Goal: Task Accomplishment & Management: Manage account settings

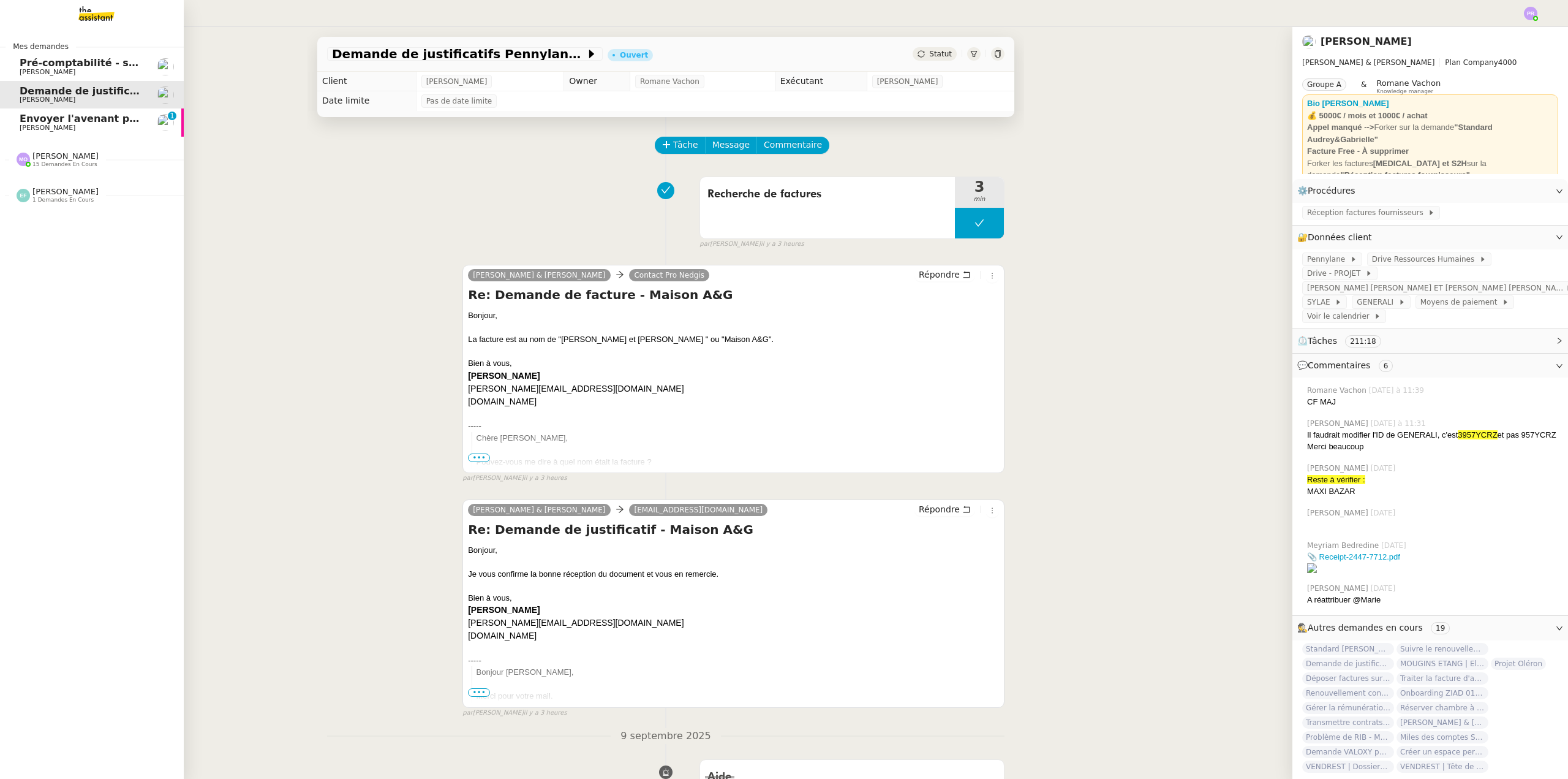
click at [46, 125] on span "[PERSON_NAME]" at bounding box center [47, 128] width 56 height 8
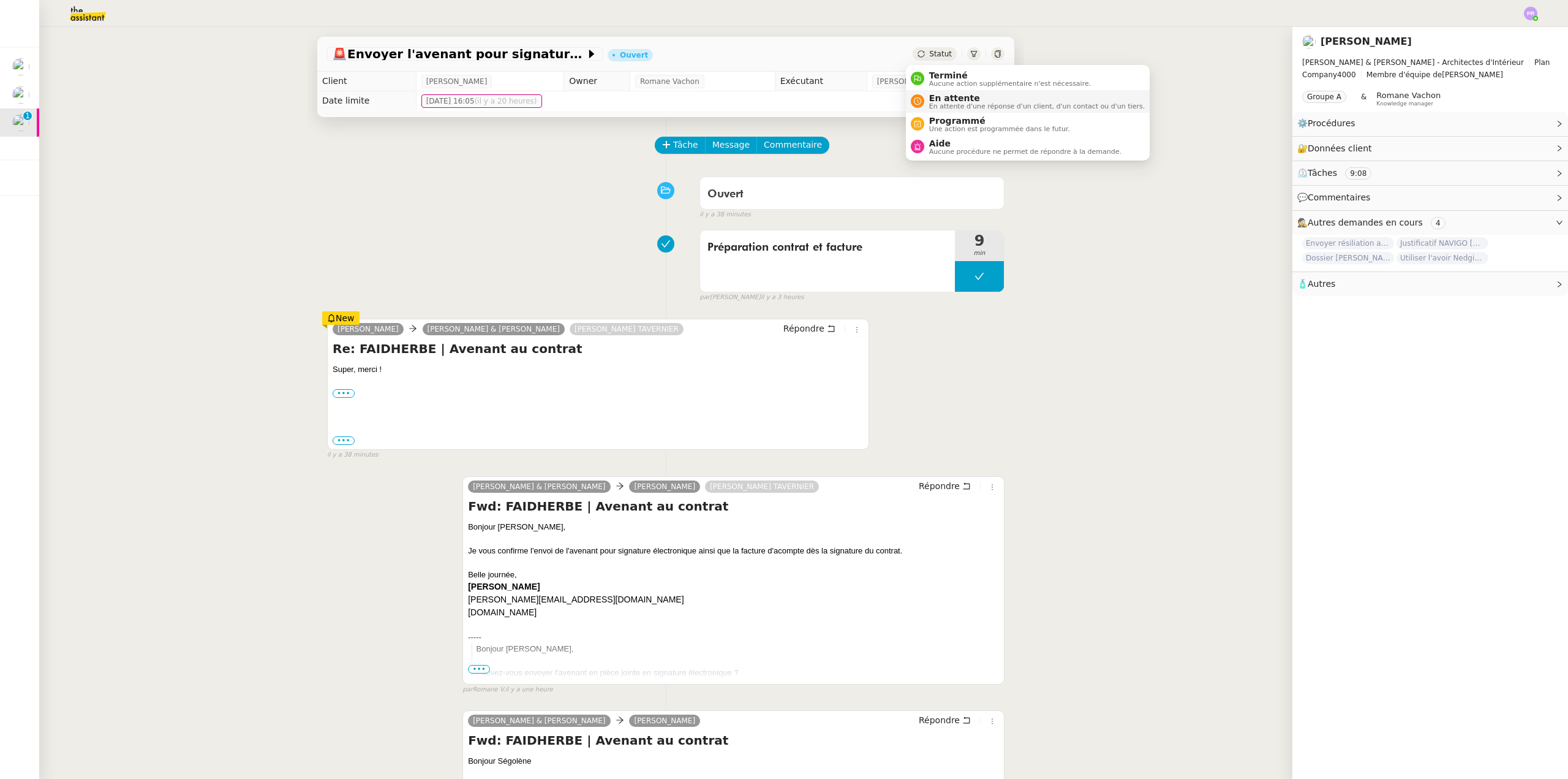
click at [968, 100] on span "En attente" at bounding box center [1037, 97] width 215 height 10
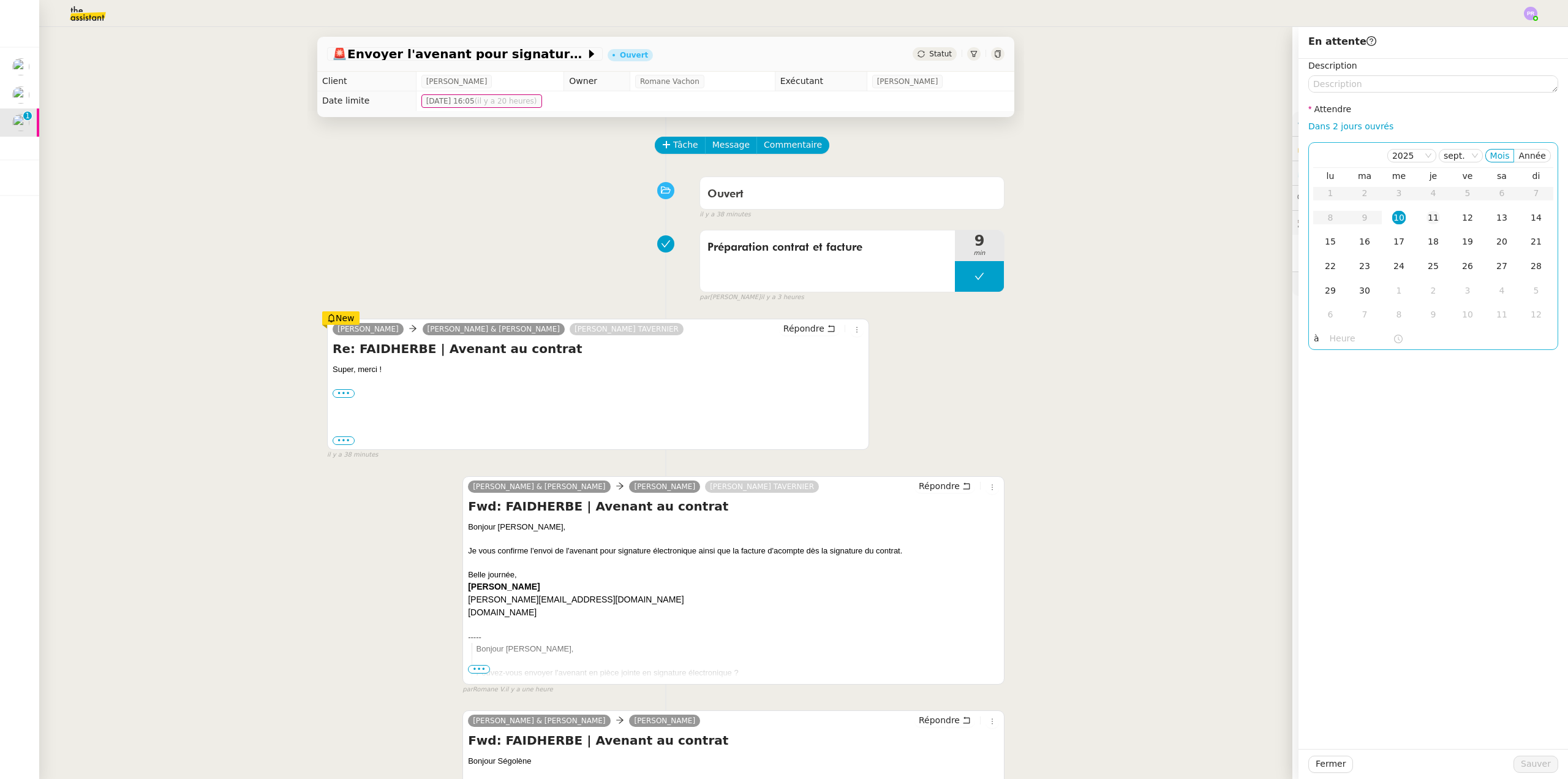
click at [1430, 220] on div "11" at bounding box center [1433, 217] width 14 height 14
click at [1521, 762] on span "Sauver" at bounding box center [1536, 764] width 30 height 14
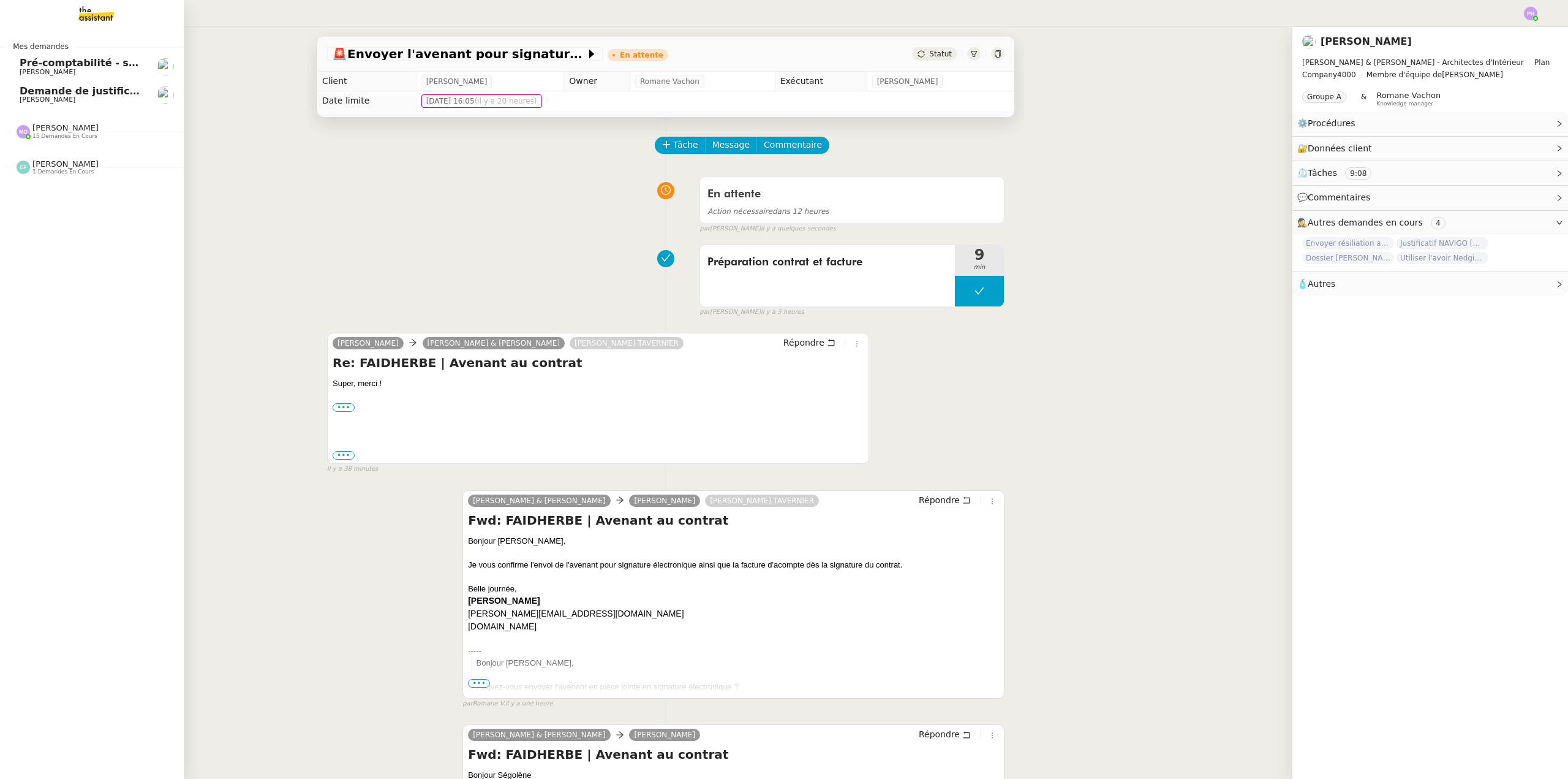
click at [61, 169] on span "1 demandes en cours" at bounding box center [63, 172] width 61 height 6
click at [93, 128] on span "[PERSON_NAME] 15 demandes en cours" at bounding box center [57, 131] width 97 height 16
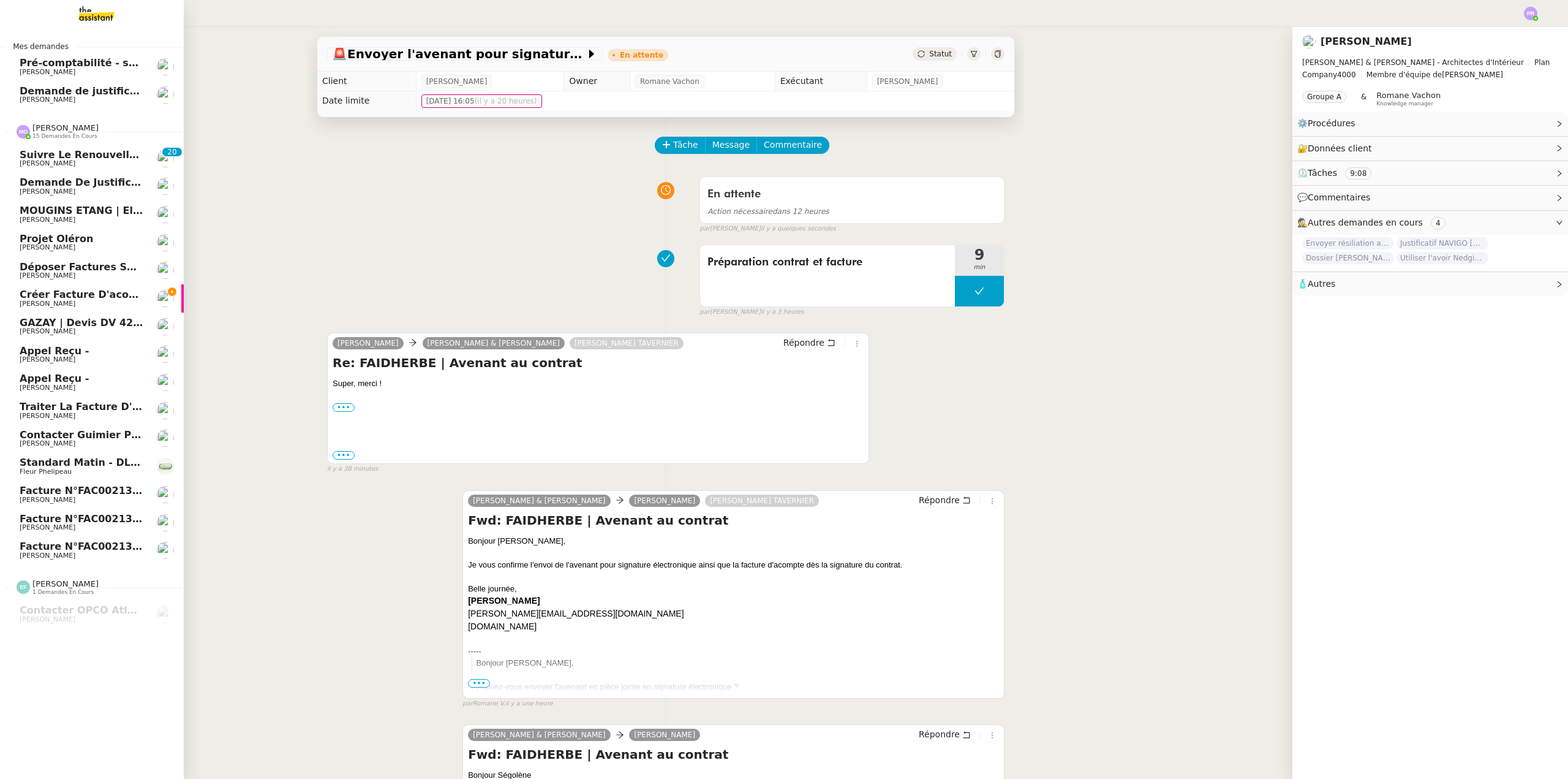
click at [108, 495] on span "Facture n°FAC002130 - Acompte sur devis n°DEV1053" at bounding box center [170, 491] width 301 height 12
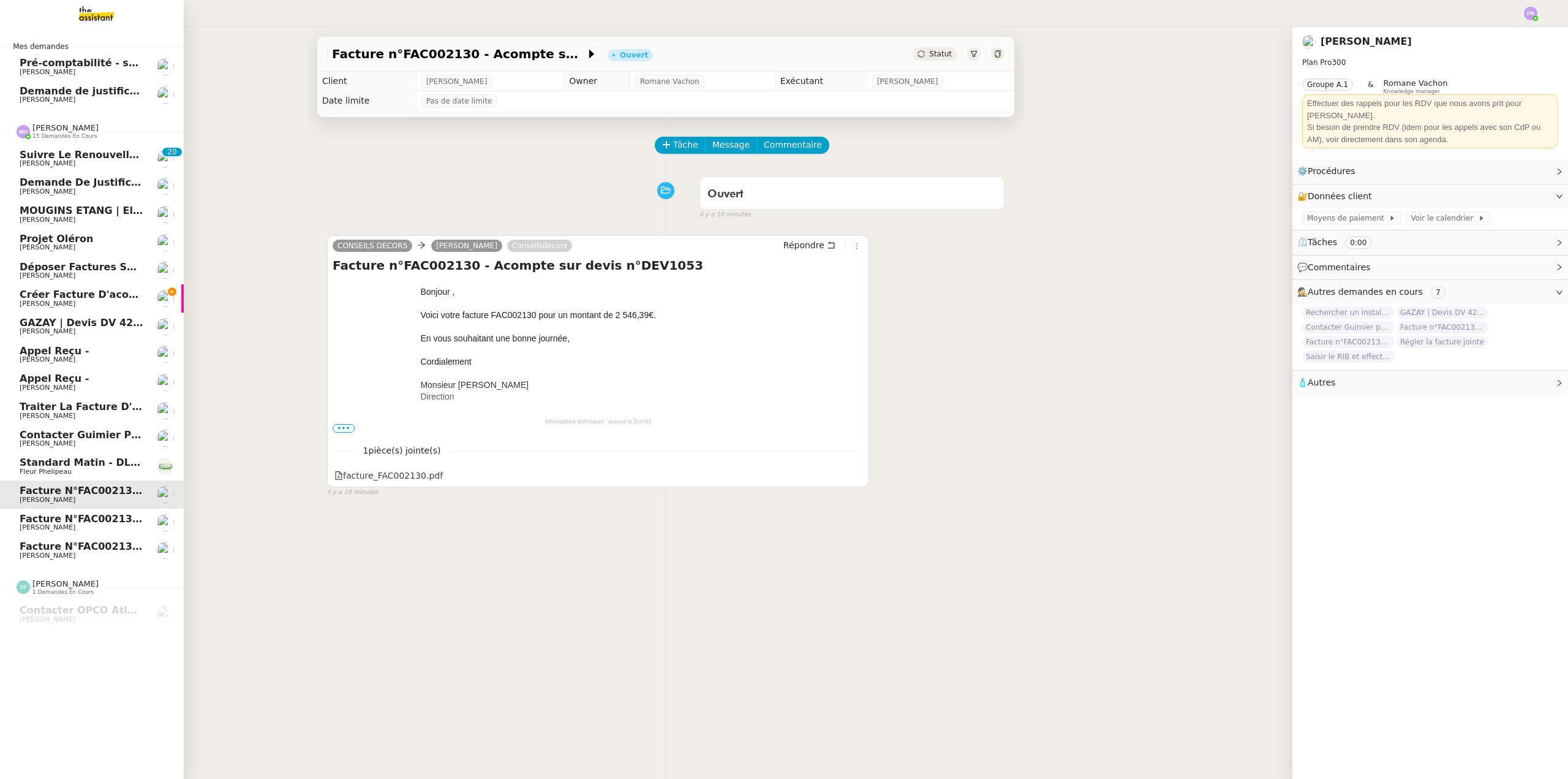
click at [106, 501] on span "[PERSON_NAME]" at bounding box center [81, 500] width 124 height 7
click at [103, 518] on span "Facture n°FAC002130 - Acompte sur devis n°DEV1053" at bounding box center [170, 519] width 301 height 12
click at [102, 550] on span "Facture n°FAC002131 - Réf. à DEV1053" at bounding box center [127, 547] width 216 height 12
click at [104, 488] on span "Facture n°FAC002130 - Acompte sur devis n°DEV1053" at bounding box center [170, 491] width 301 height 12
click at [108, 517] on span "Facture n°FAC002130 - Acompte sur devis n°DEV1053" at bounding box center [170, 519] width 301 height 12
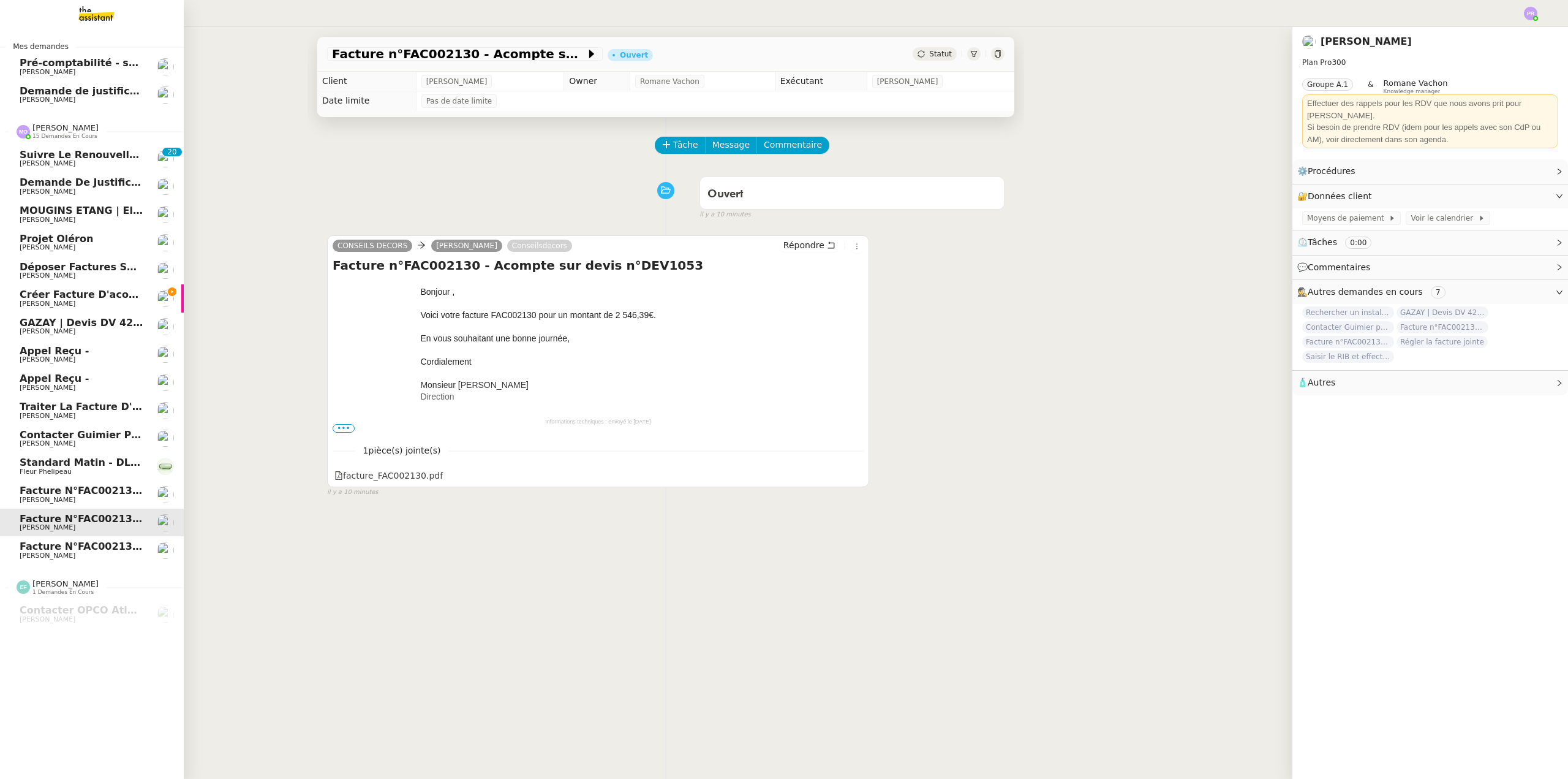
click at [107, 545] on span "Facture n°FAC002131 - Réf. à DEV1053" at bounding box center [127, 547] width 216 height 12
click at [94, 265] on span "Déposer factures sur Pennylane" at bounding box center [110, 267] width 180 height 12
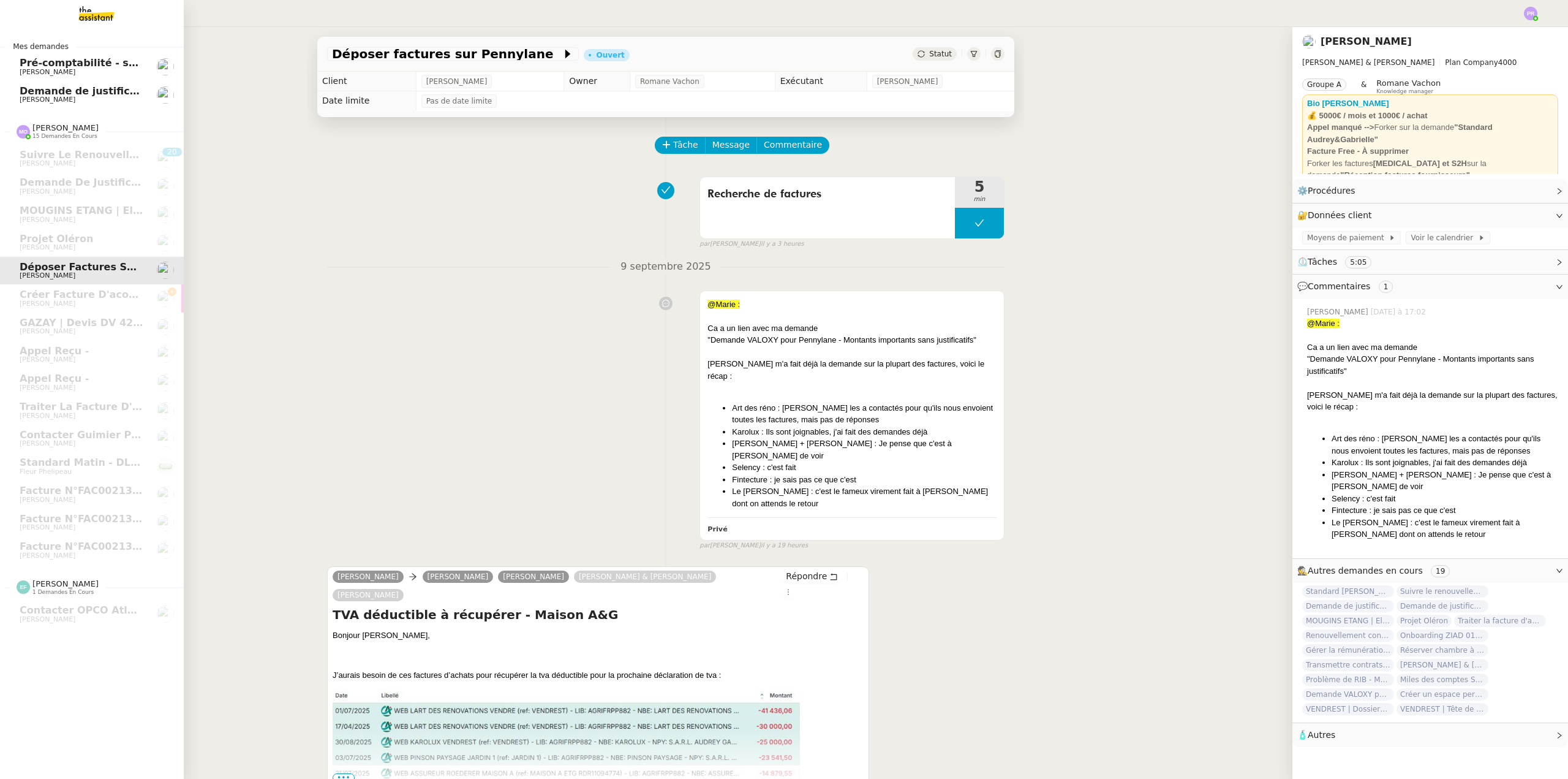
click at [100, 93] on span "Demande de justificatifs Pennylane - [DATE]" at bounding box center [141, 91] width 245 height 12
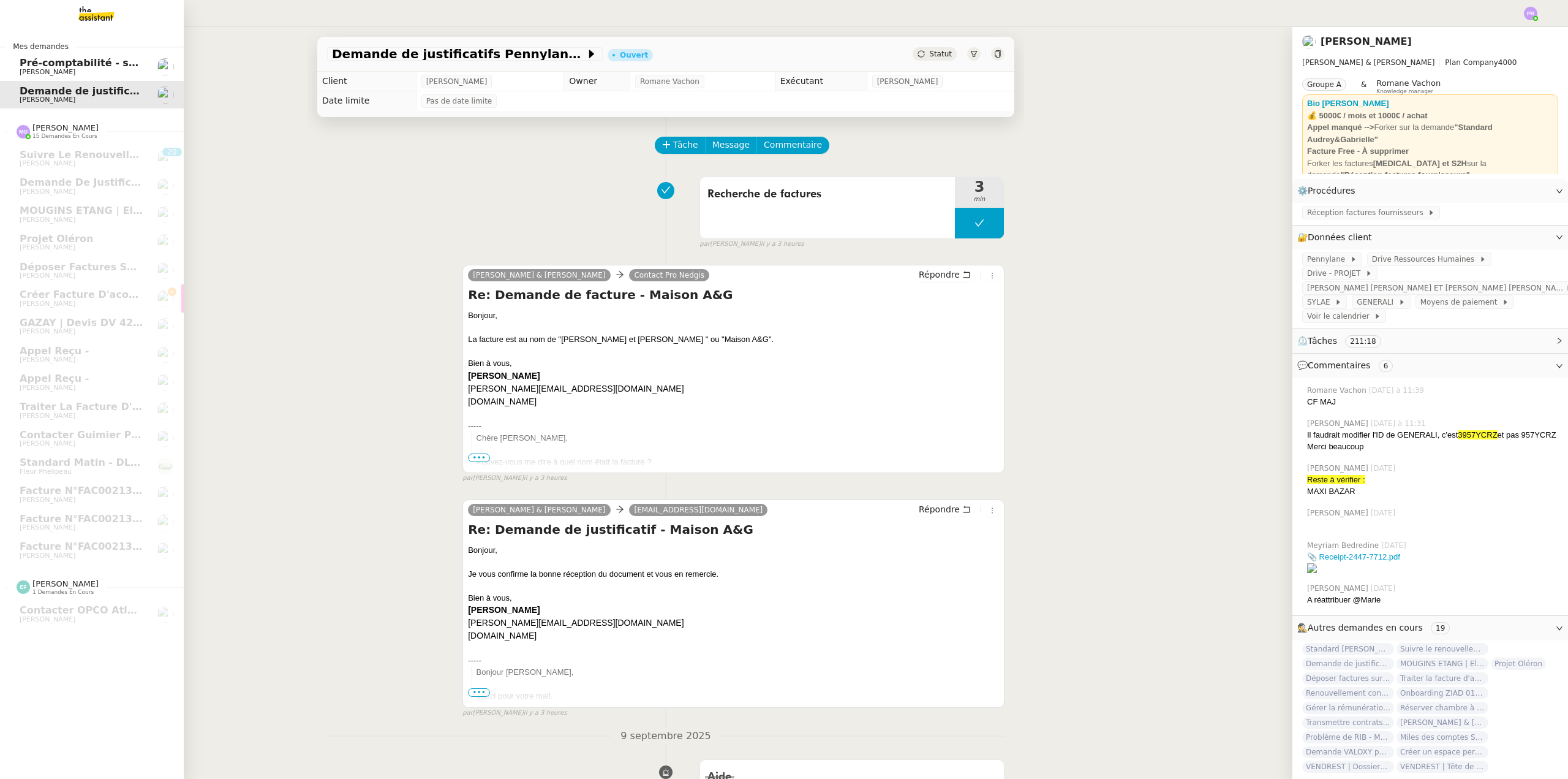
click at [106, 53] on link "Pré-comptabilité - [DATE] [PERSON_NAME]" at bounding box center [92, 66] width 184 height 28
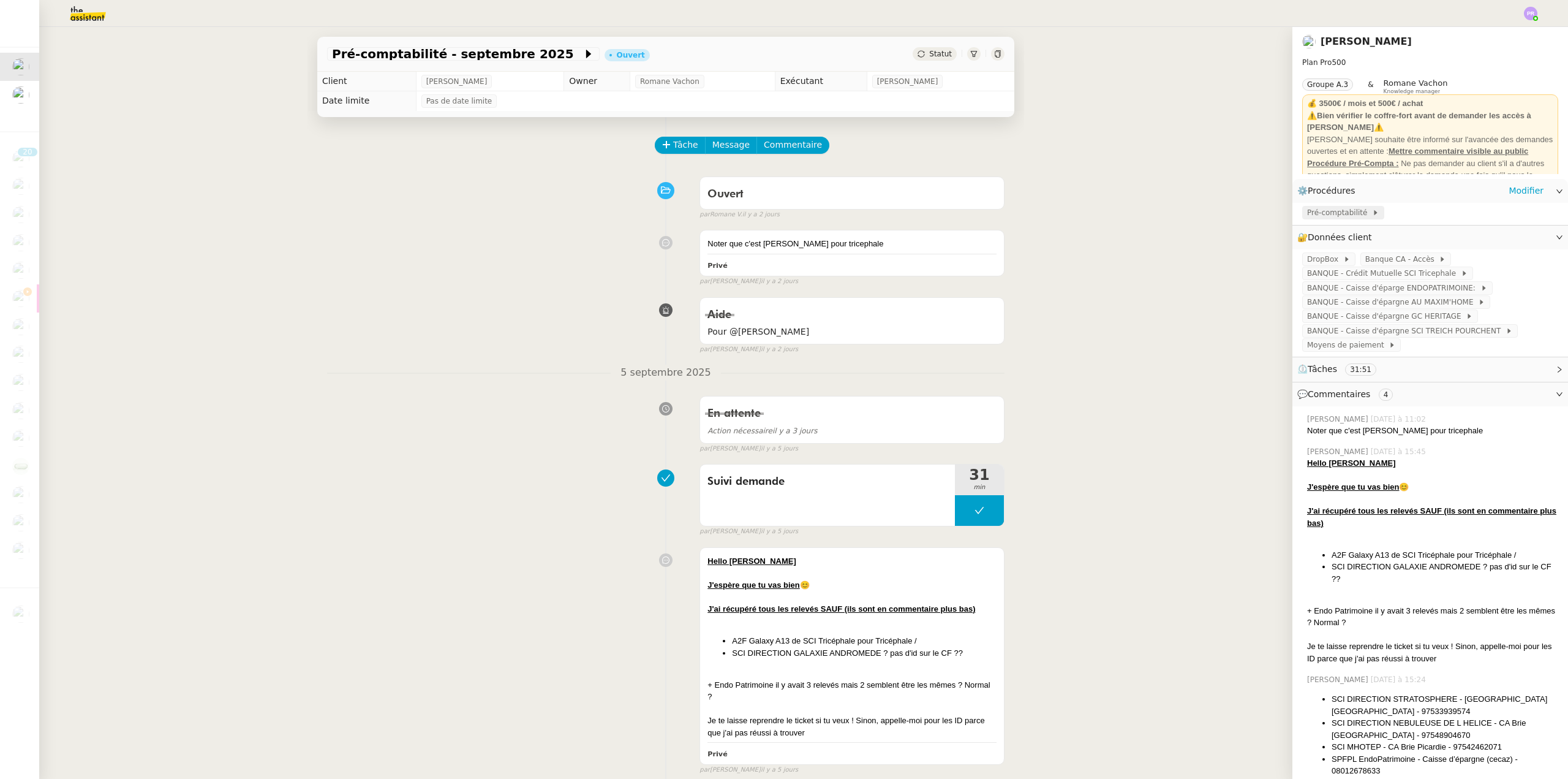
click at [1327, 216] on span "Pré-comptabilité" at bounding box center [1340, 212] width 65 height 12
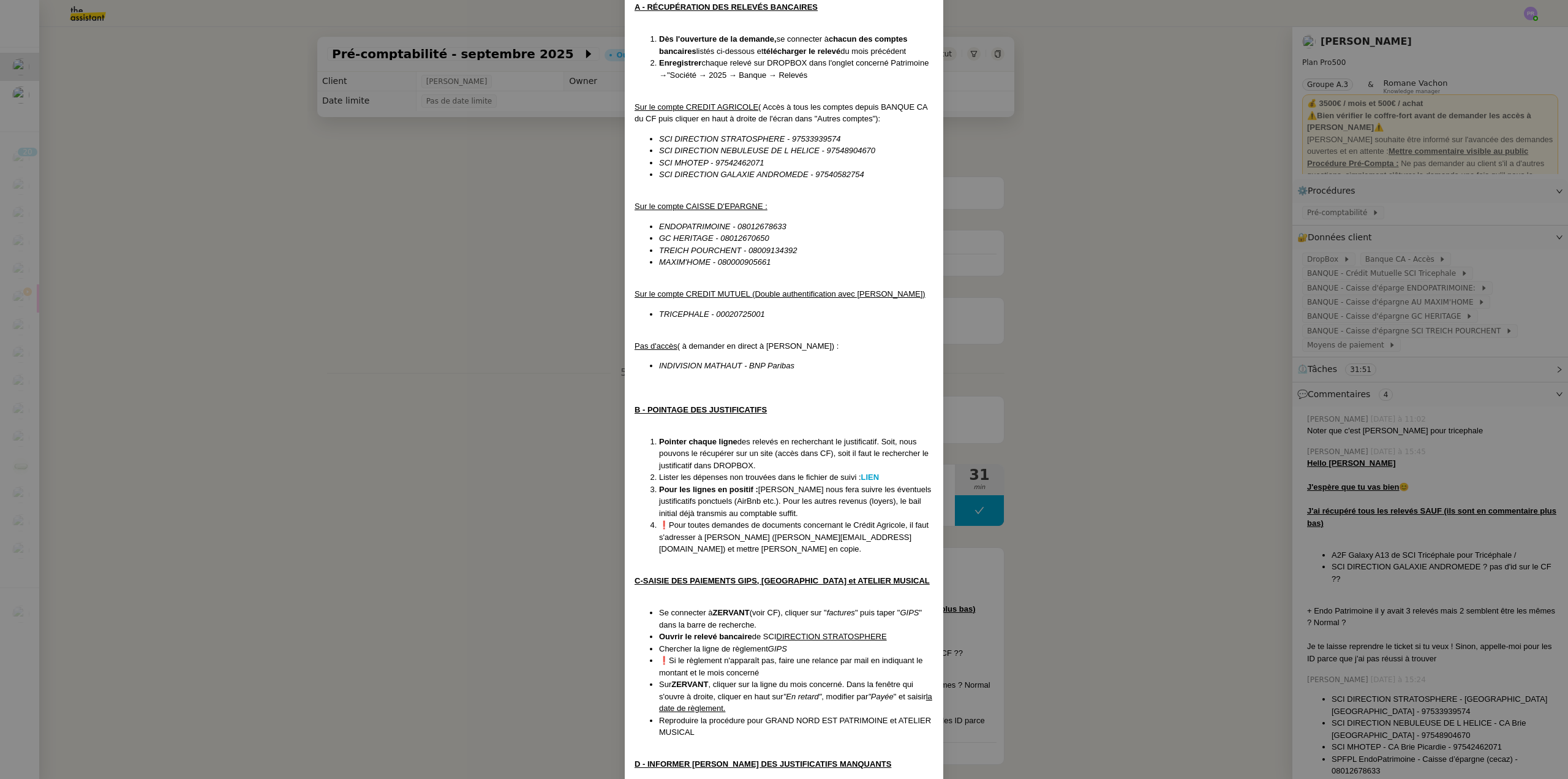
scroll to position [301, 0]
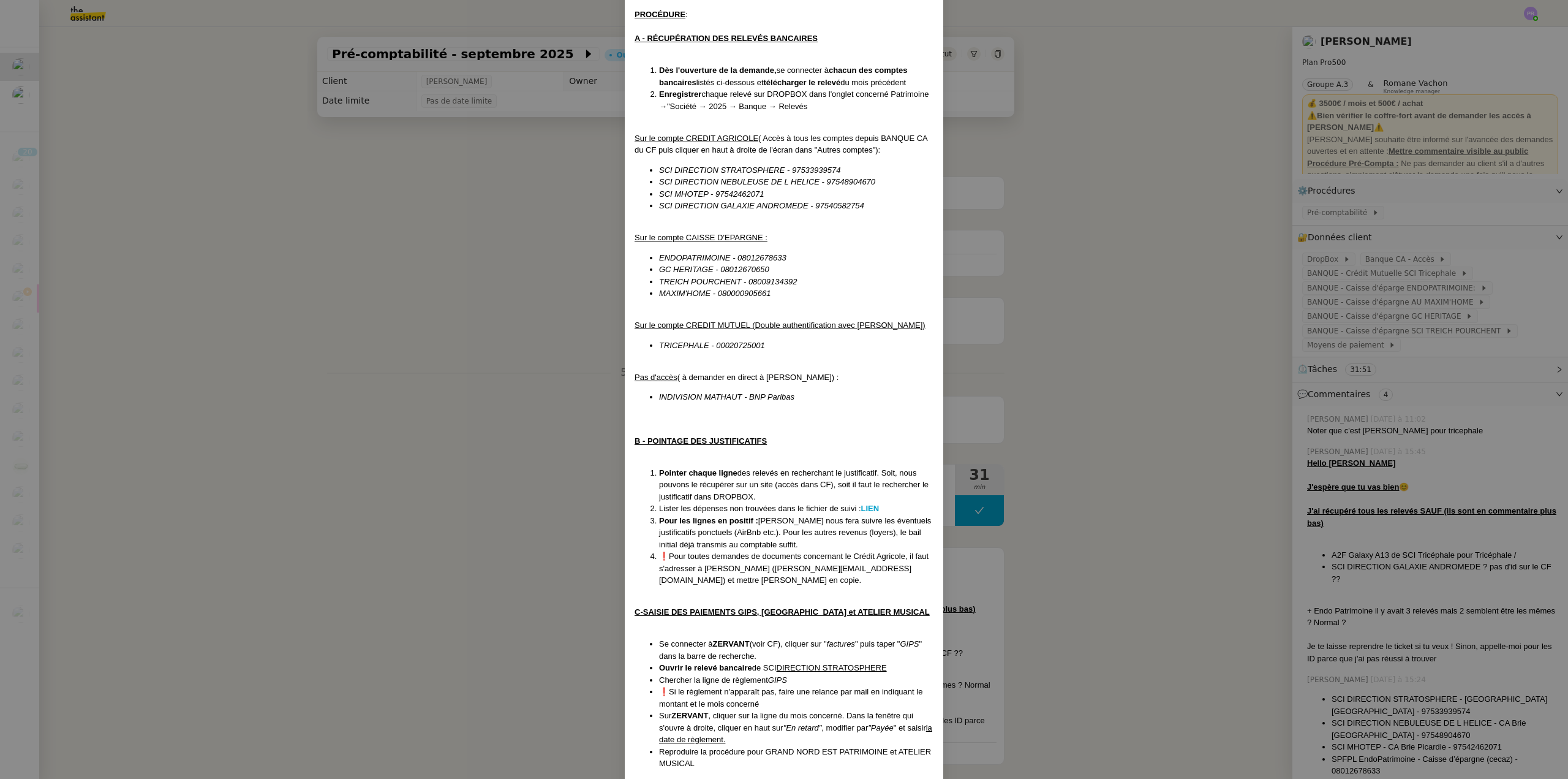
click at [562, 254] on nz-modal-container "Créée le [DATE] Modifié le [DATE] Contexte : [PERSON_NAME] souhaite nous délégu…" at bounding box center [784, 390] width 1568 height 779
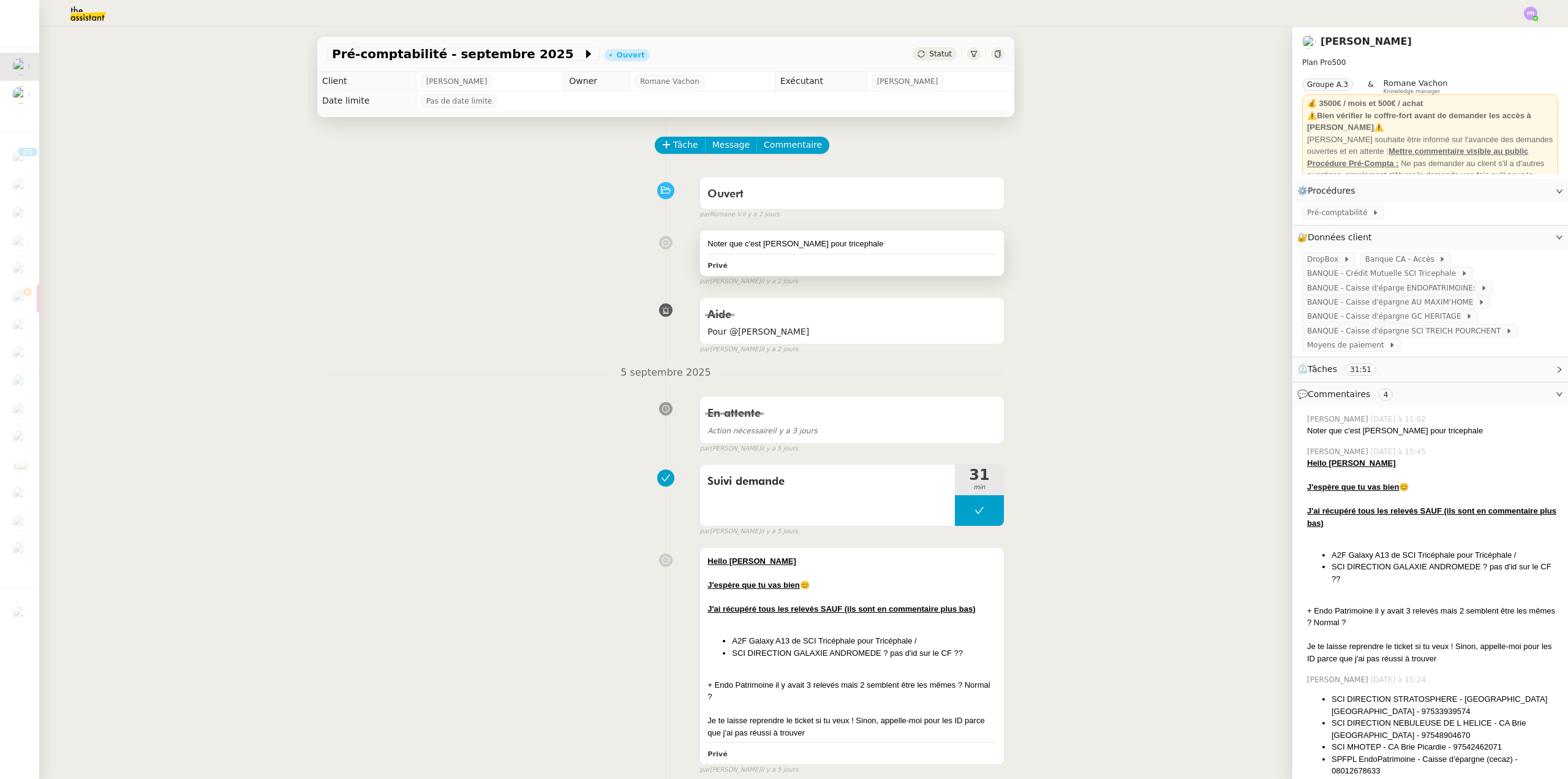
click at [844, 266] on div "Privé" at bounding box center [852, 265] width 289 height 14
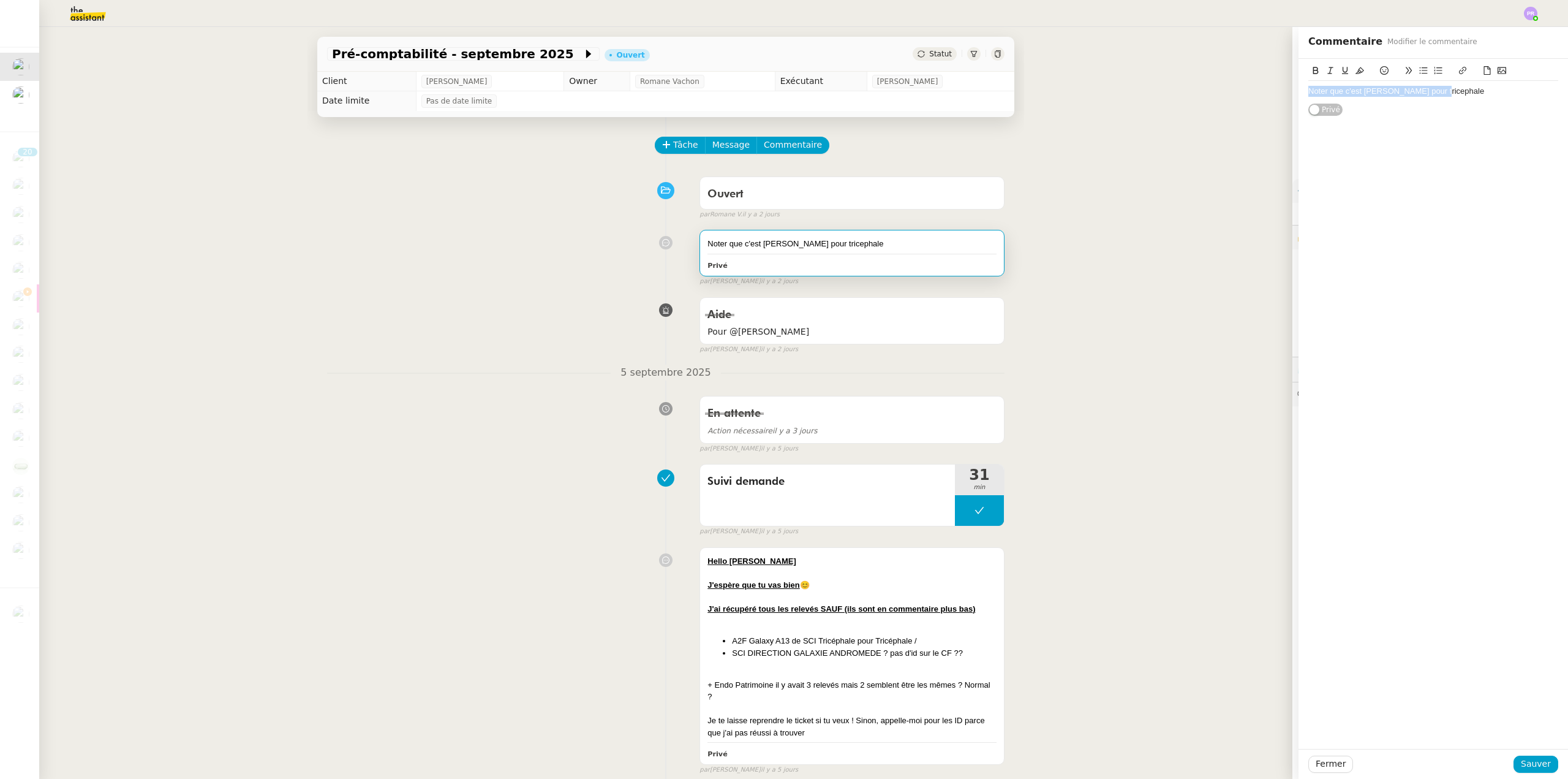
drag, startPoint x: 1458, startPoint y: 92, endPoint x: 1221, endPoint y: 96, distance: 237.0
click at [1221, 96] on app-ticket "Pré-comptabilité - [DATE] Ouvert Statut Client [PERSON_NAME] Owner [PERSON_NAME…" at bounding box center [803, 403] width 1529 height 752
click at [1521, 763] on span "Sauver" at bounding box center [1536, 764] width 30 height 14
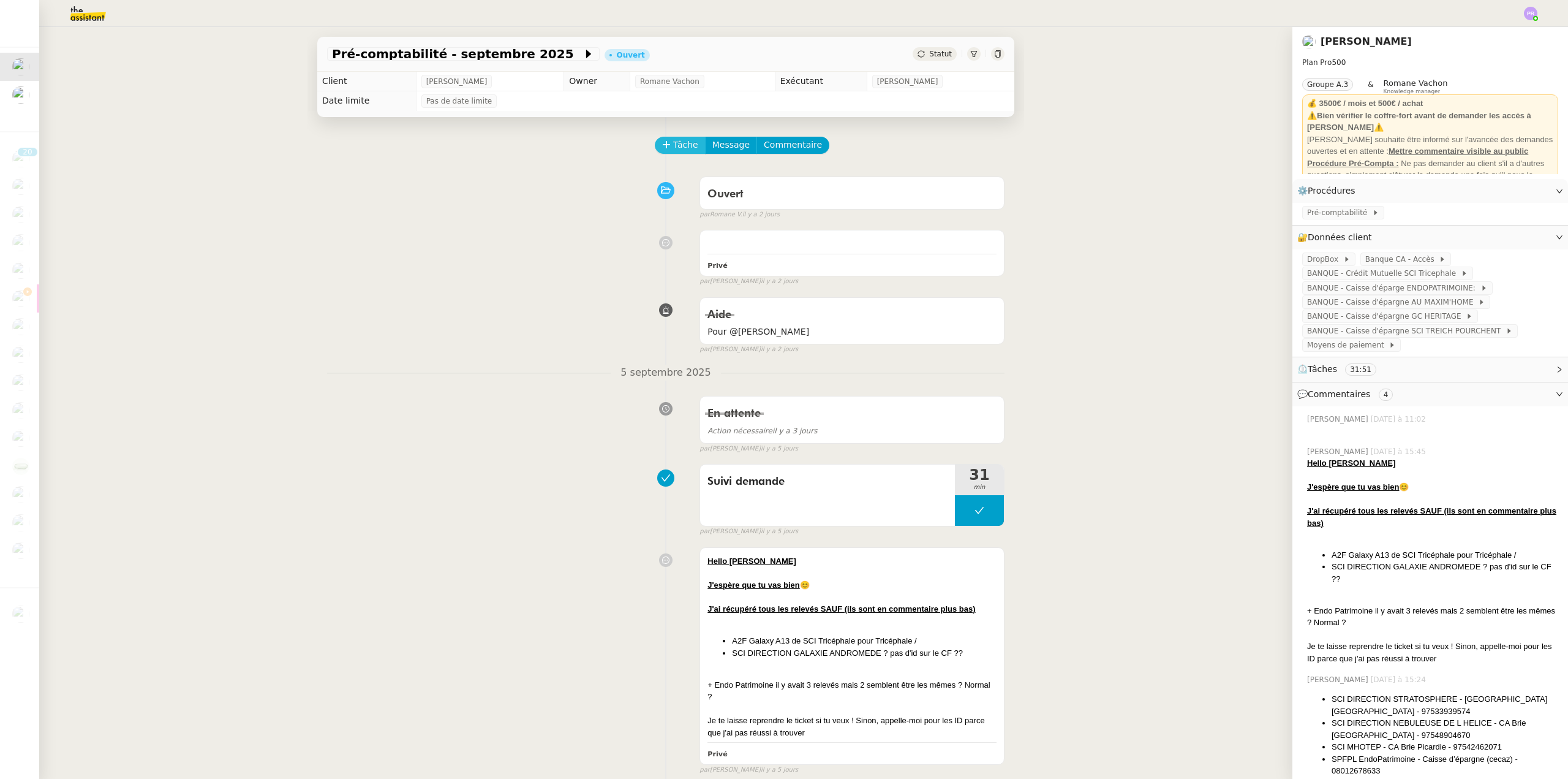
click at [664, 140] on button "Tâche" at bounding box center [680, 145] width 51 height 17
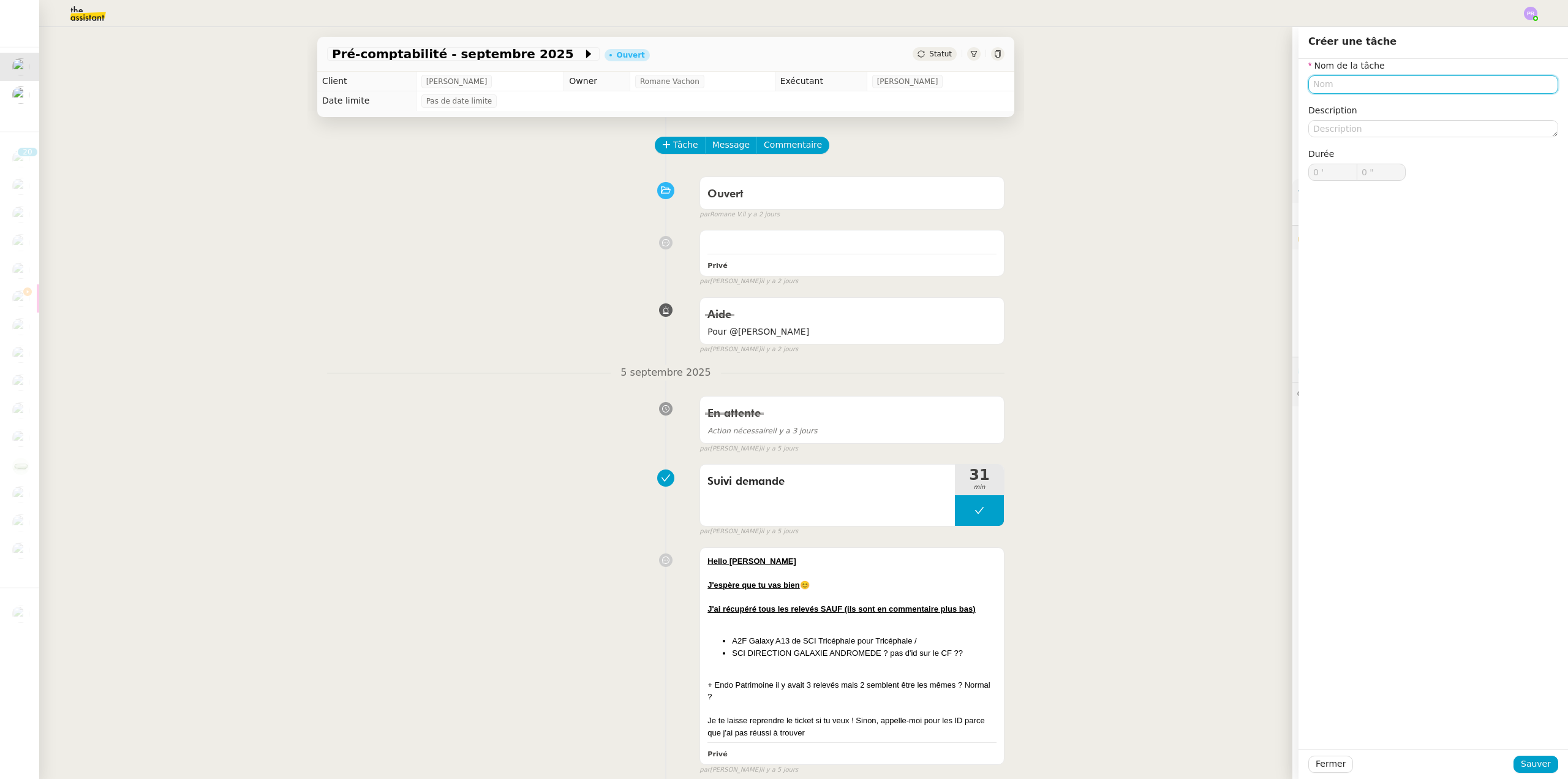
click at [1316, 82] on input "text" at bounding box center [1433, 84] width 250 height 18
click at [1323, 106] on div "Pointage" at bounding box center [1425, 107] width 240 height 11
type input "Pointage"
click at [1525, 767] on span "Sauver" at bounding box center [1536, 764] width 30 height 14
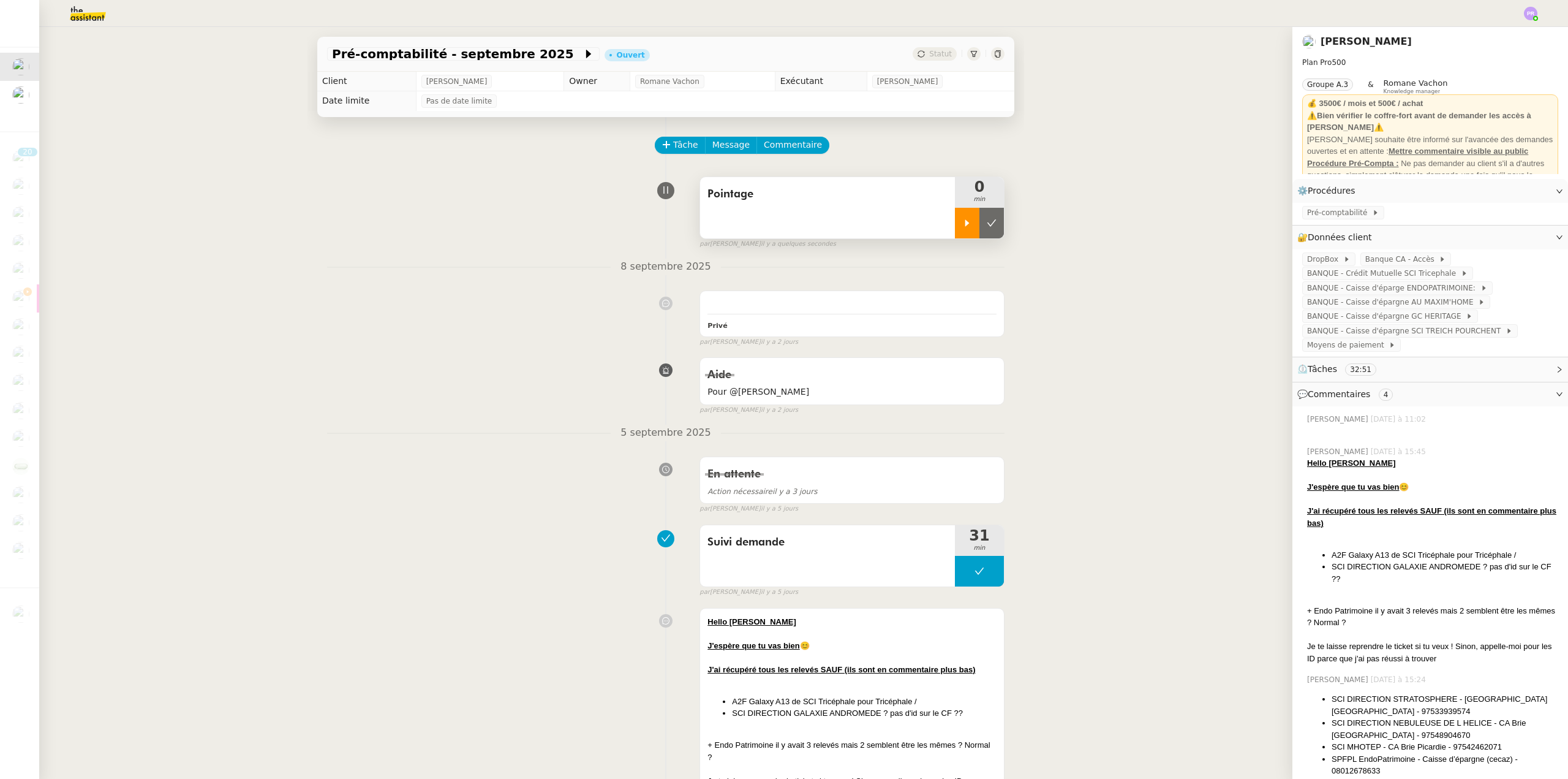
click at [957, 218] on div at bounding box center [968, 223] width 25 height 31
click at [1327, 219] on span "Pré-comptabilité" at bounding box center [1340, 212] width 65 height 12
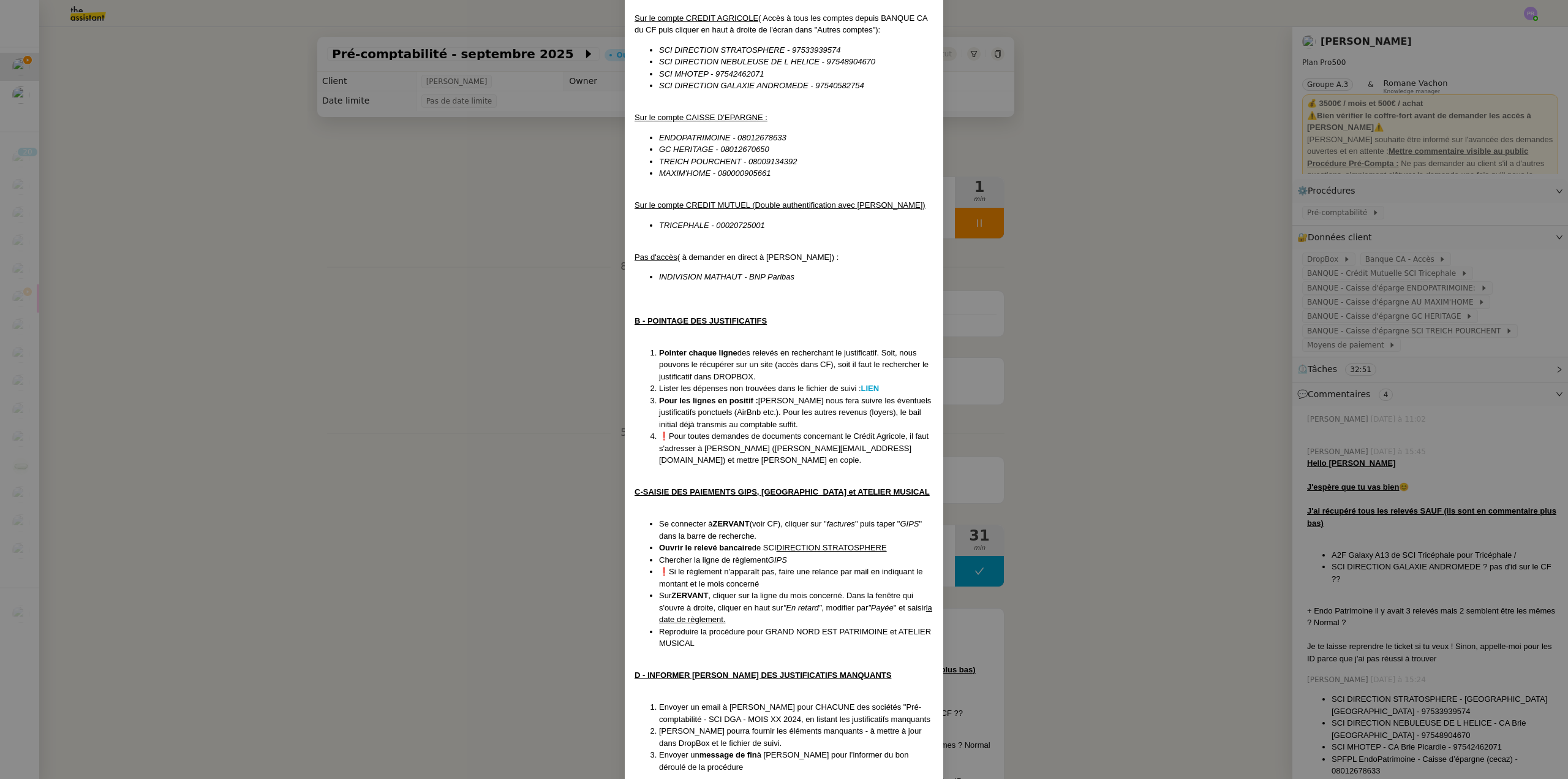
scroll to position [424, 0]
click at [868, 381] on strong "LIEN" at bounding box center [870, 386] width 18 height 9
click at [519, 322] on nz-modal-container "Créée le [DATE] Modifié le [DATE] Contexte : [PERSON_NAME] souhaite nous délégu…" at bounding box center [784, 390] width 1568 height 779
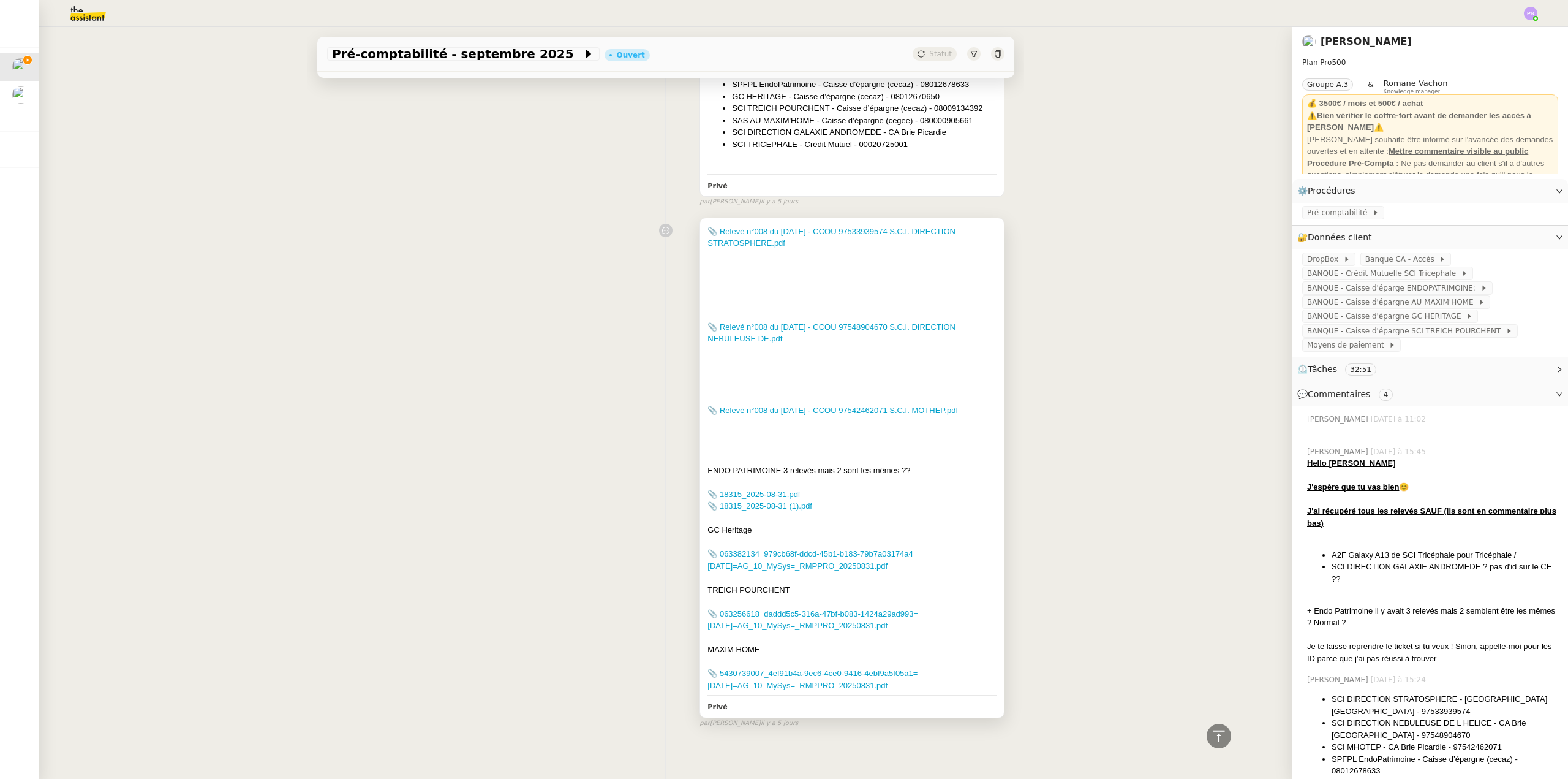
scroll to position [847, 0]
click at [100, 16] on img at bounding box center [78, 14] width 95 height 27
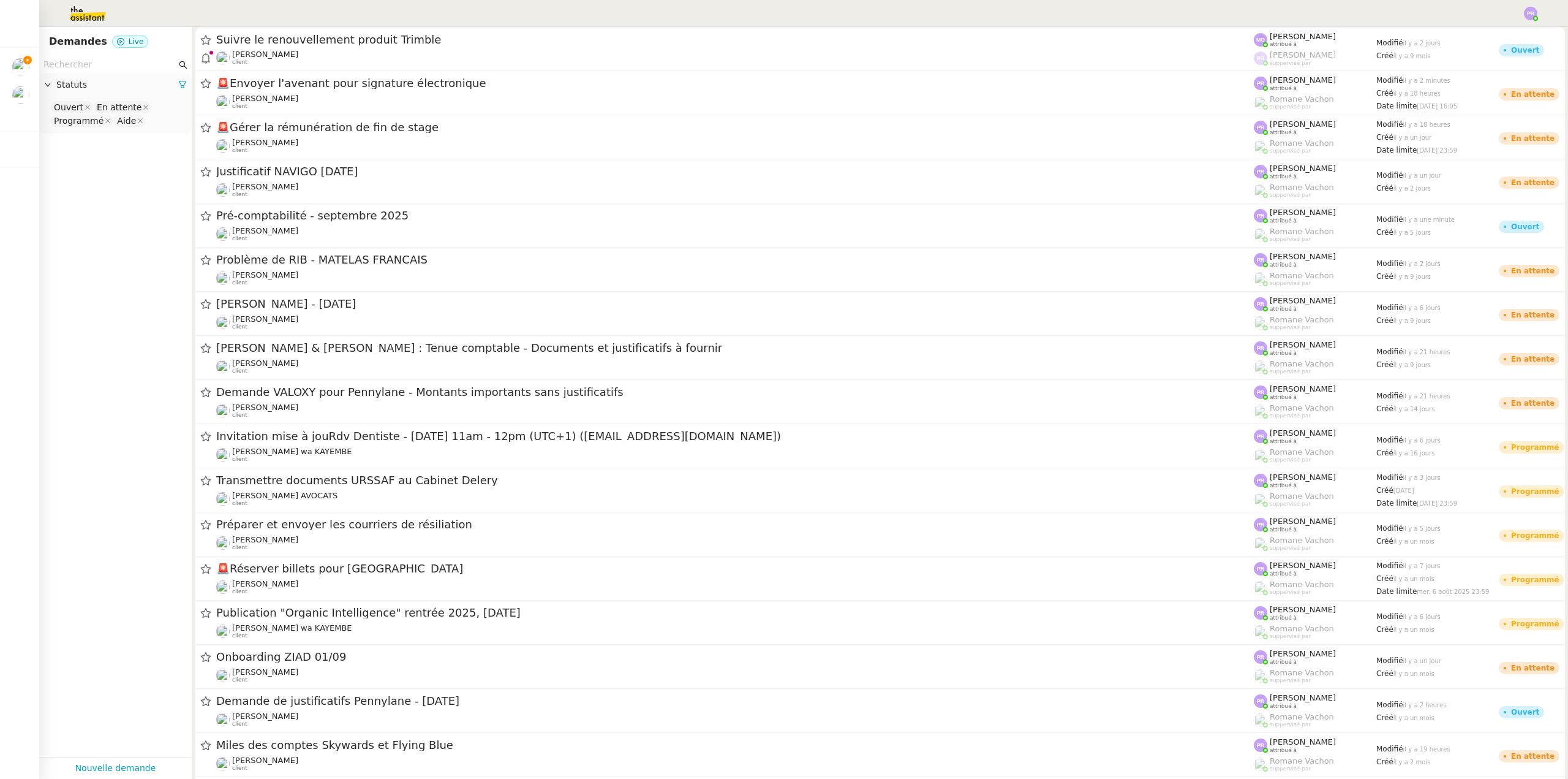
click at [109, 67] on input "text" at bounding box center [110, 65] width 133 height 14
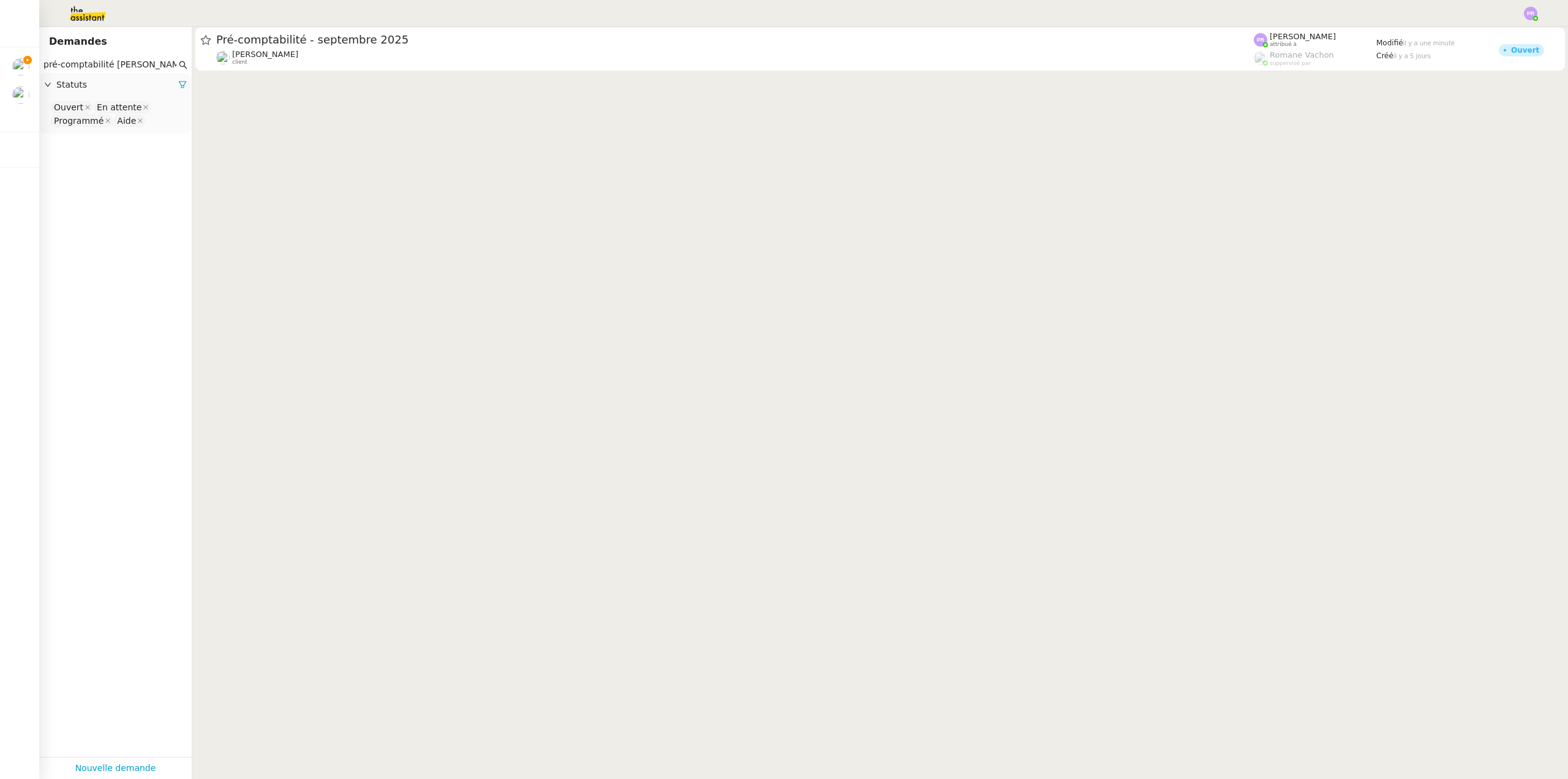
type input "pré-comptabilité [PERSON_NAME]"
click at [178, 88] on icon at bounding box center [182, 84] width 8 height 8
click at [173, 88] on span "Statuts" at bounding box center [121, 85] width 130 height 14
click at [115, 108] on nz-select-top-control "Please select" at bounding box center [116, 108] width 133 height 16
click at [103, 227] on div "Terminé" at bounding box center [111, 231] width 114 height 11
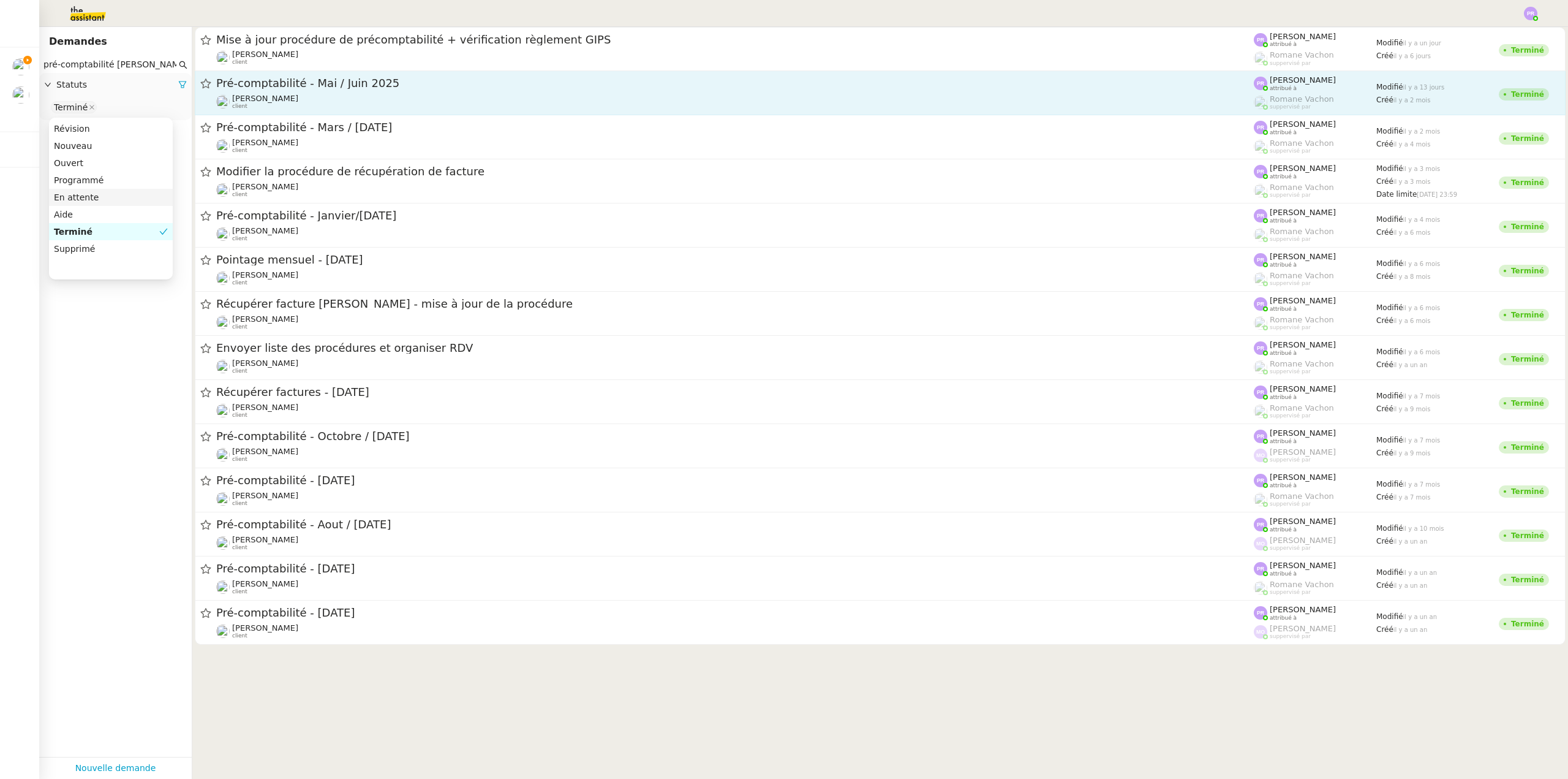
click at [434, 97] on div "[PERSON_NAME] client" at bounding box center [735, 101] width 1038 height 16
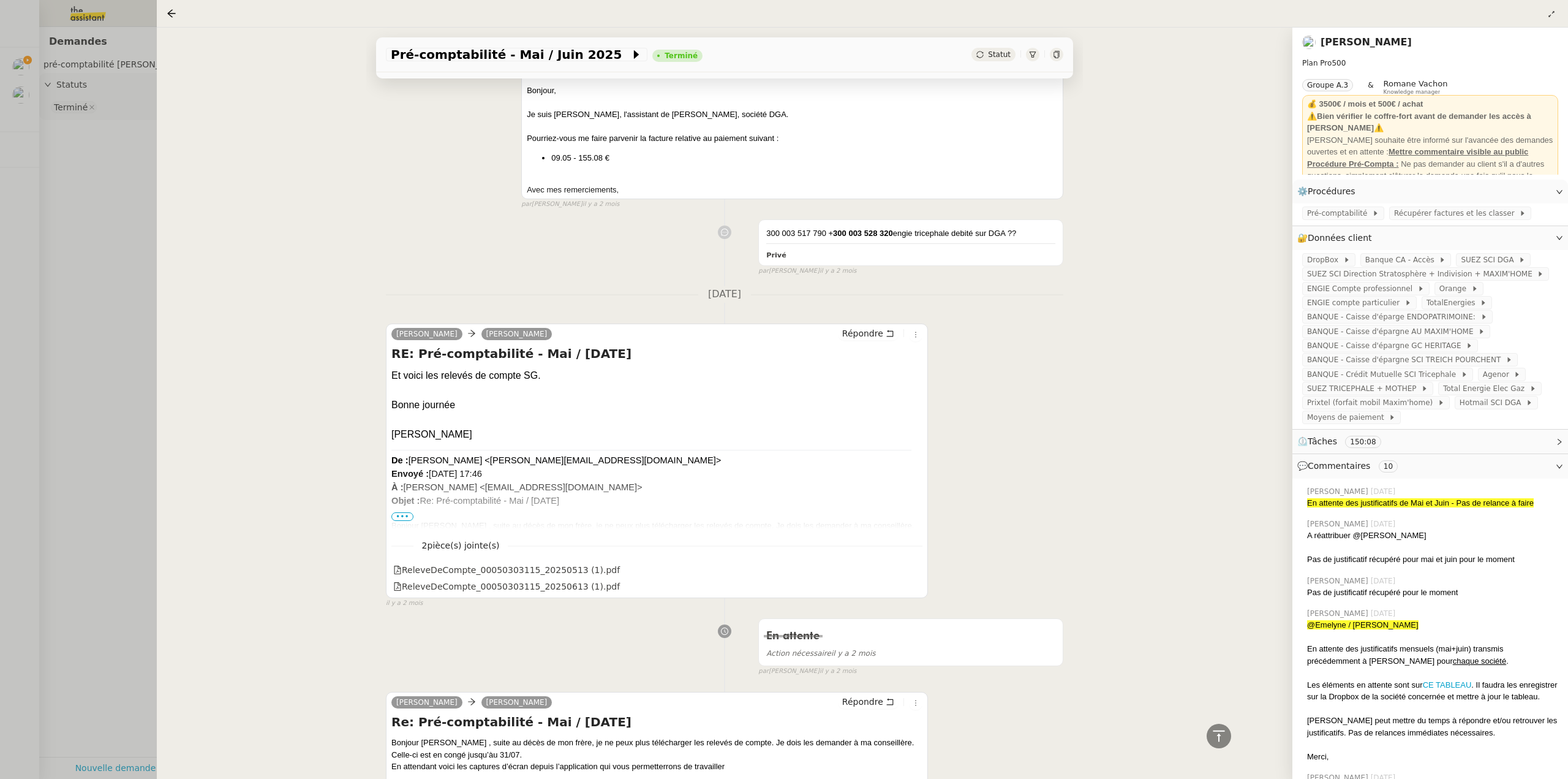
scroll to position [10478, 0]
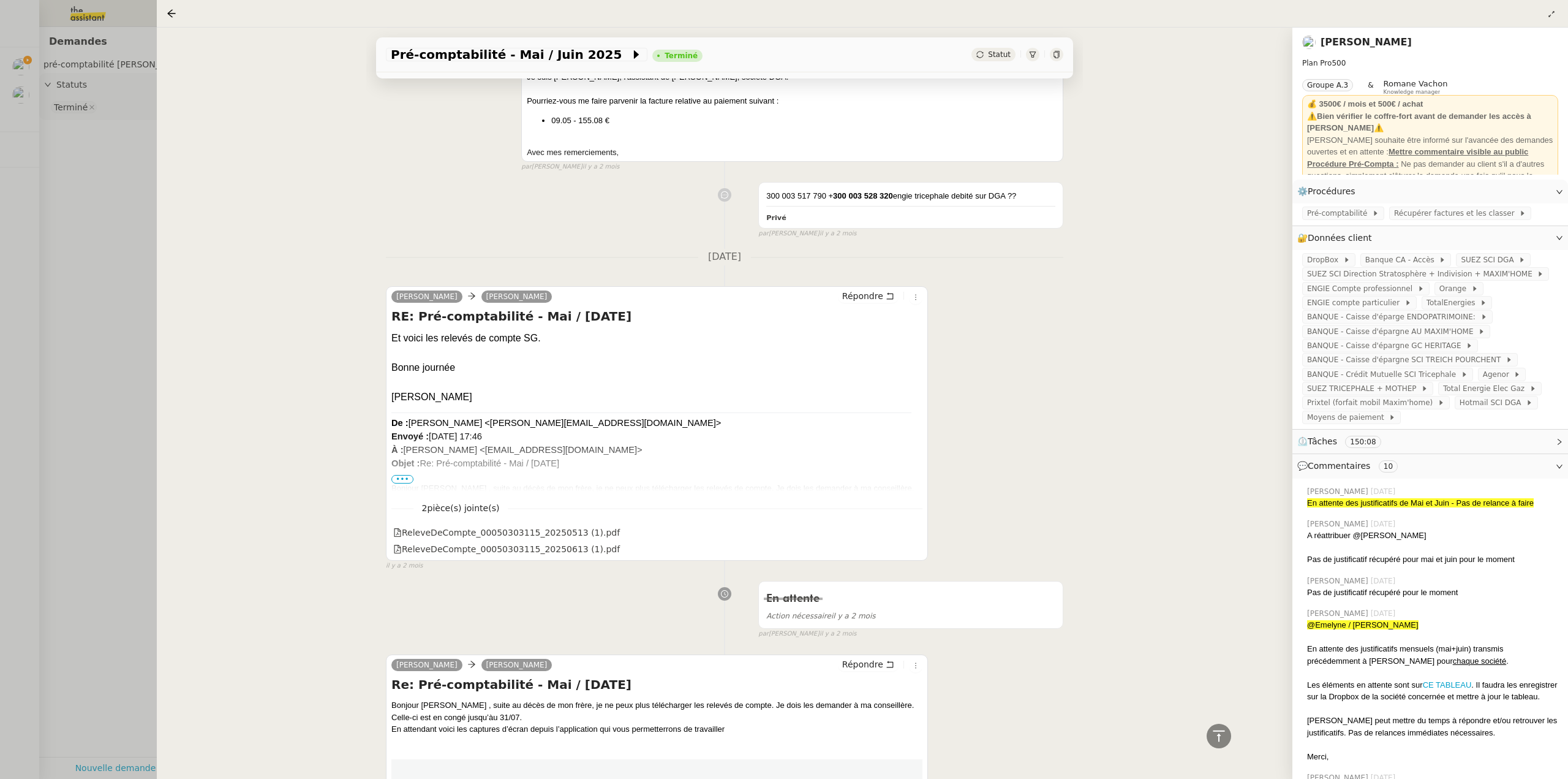
click at [398, 475] on span "•••" at bounding box center [402, 479] width 22 height 8
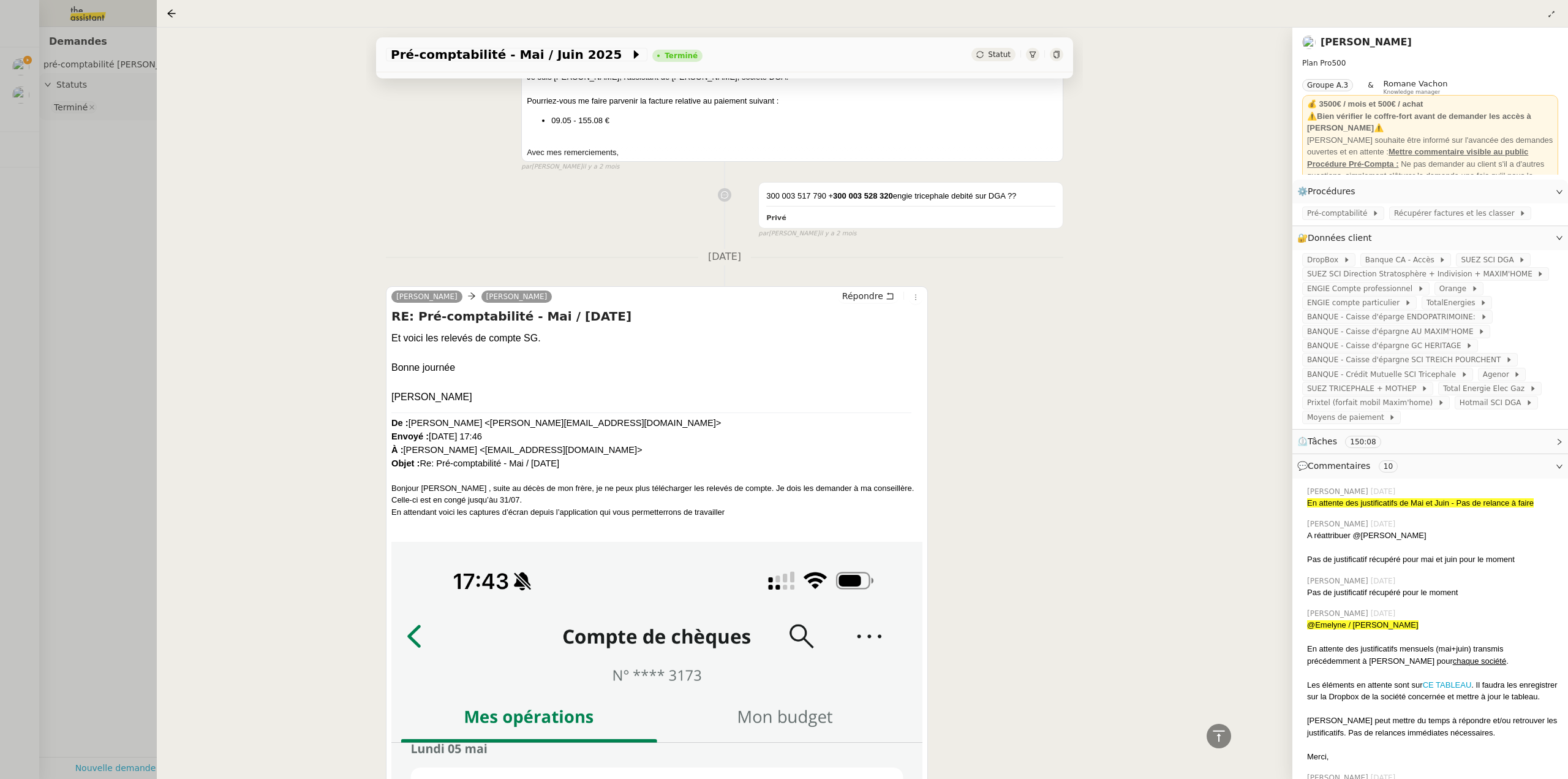
click at [90, 226] on div at bounding box center [784, 390] width 1568 height 779
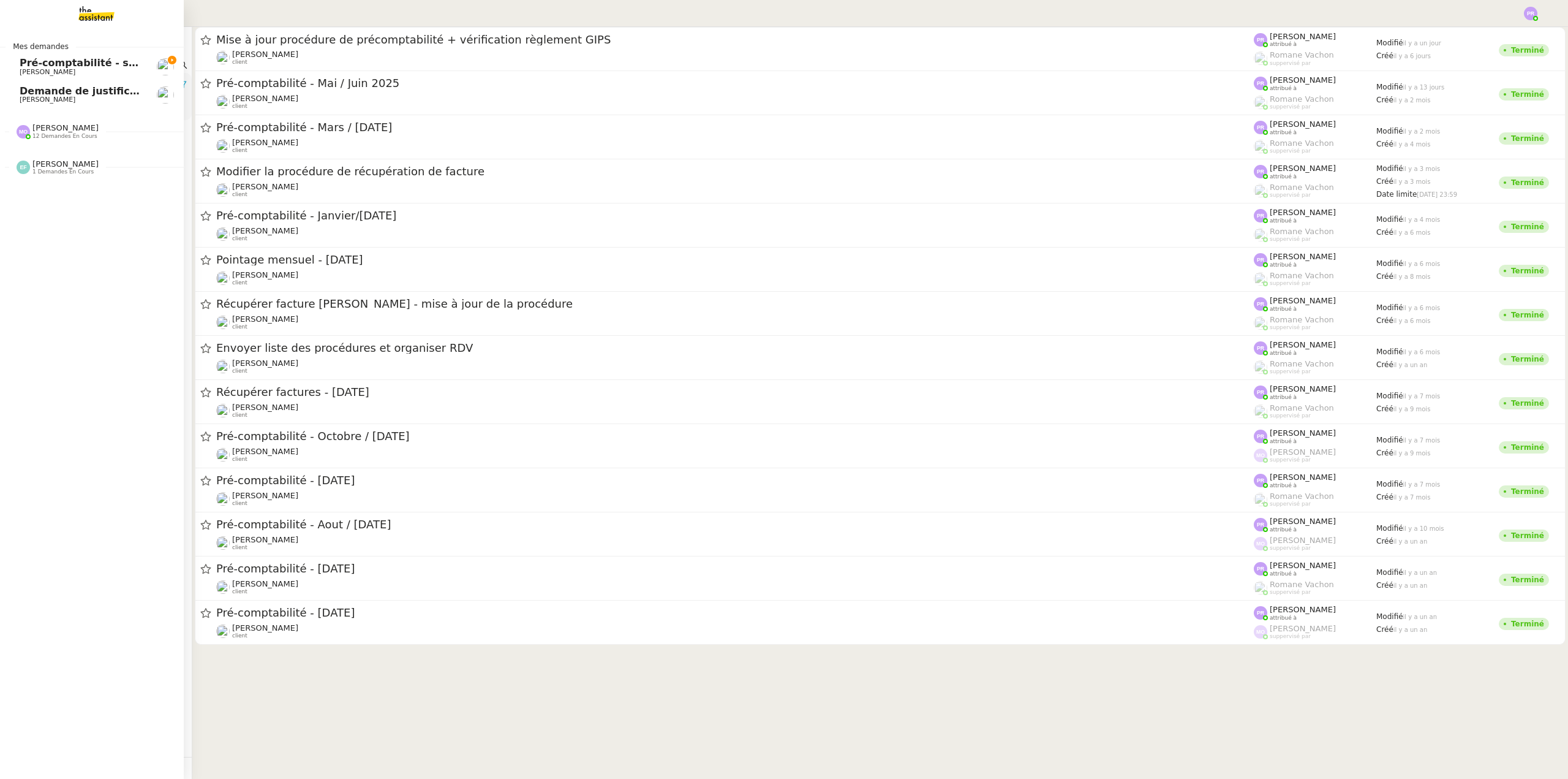
drag, startPoint x: 49, startPoint y: 64, endPoint x: 71, endPoint y: 66, distance: 22.1
click at [49, 64] on span "Pré-comptabilité - septembre 2025" at bounding box center [116, 63] width 193 height 12
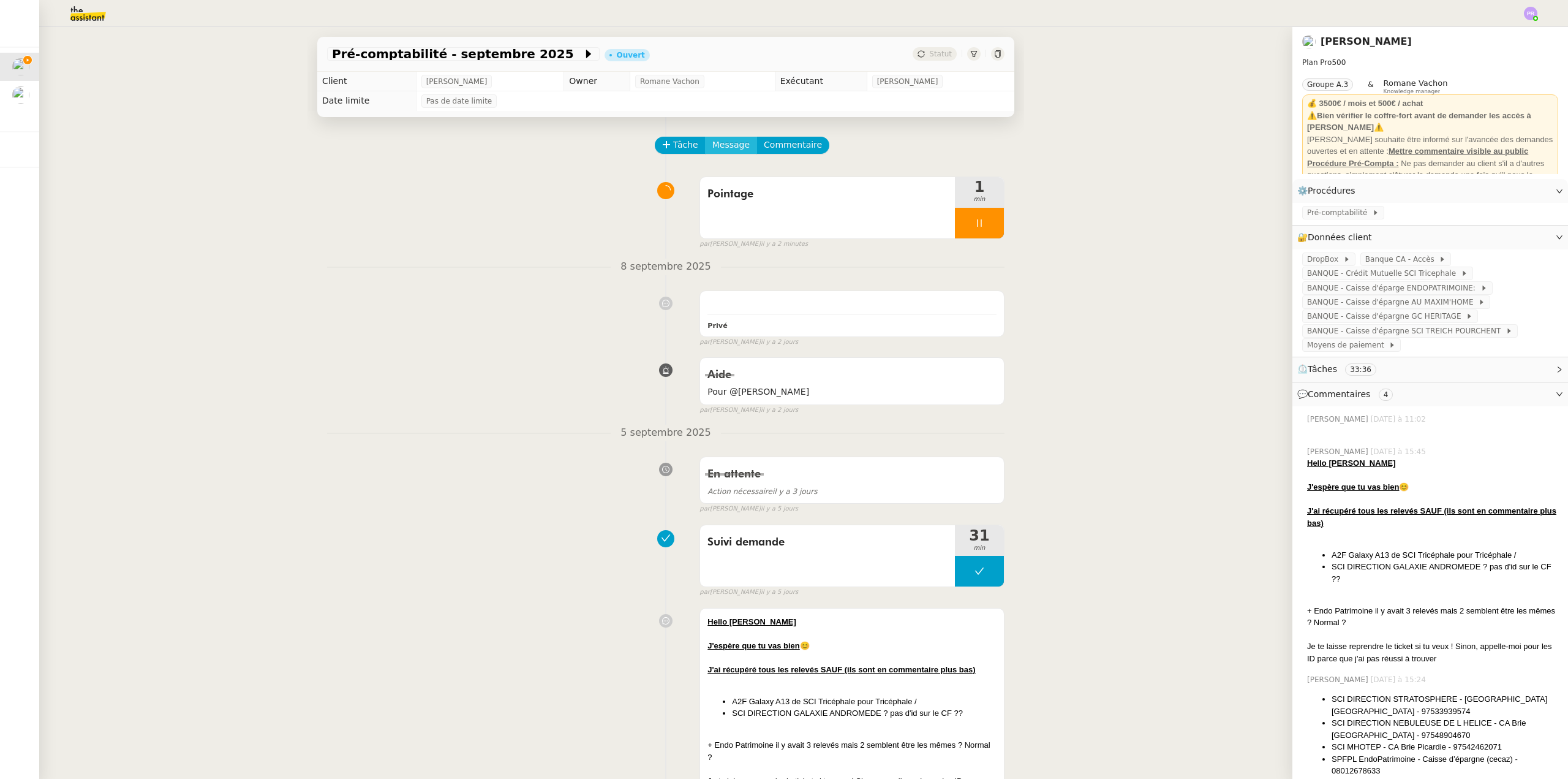
click at [729, 147] on span "Message" at bounding box center [731, 145] width 38 height 14
click at [750, 176] on span "Nouvelle conversation" at bounding box center [778, 180] width 108 height 10
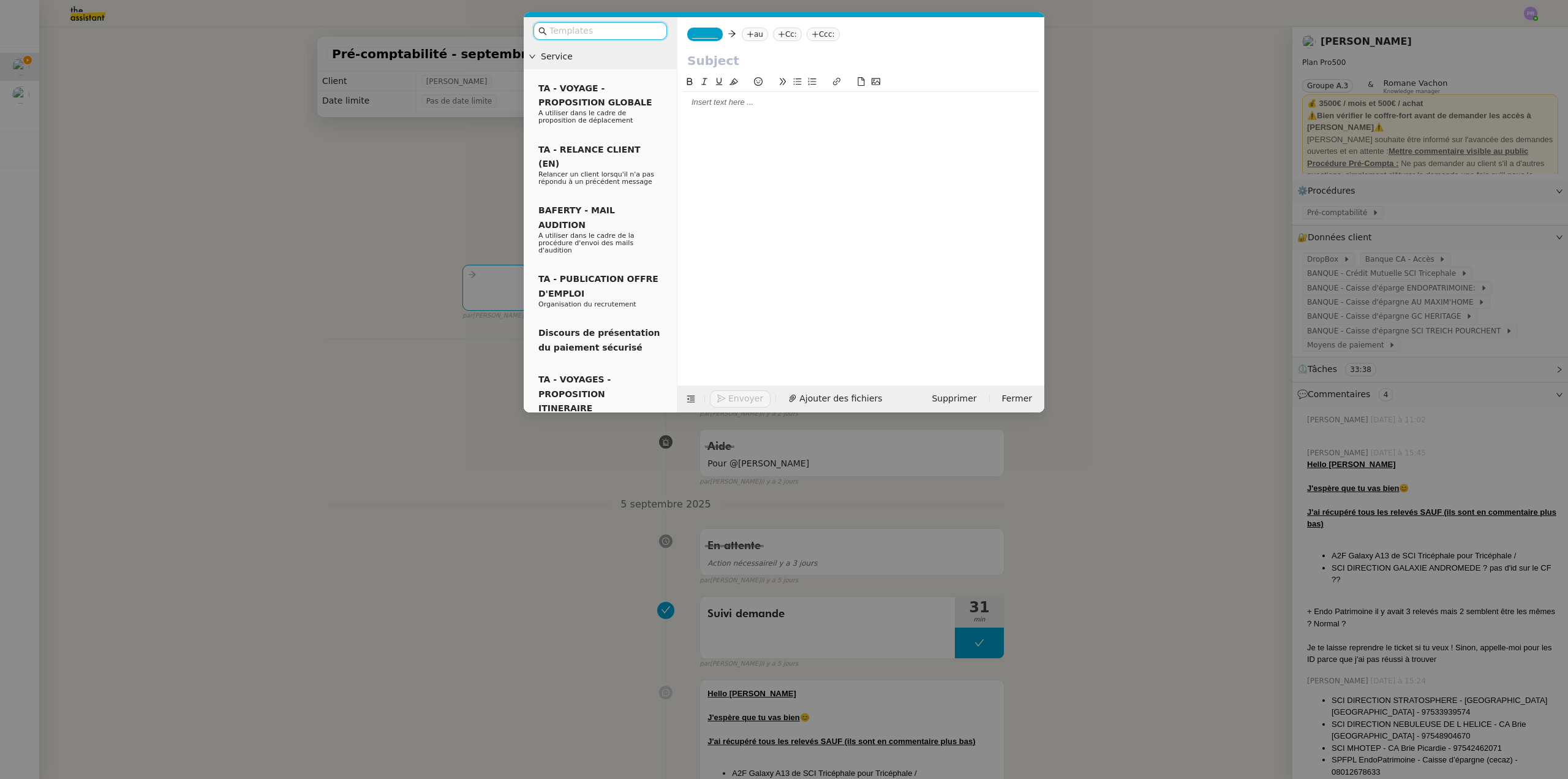
click at [402, 47] on nz-modal-container "Service TA - VOYAGE - PROPOSITION GLOBALE A utiliser dans le cadre de propositi…" at bounding box center [784, 390] width 1568 height 779
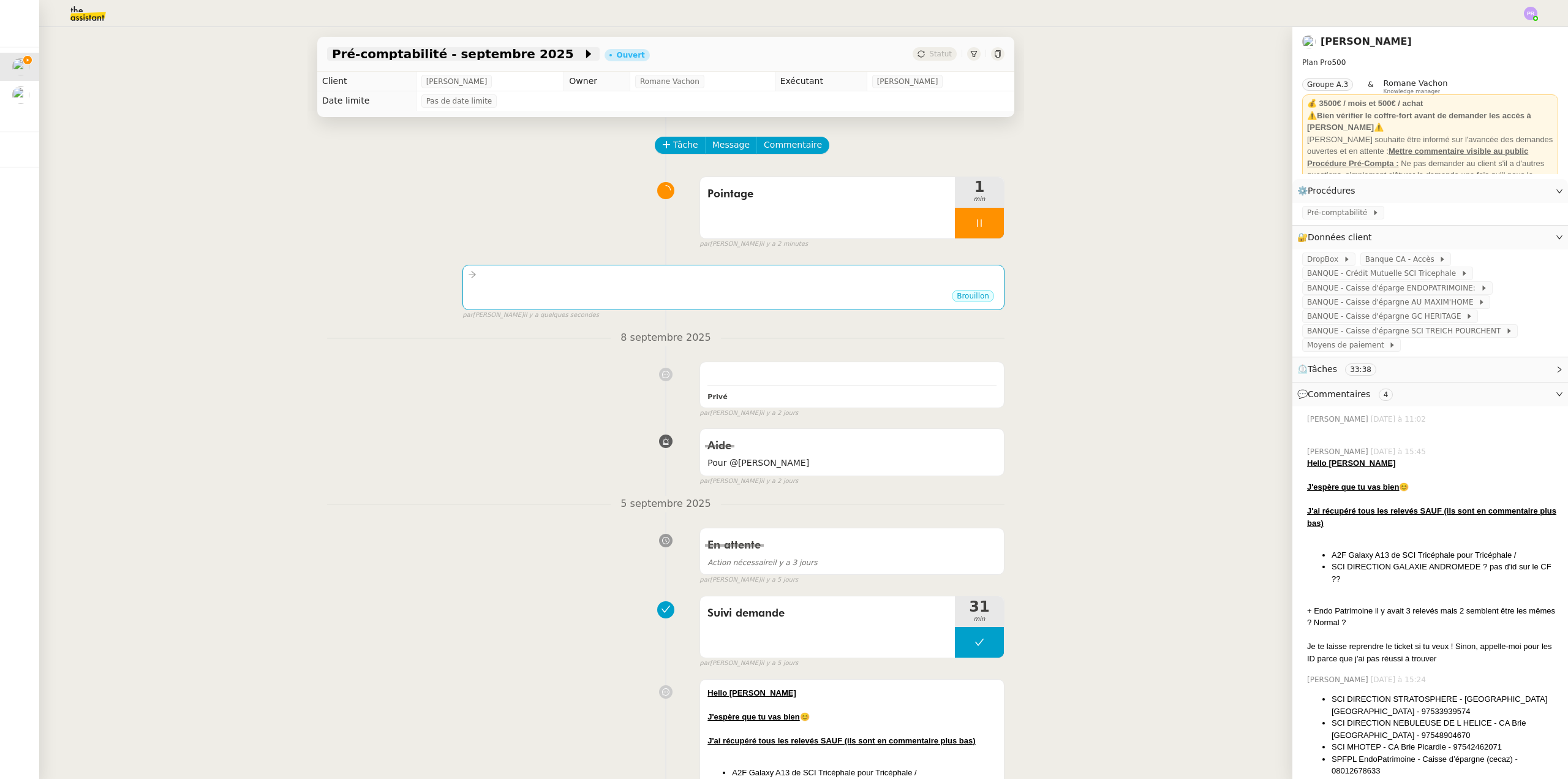
click at [435, 56] on span "Pré-comptabilité - septembre 2025" at bounding box center [458, 54] width 251 height 12
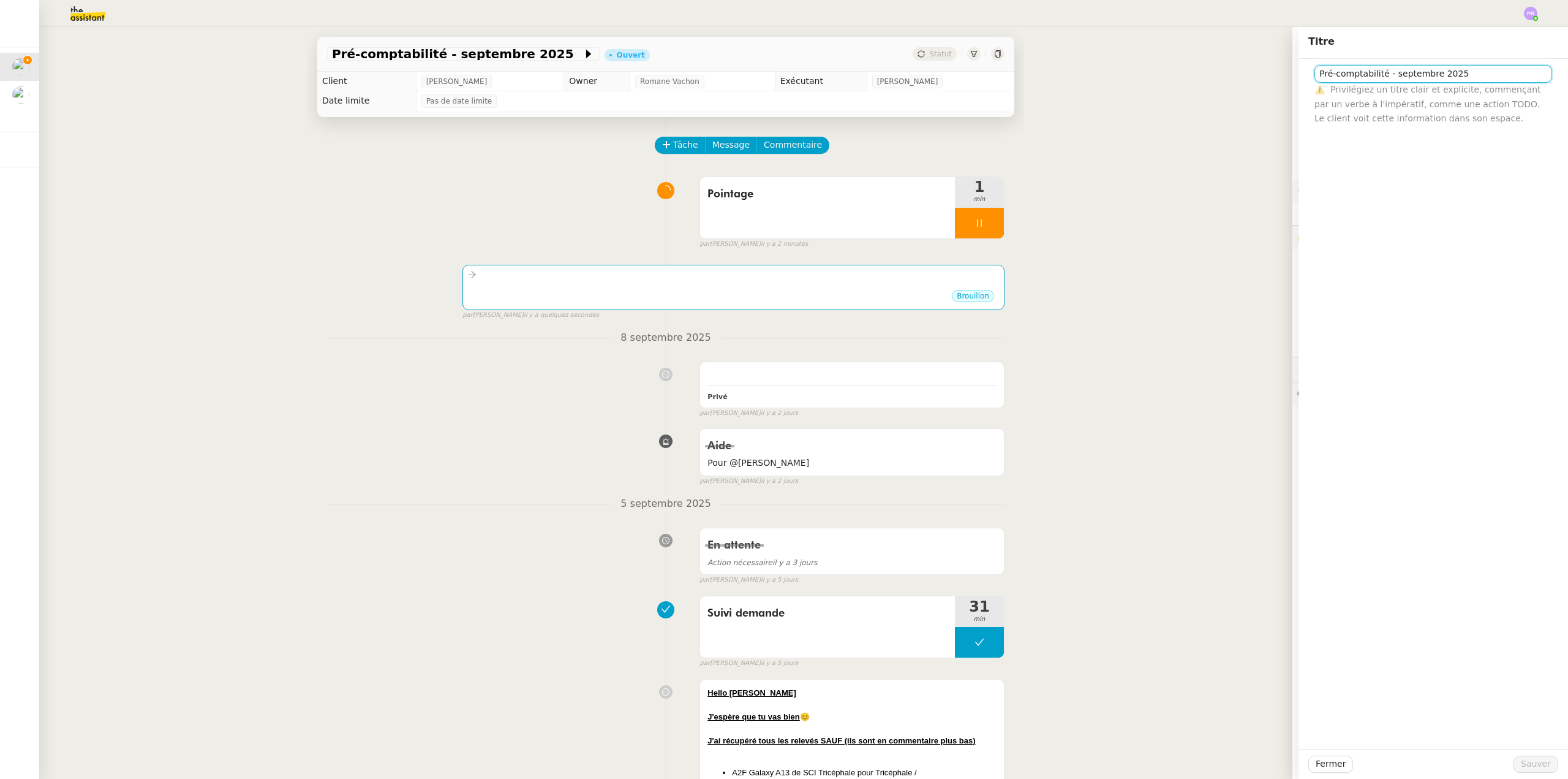
drag, startPoint x: 1423, startPoint y: 75, endPoint x: 1381, endPoint y: 74, distance: 42.0
click at [1381, 74] on input "Pré-comptabilité - septembre 2025" at bounding box center [1434, 73] width 238 height 18
type input "Pré-comptabilité - juillet / [DATE]"
click at [1534, 764] on span "Sauver" at bounding box center [1536, 764] width 30 height 14
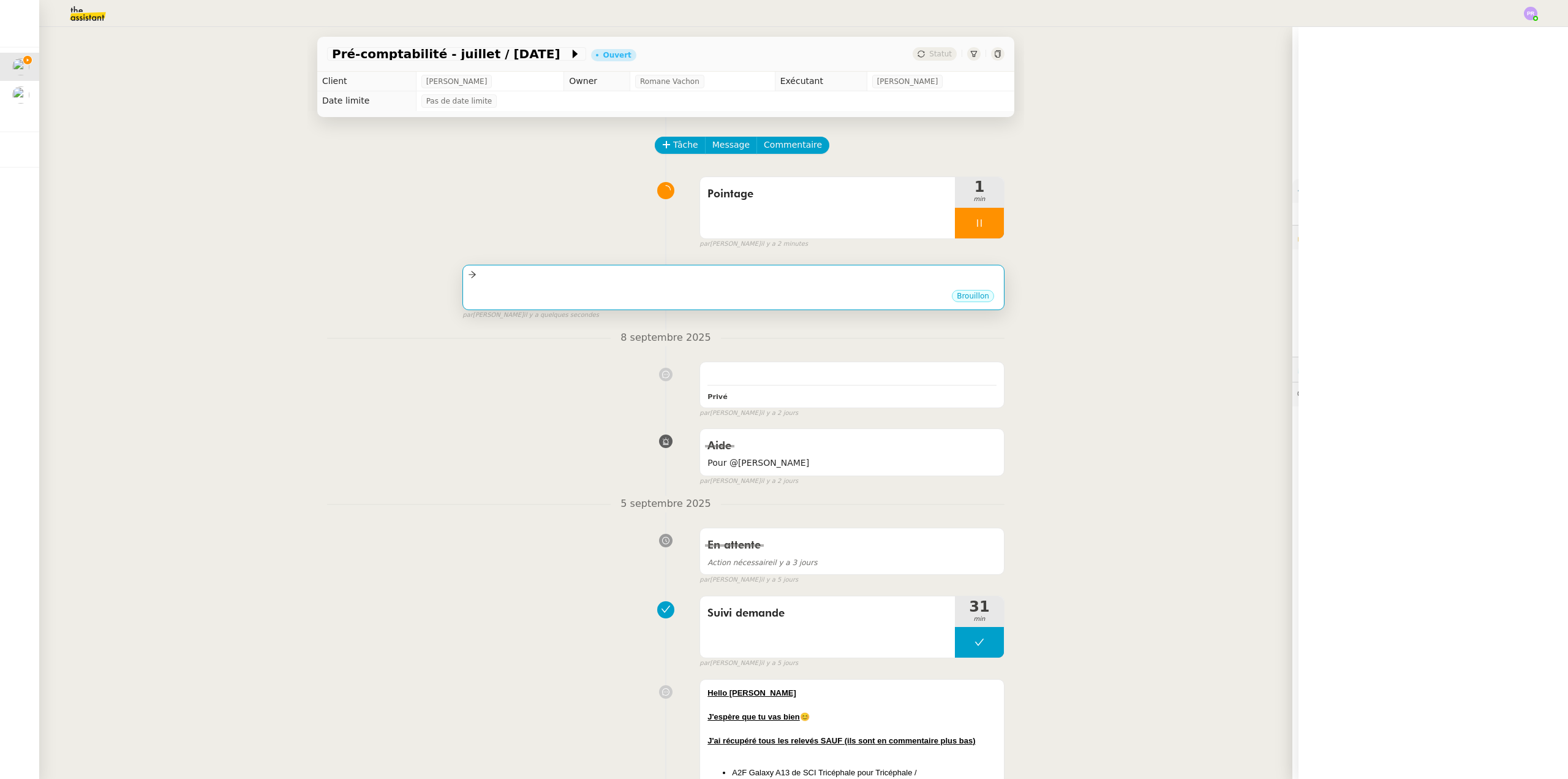
click at [733, 287] on div "•••" at bounding box center [733, 285] width 531 height 6
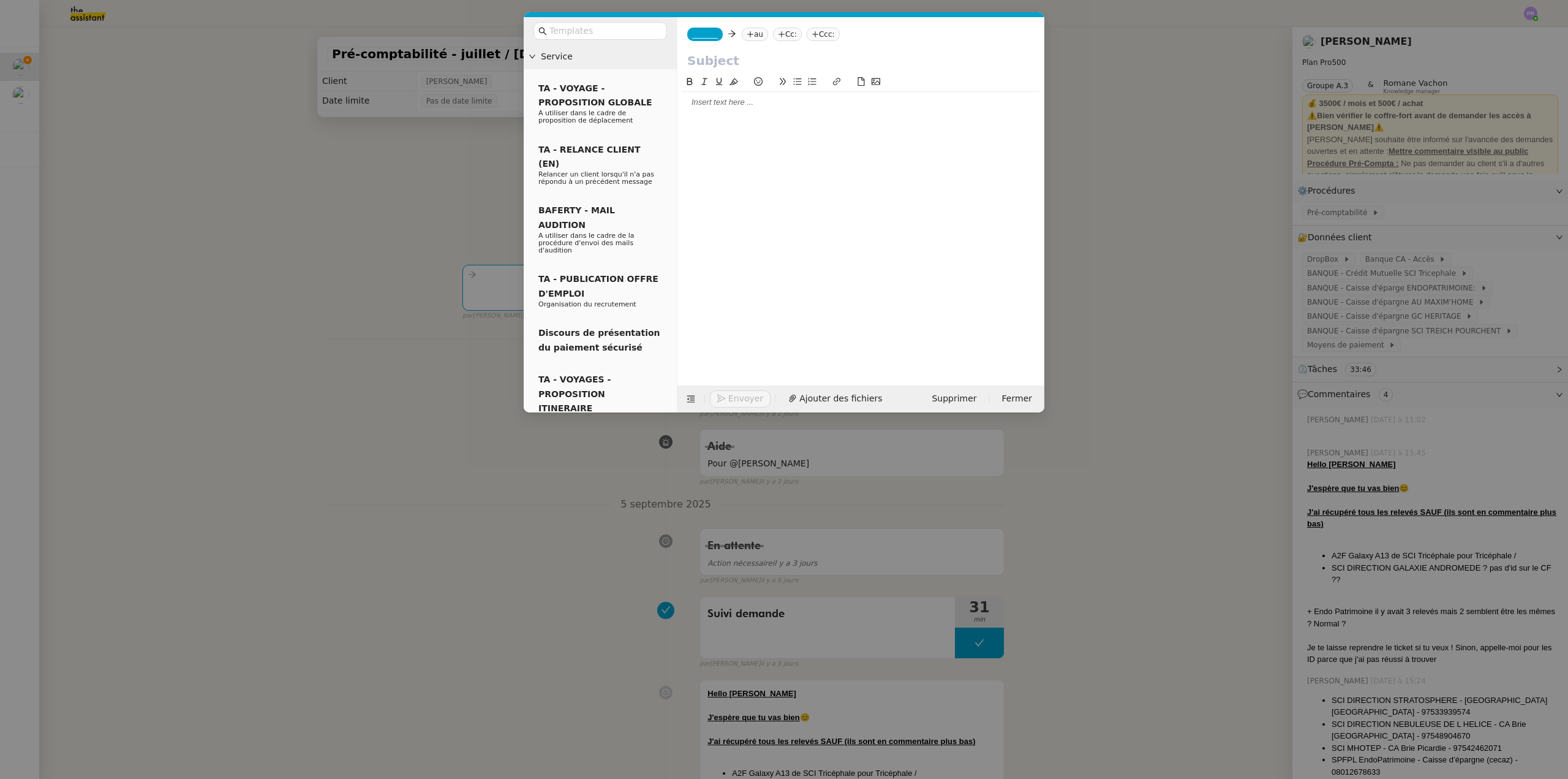
drag, startPoint x: 722, startPoint y: 101, endPoint x: 715, endPoint y: 95, distance: 9.2
click at [722, 100] on div at bounding box center [861, 102] width 357 height 11
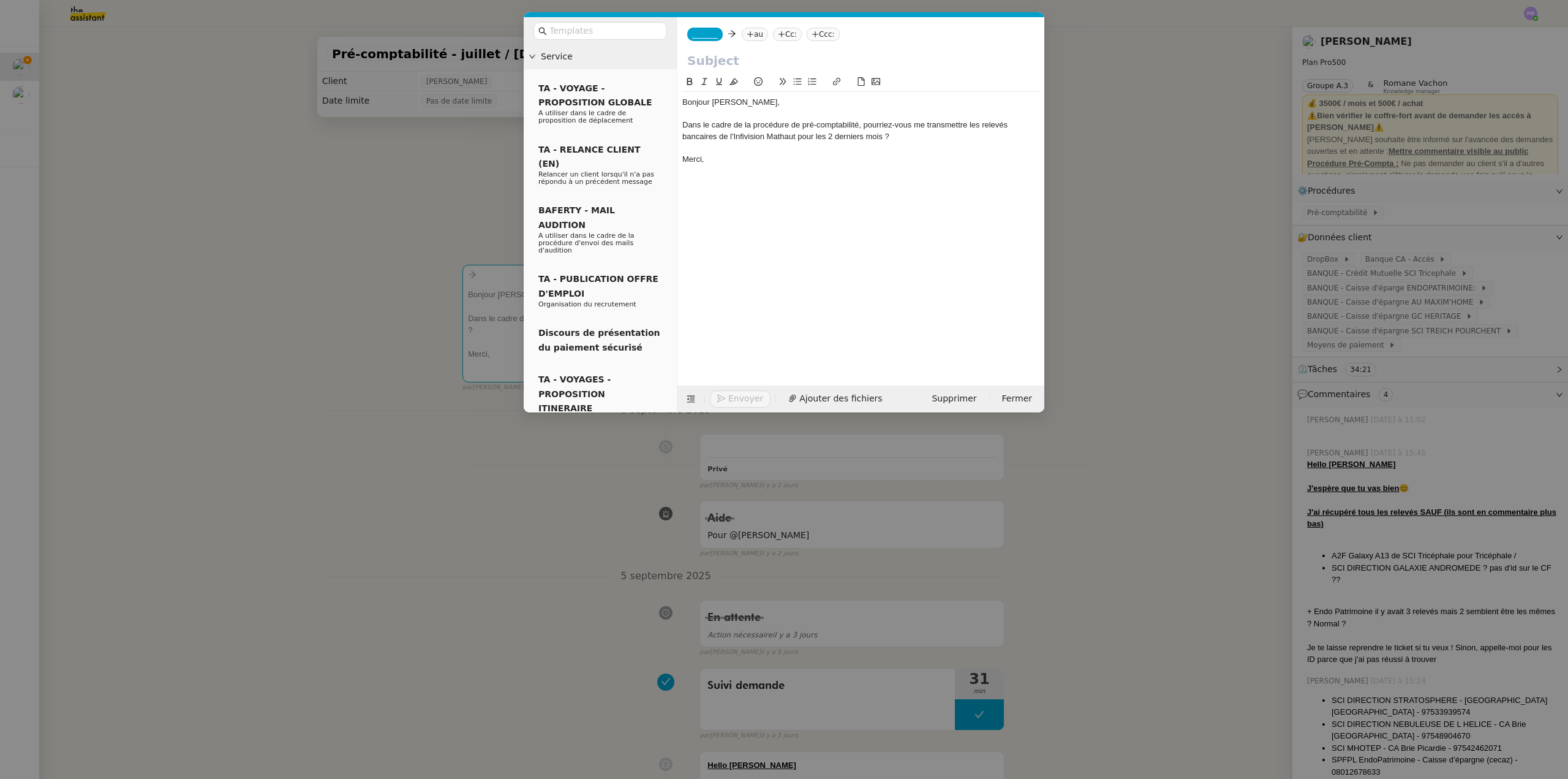
click at [747, 125] on div "Dans le cadre de la procédure de pré-comptabilité, pourriez-vous me transmettre…" at bounding box center [861, 130] width 357 height 23
click at [794, 80] on icon at bounding box center [797, 81] width 8 height 8
click at [715, 100] on div "Bonjour [PERSON_NAME]," at bounding box center [861, 102] width 357 height 11
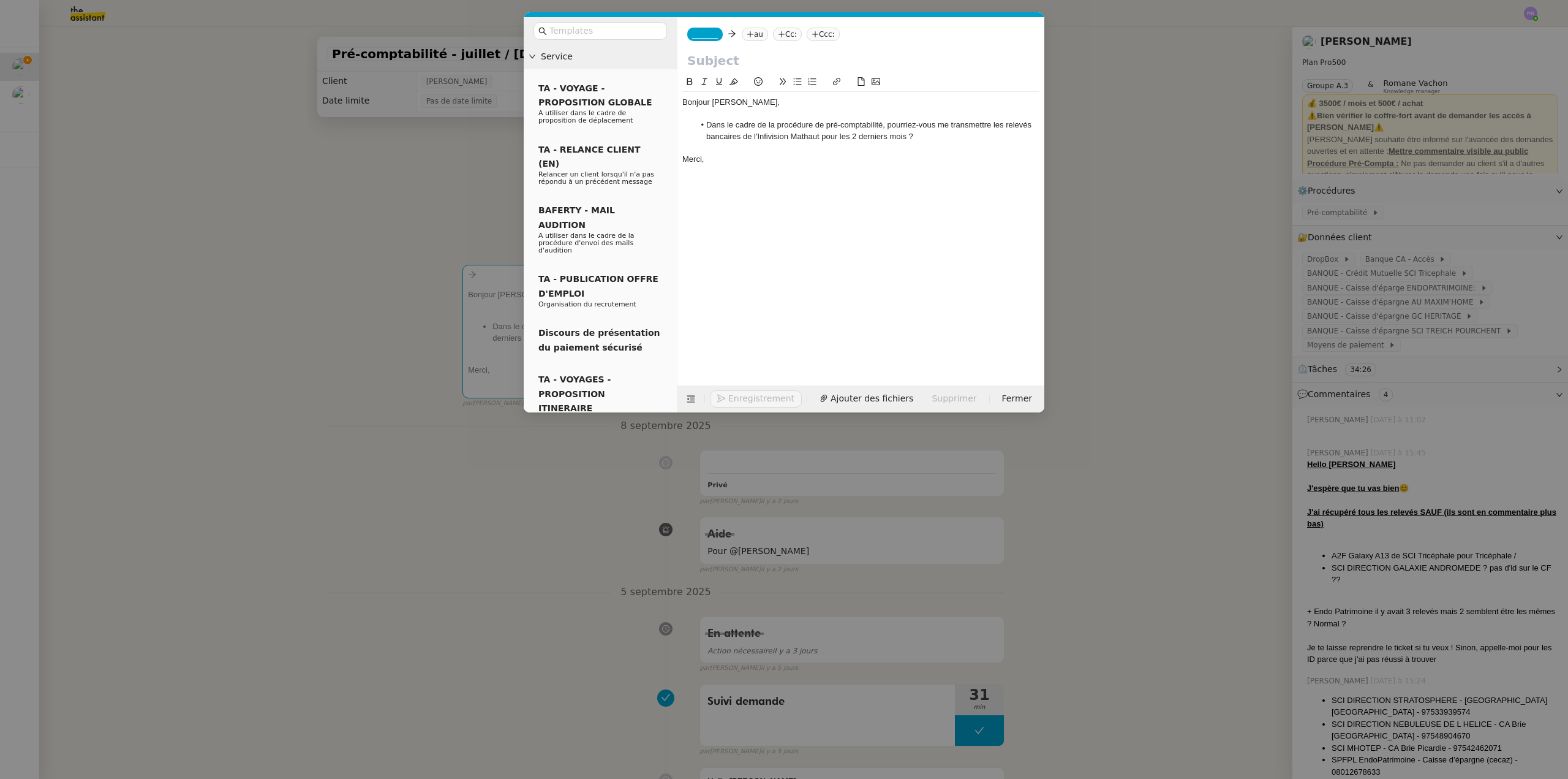
click at [467, 61] on nz-modal-container "Service TA - VOYAGE - PROPOSITION GLOBALE A utiliser dans le cadre de propositi…" at bounding box center [784, 390] width 1568 height 779
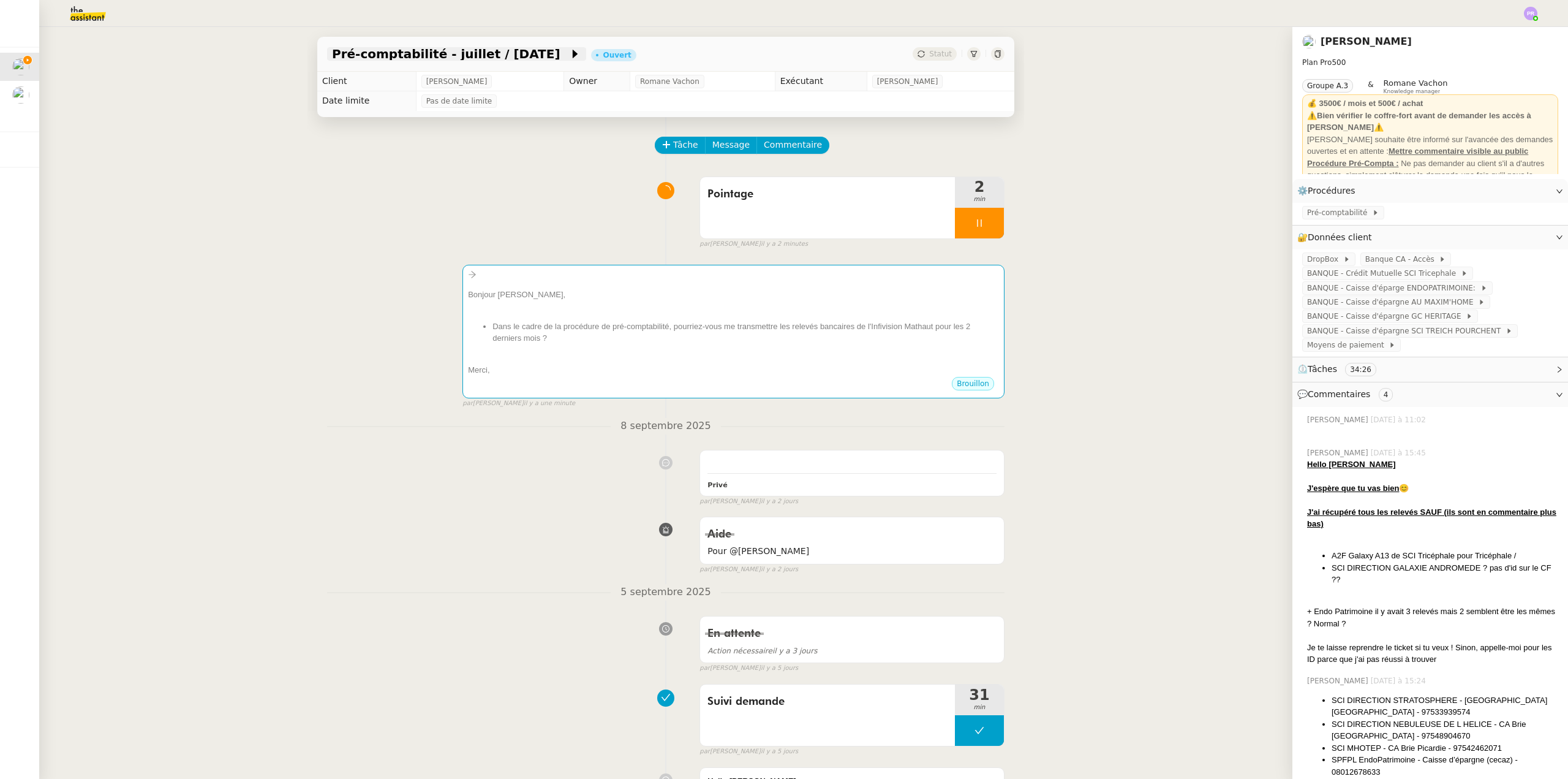
click at [470, 56] on span "Pré-comptabilité - juillet / [DATE]" at bounding box center [450, 54] width 237 height 12
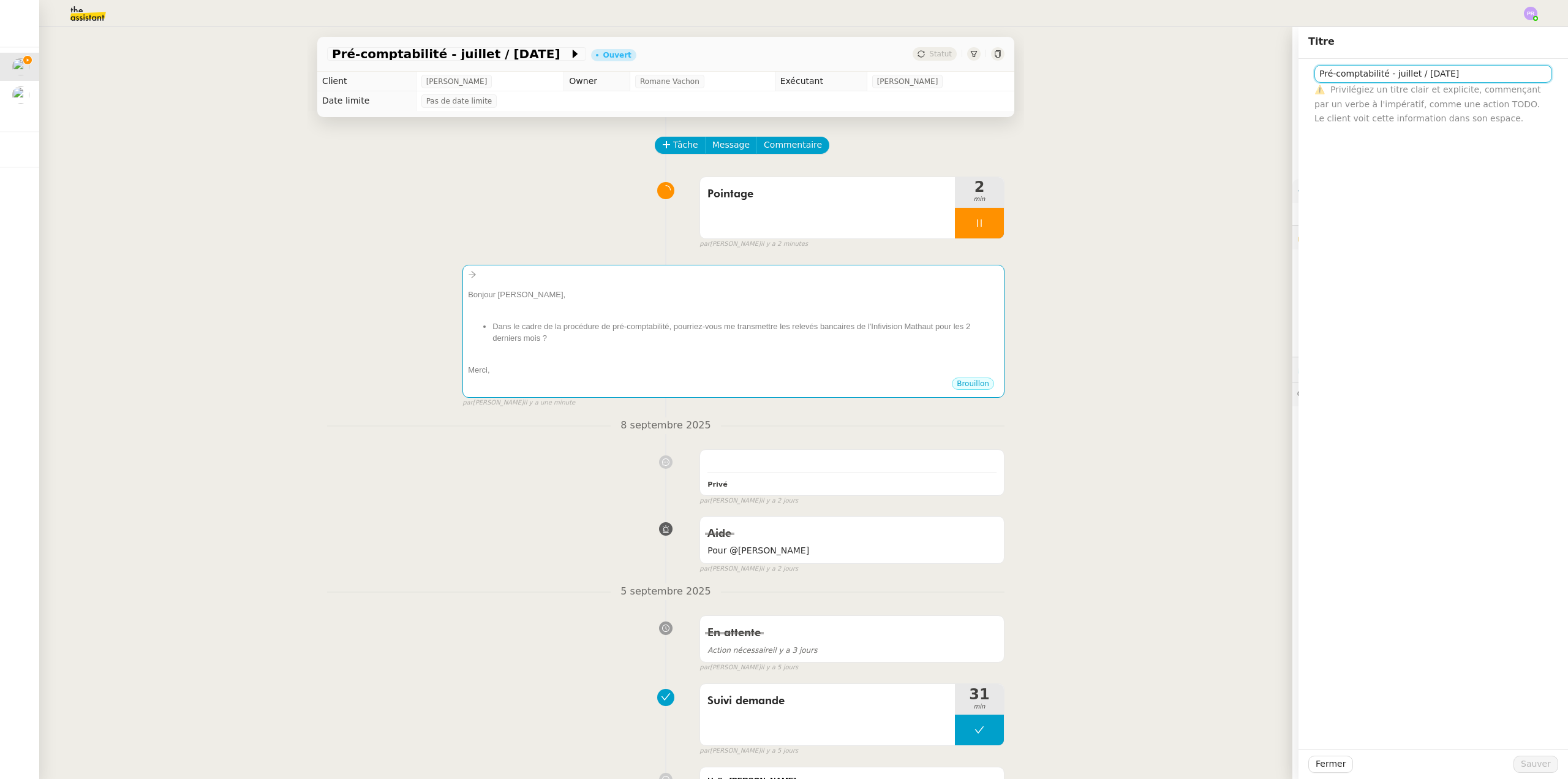
drag, startPoint x: 1465, startPoint y: 75, endPoint x: 1292, endPoint y: 74, distance: 173.0
click at [1315, 74] on input "Pré-comptabilité - juillet / [DATE]" at bounding box center [1434, 73] width 238 height 18
drag, startPoint x: 1292, startPoint y: 74, endPoint x: 1283, endPoint y: 74, distance: 9.0
click at [1283, 74] on app-ticket "Pré-comptabilité - juillet / [DATE] Ouvert Statut Client [PERSON_NAME] Owner [P…" at bounding box center [803, 403] width 1529 height 752
copy app-ticket "Loremi D.1 & Sitame Consec Adipiscin elitsed 💰 5699€ / doei te 231€ / incid ⚠️ …"
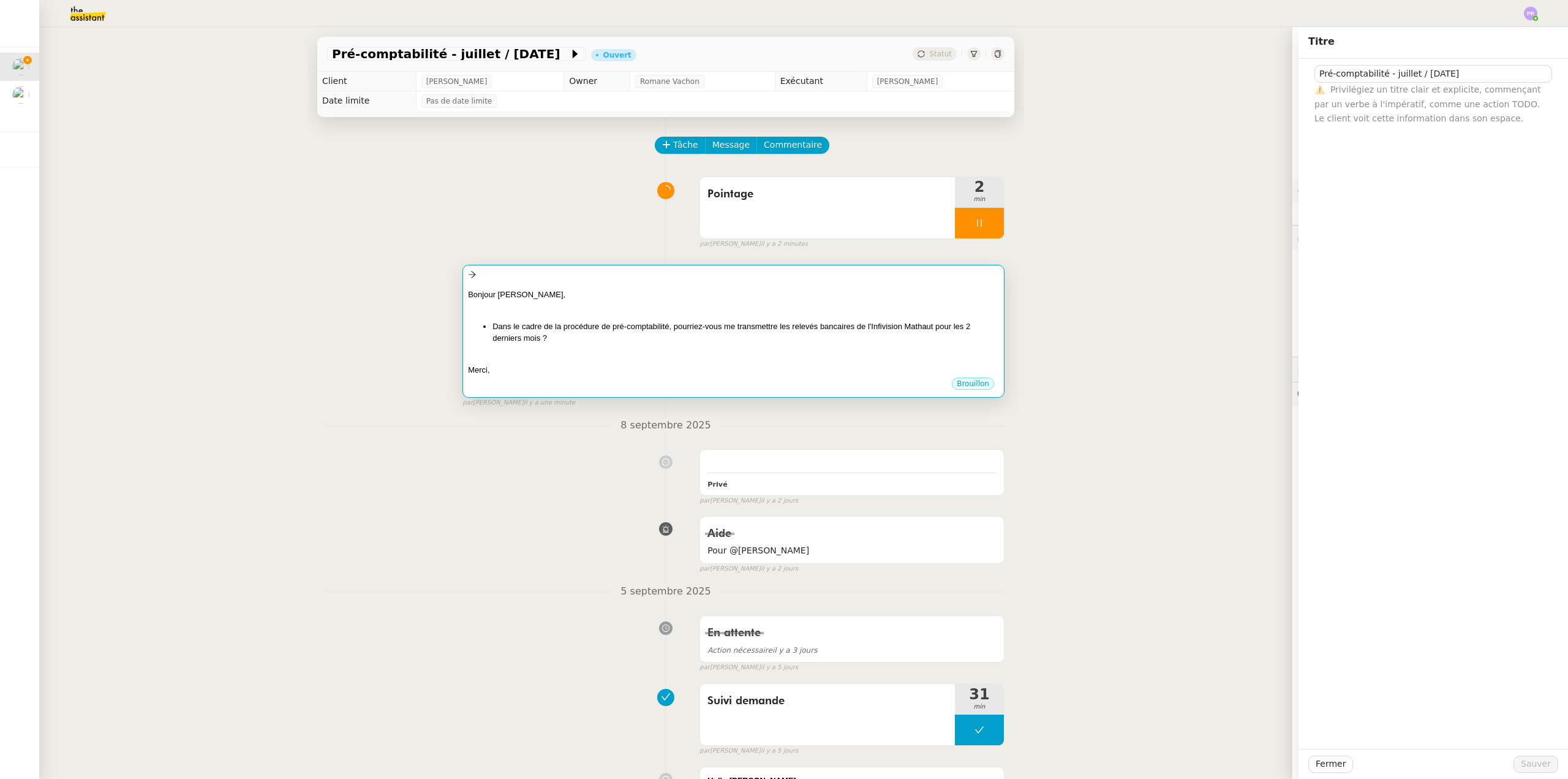
click at [659, 308] on div at bounding box center [733, 306] width 531 height 12
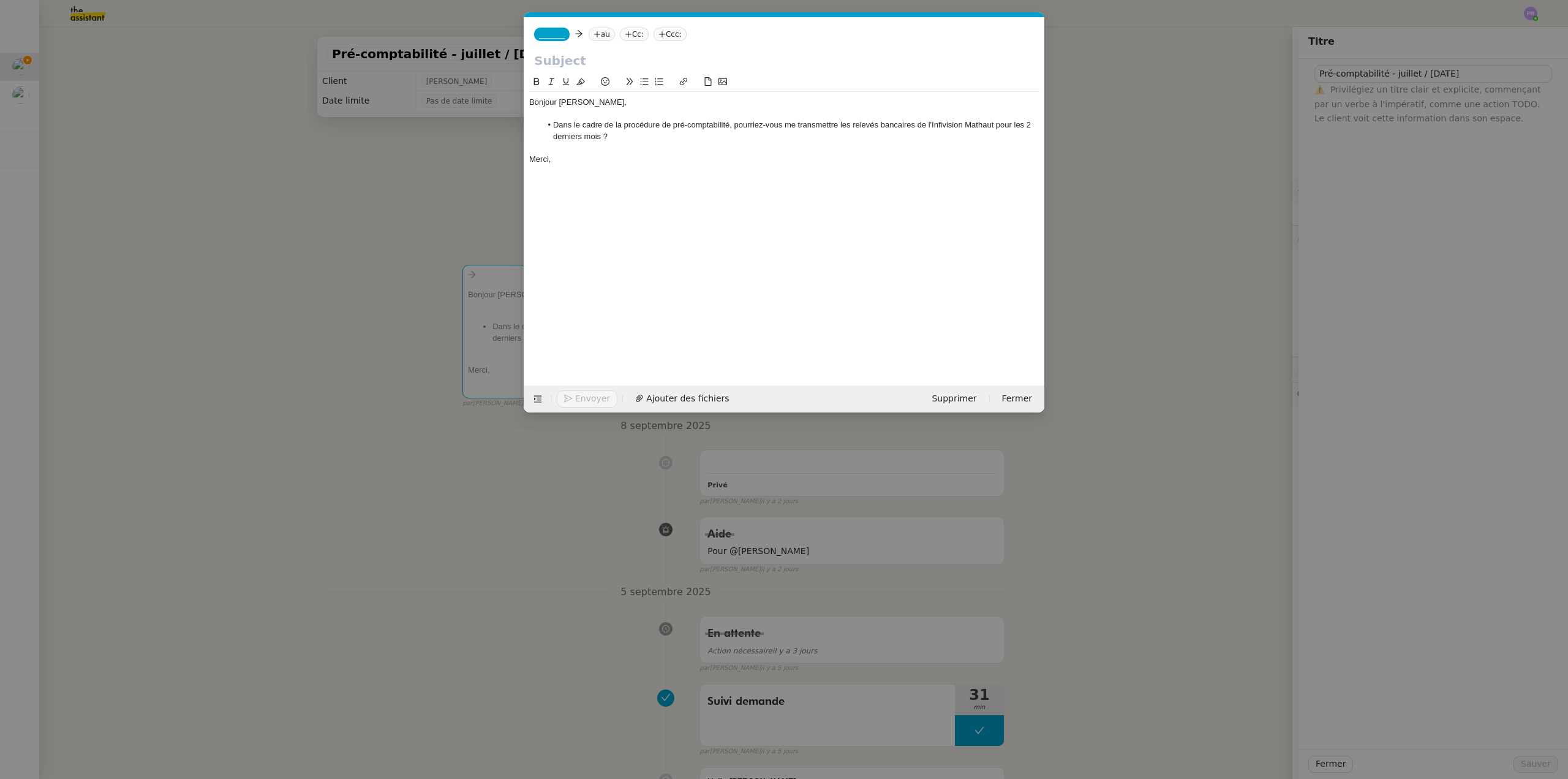
scroll to position [0, 26]
click at [587, 57] on input "text" at bounding box center [784, 60] width 500 height 18
paste input "Loremi D.2 & Sitame Consec Adipiscin elitsed 💰 9098€ / doei te 062€ / incid ⚠️ …"
type input "Loremi D.2 & Sitame Consec Adipiscin elitsed 💰 9098€ / doei te 062€ / incid ⚠️ …"
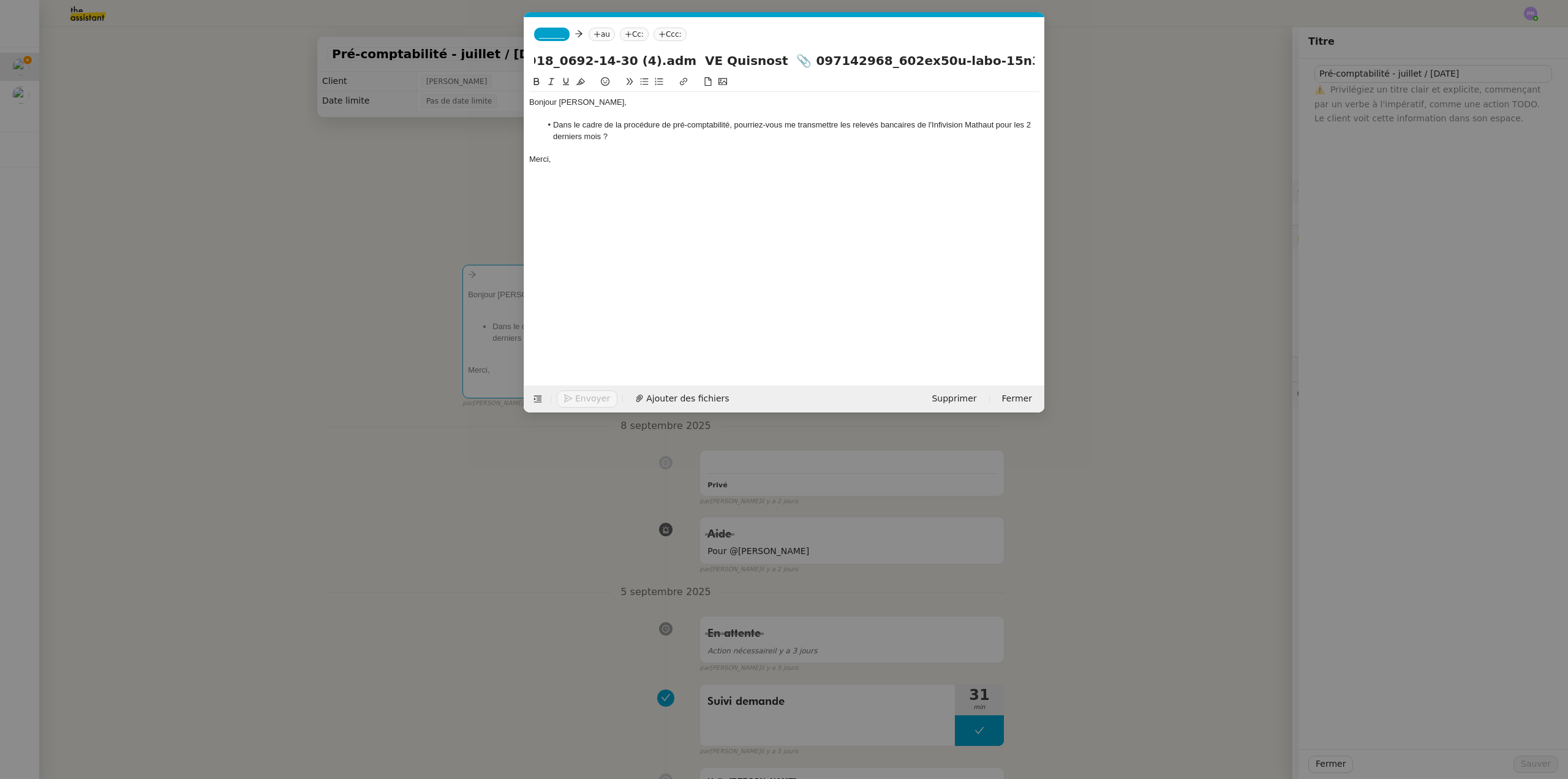
scroll to position [0, 0]
click at [549, 35] on span "_______" at bounding box center [552, 34] width 26 height 8
click at [448, 51] on nz-modal-container "Service TA - VOYAGE - PROPOSITION GLOBALE A utiliser dans le cadre de propositi…" at bounding box center [784, 390] width 1568 height 779
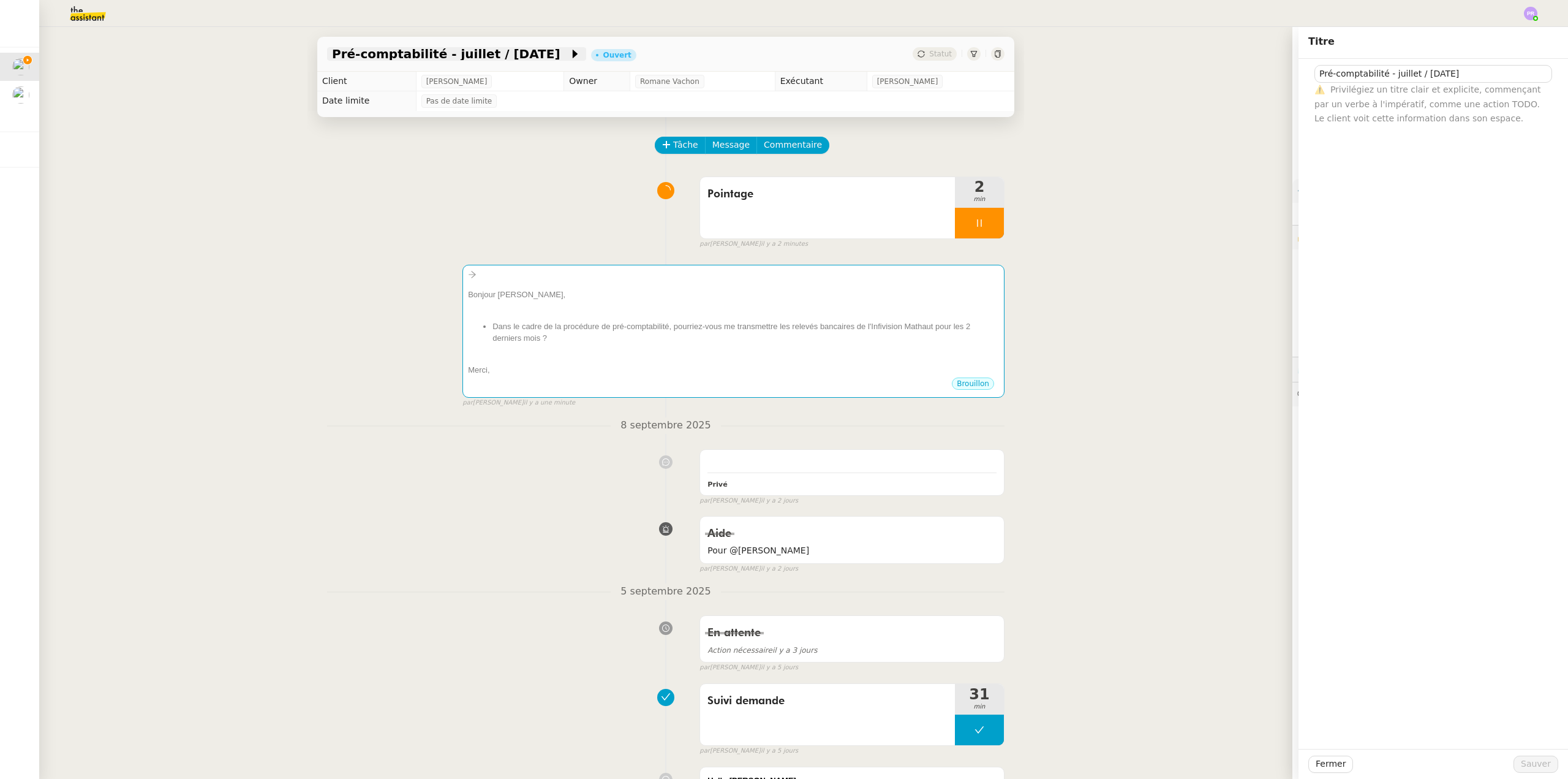
click at [432, 55] on span "Pré-comptabilité - juillet / [DATE]" at bounding box center [450, 54] width 237 height 12
drag, startPoint x: 1471, startPoint y: 77, endPoint x: 1017, endPoint y: 123, distance: 456.3
click at [1268, 79] on app-ticket "Pré-comptabilité - juillet / [DATE] Ouvert Statut Client [PERSON_NAME] Owner [P…" at bounding box center [803, 403] width 1529 height 752
click at [703, 288] on div "Bonjour [PERSON_NAME], Dans le cadre de la procédure de pré-comptabilité, pourr…" at bounding box center [733, 329] width 531 height 93
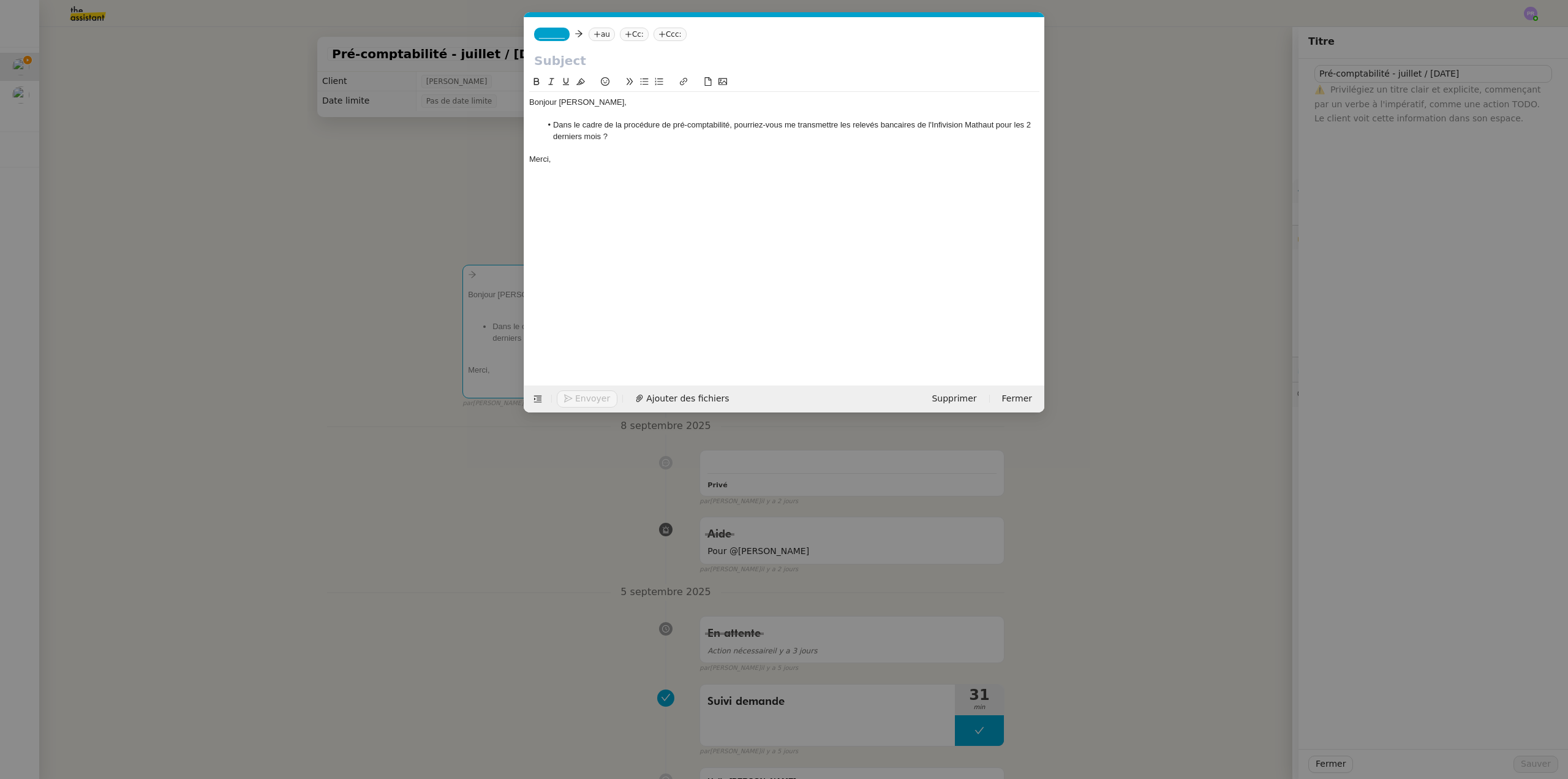
scroll to position [0, 26]
click at [570, 60] on input "text" at bounding box center [784, 60] width 500 height 18
paste input "Pré-comptabilité - juillet / [DATE]"
type input "Pré-comptabilité - juillet / [DATE]"
click at [557, 34] on span "_______" at bounding box center [552, 34] width 26 height 8
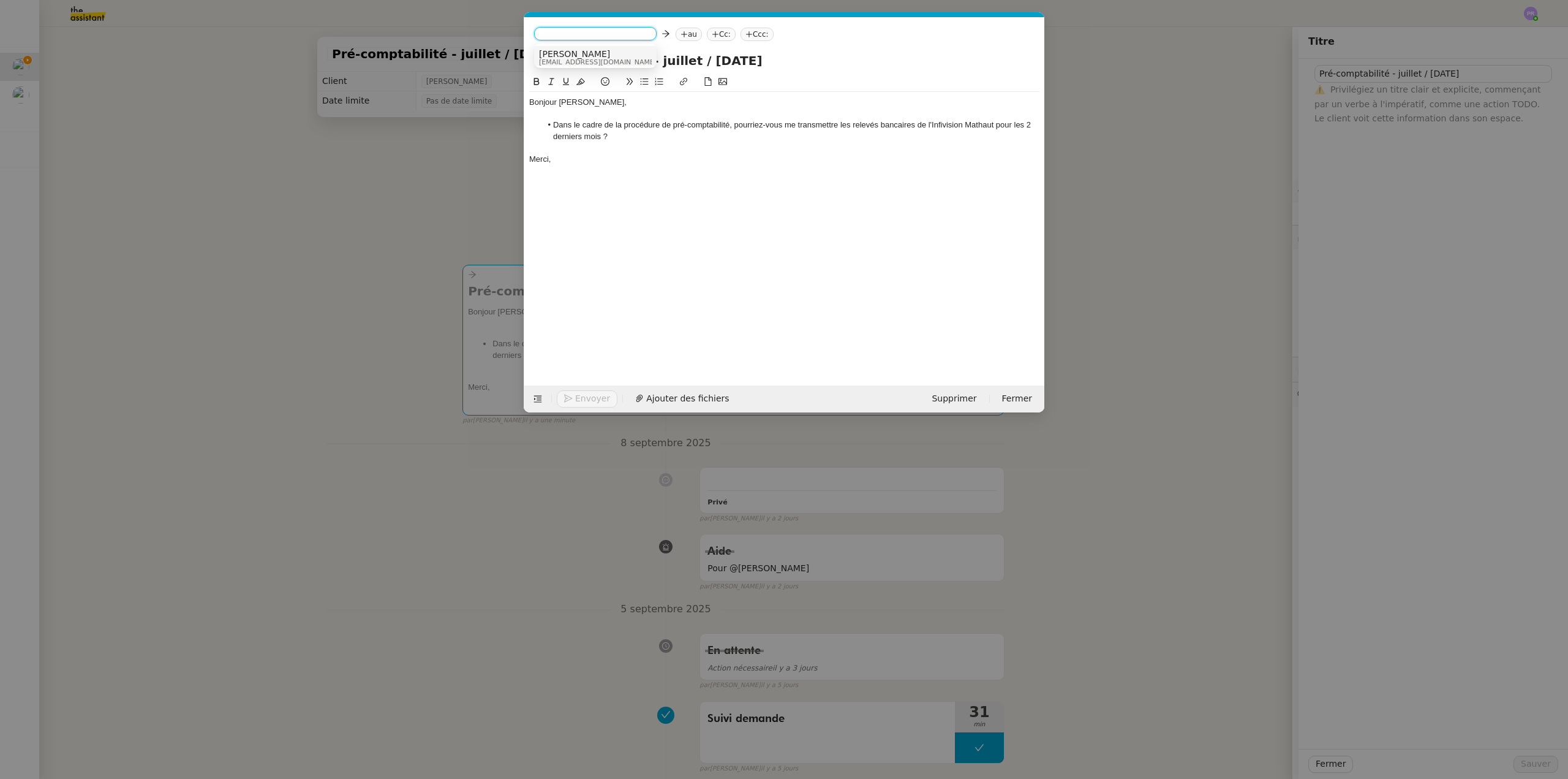
click at [599, 59] on span "[EMAIL_ADDRESS][DOMAIN_NAME]" at bounding box center [598, 62] width 117 height 6
click at [624, 34] on nz-tag "au" at bounding box center [637, 34] width 27 height 14
type input "[PERSON_NAME]"
click at [682, 55] on div "[PERSON_NAME] [PERSON_NAME][EMAIL_ADDRESS][DOMAIN_NAME]" at bounding box center [687, 57] width 183 height 16
click at [946, 124] on li "Dans le cadre de la procédure de pré-comptabilité, pourriez-vous me transmettre…" at bounding box center [790, 130] width 498 height 23
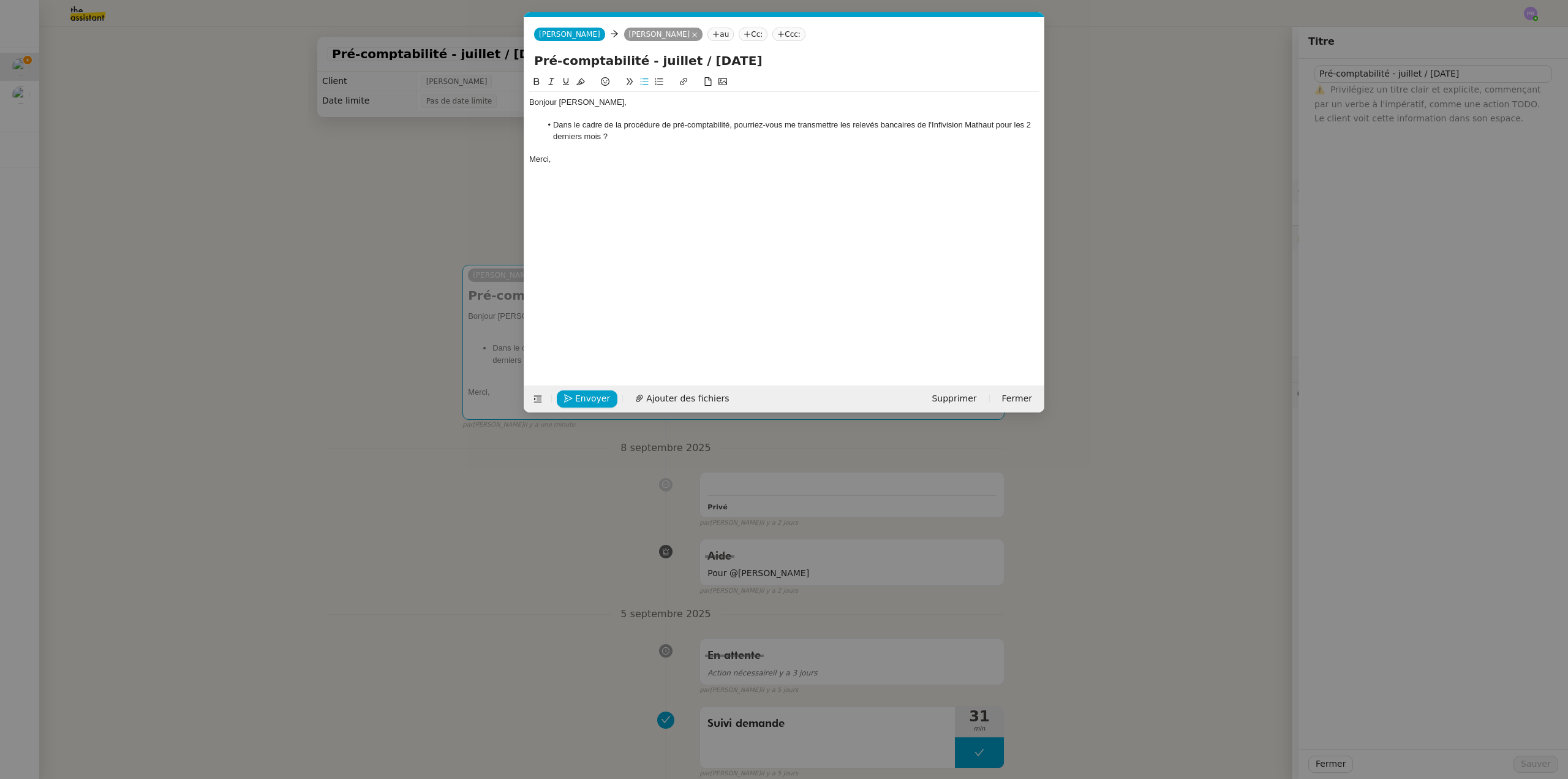
click at [941, 122] on li "Dans le cadre de la procédure de pré-comptabilité, pourriez-vous me transmettre…" at bounding box center [790, 130] width 498 height 23
drag, startPoint x: 995, startPoint y: 125, endPoint x: 931, endPoint y: 127, distance: 64.0
click at [931, 127] on li "Dans le cadre de la procédure de pré-comptabilité, pourriez-vous me transmettre…" at bounding box center [790, 130] width 498 height 23
click at [548, 79] on icon at bounding box center [551, 81] width 8 height 8
click at [819, 132] on li "Dans le cadre de la procédure de pré-comptabilité, pourriez-vous me transmettre…" at bounding box center [790, 130] width 498 height 23
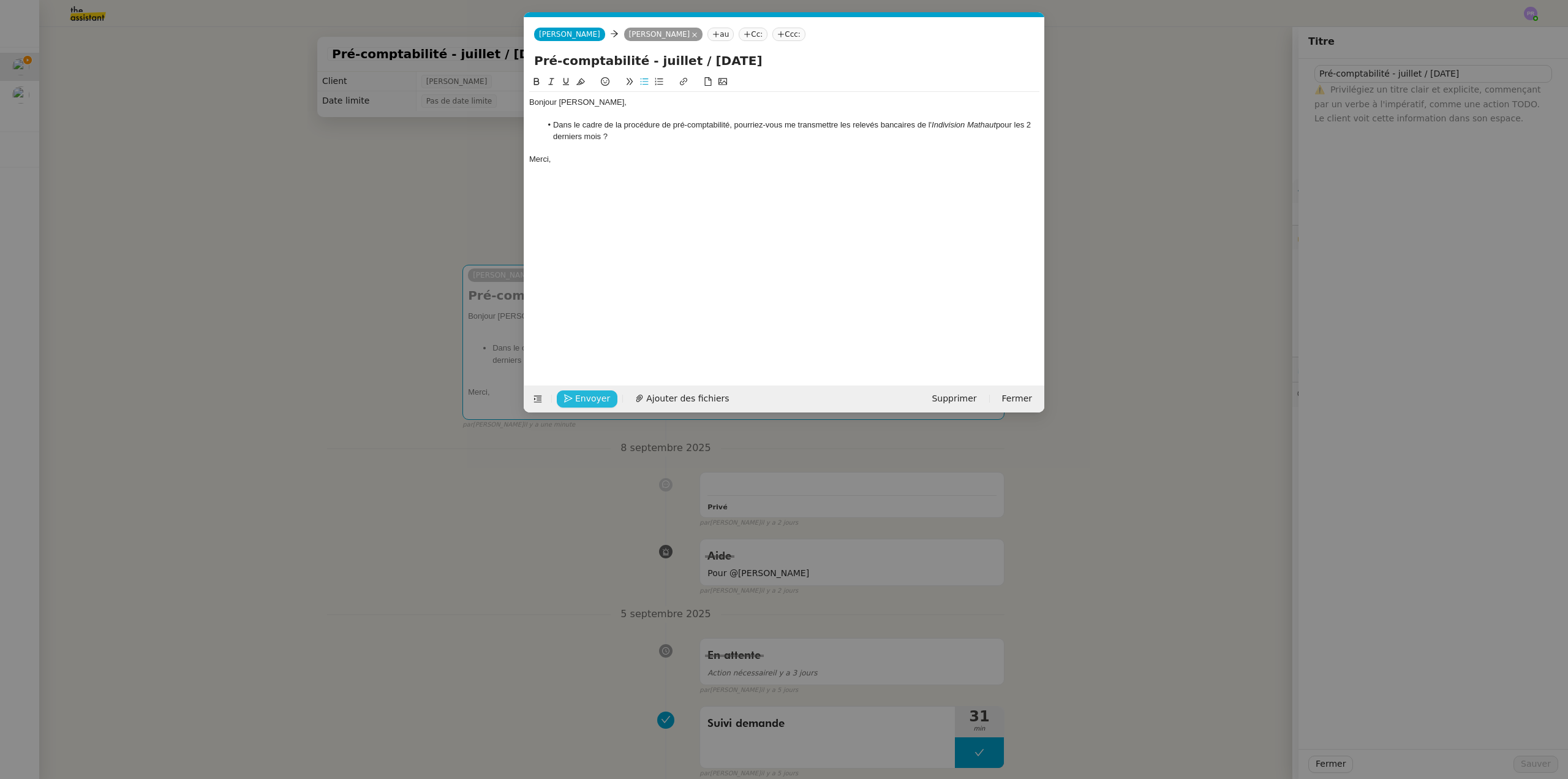
click at [595, 395] on span "Envoyer" at bounding box center [593, 399] width 35 height 14
click at [595, 395] on span "Confirmer l'envoi" at bounding box center [611, 399] width 73 height 14
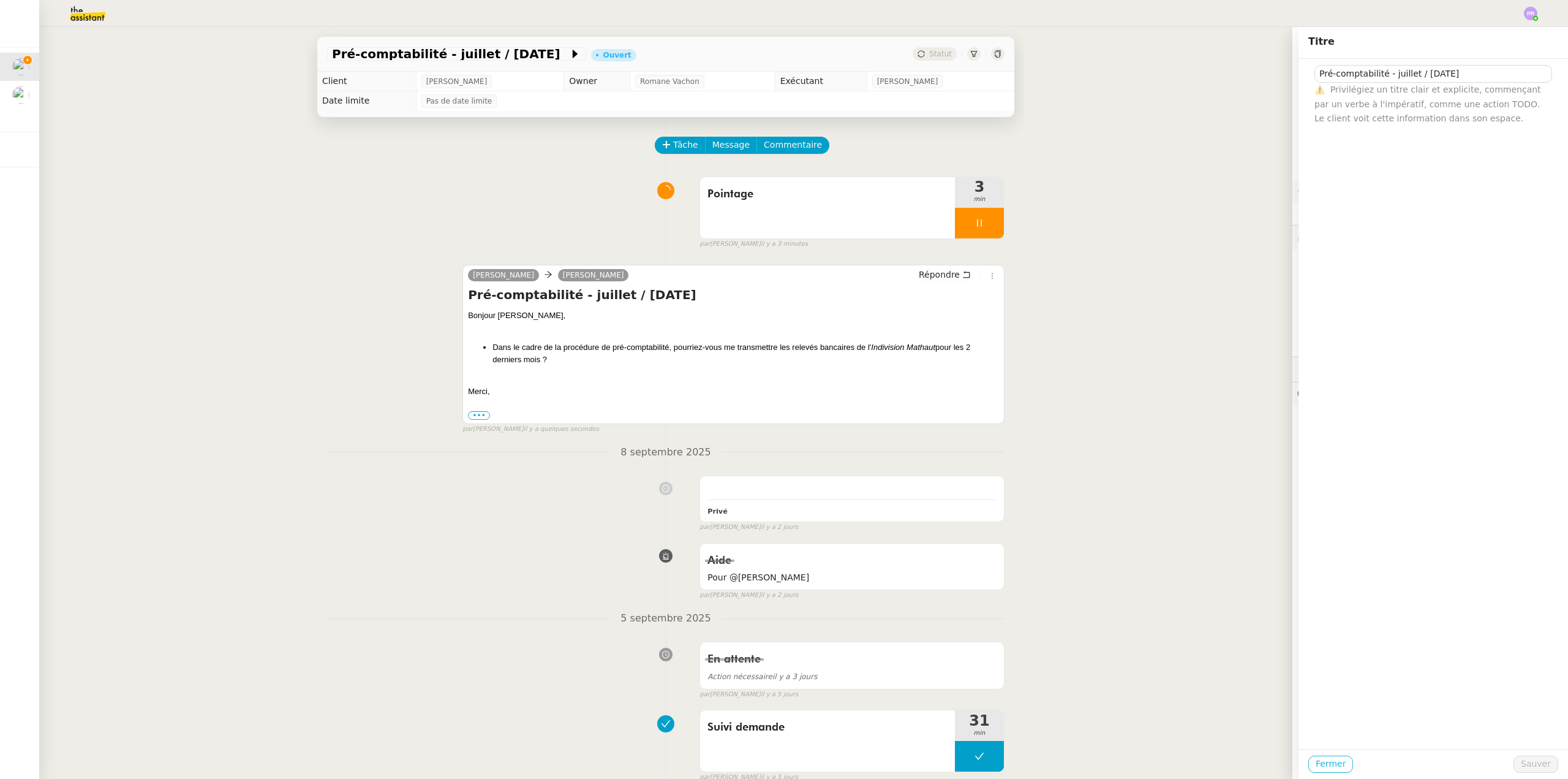
click at [1317, 761] on span "Fermer" at bounding box center [1330, 764] width 30 height 14
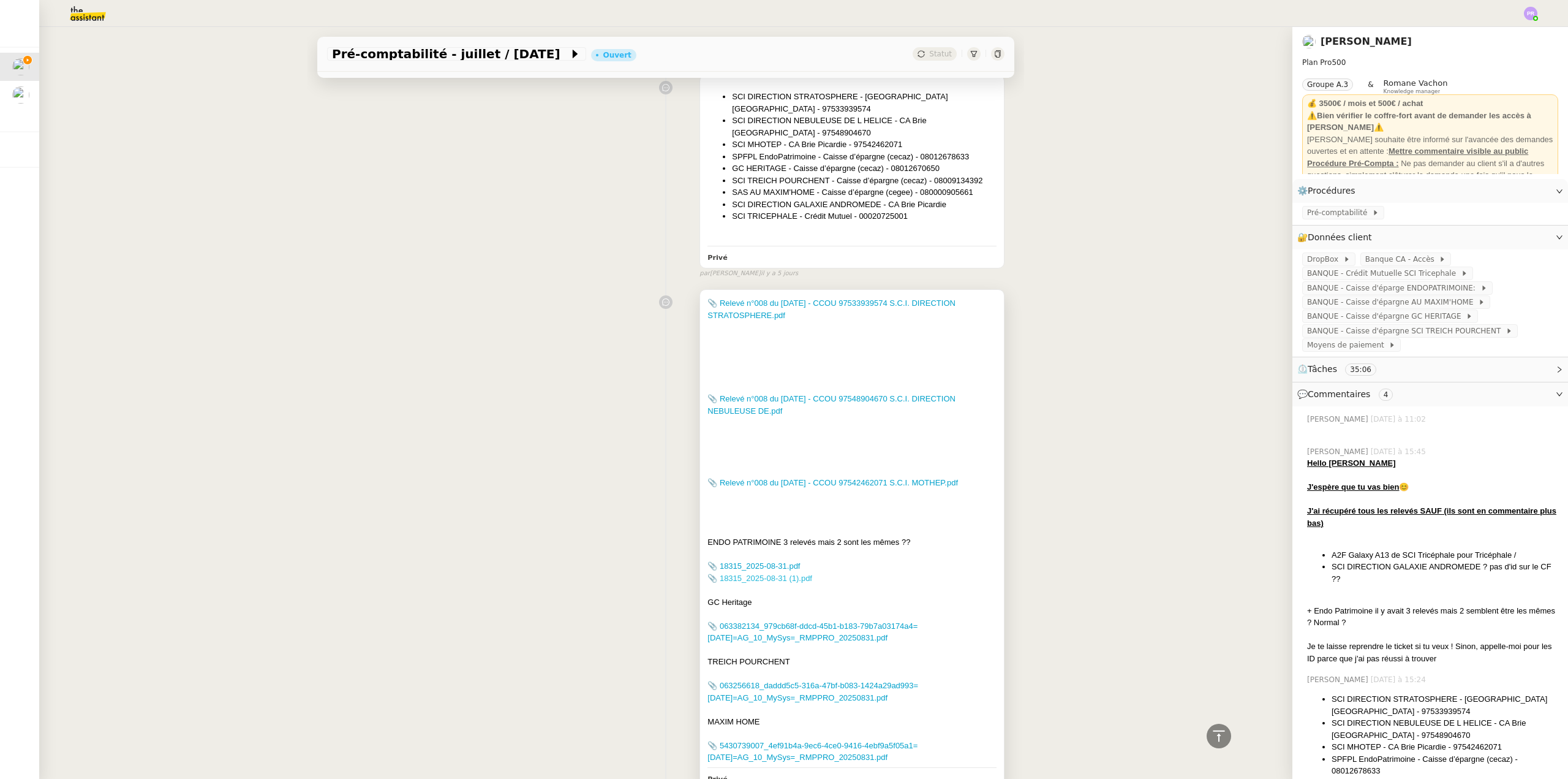
scroll to position [1032, 0]
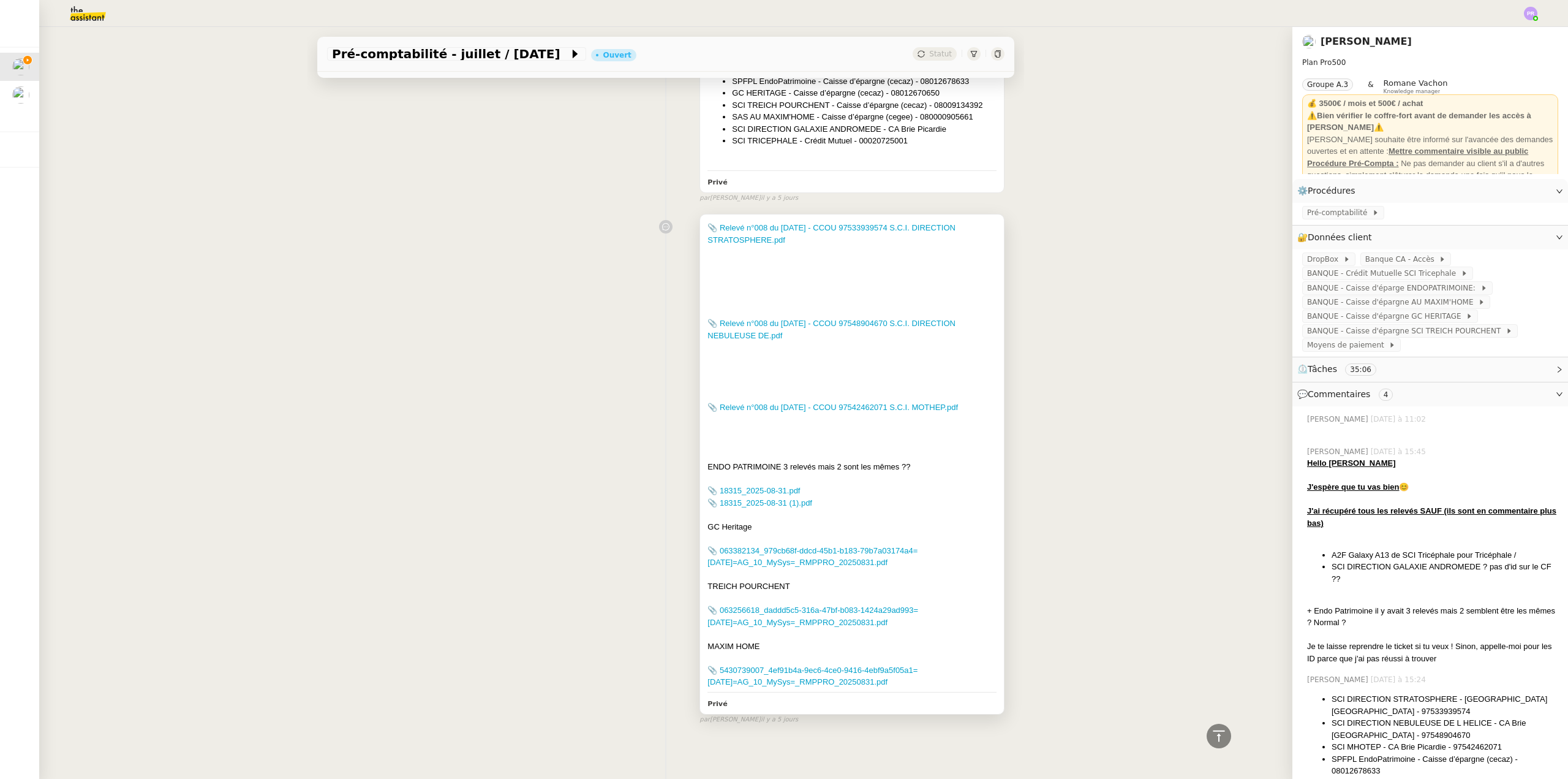
click at [902, 652] on div at bounding box center [852, 658] width 289 height 12
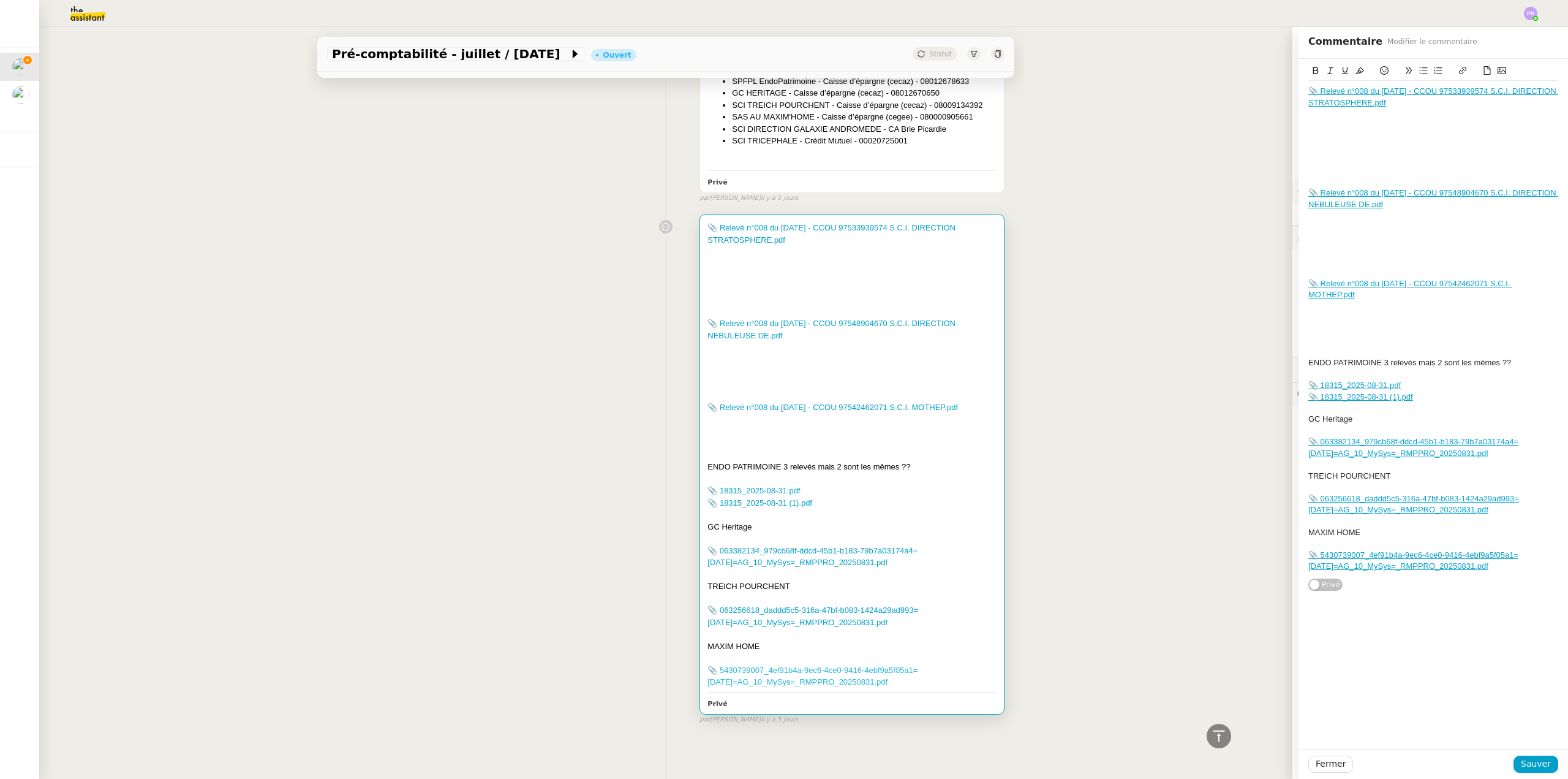
click at [872, 665] on link "📎 5430739007_4ef91b4a-9ec6-4ce0-9416-4ebf9a5f05a1=[DATE]=AG_10_MySys=_RMPPRO_20…" at bounding box center [813, 676] width 210 height 21
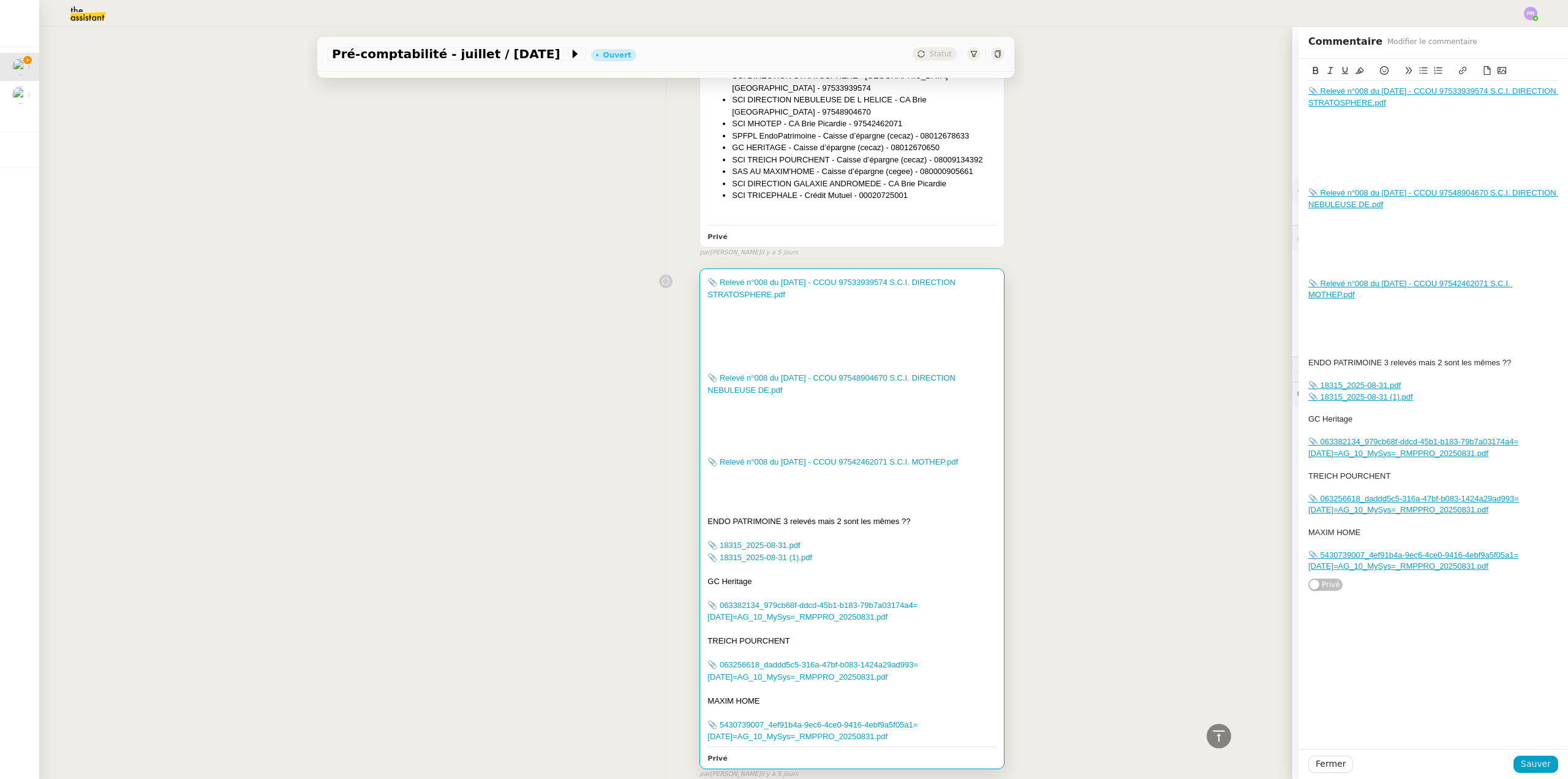
scroll to position [1032, 0]
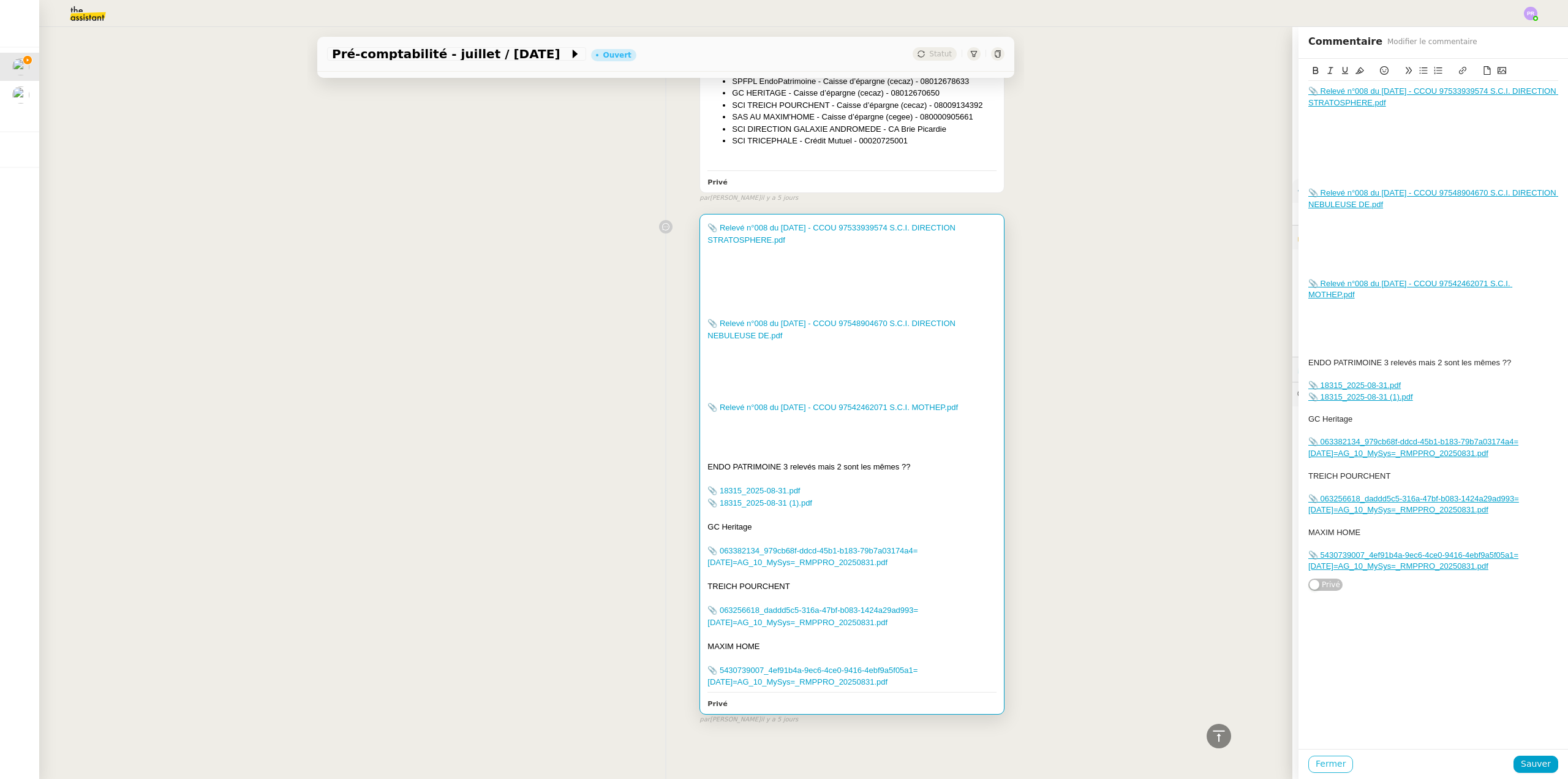
drag, startPoint x: 1325, startPoint y: 759, endPoint x: 1325, endPoint y: 752, distance: 7.0
click at [1325, 759] on span "Fermer" at bounding box center [1330, 764] width 30 height 14
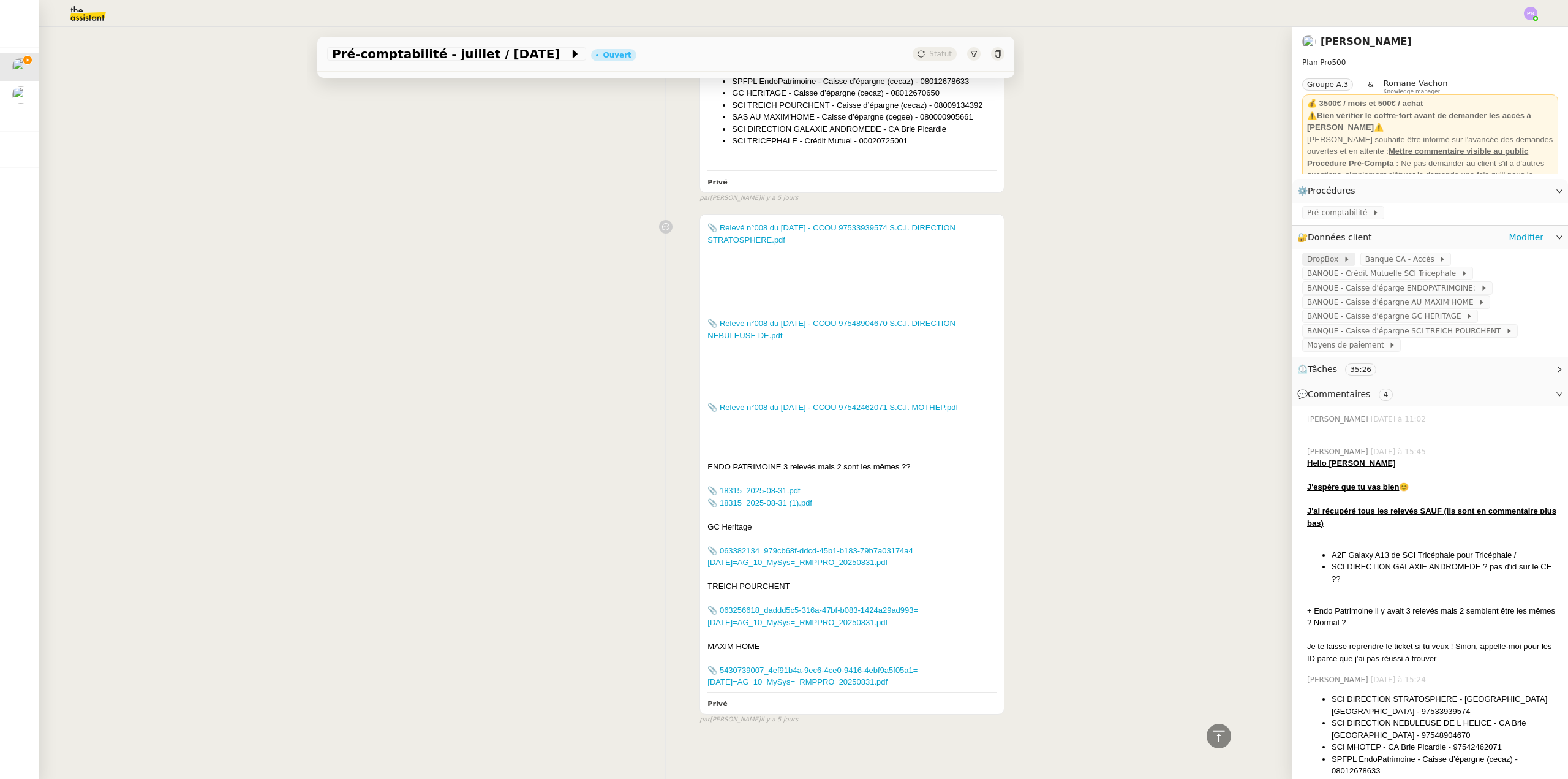
click at [1316, 254] on div "DropBox" at bounding box center [1329, 259] width 53 height 14
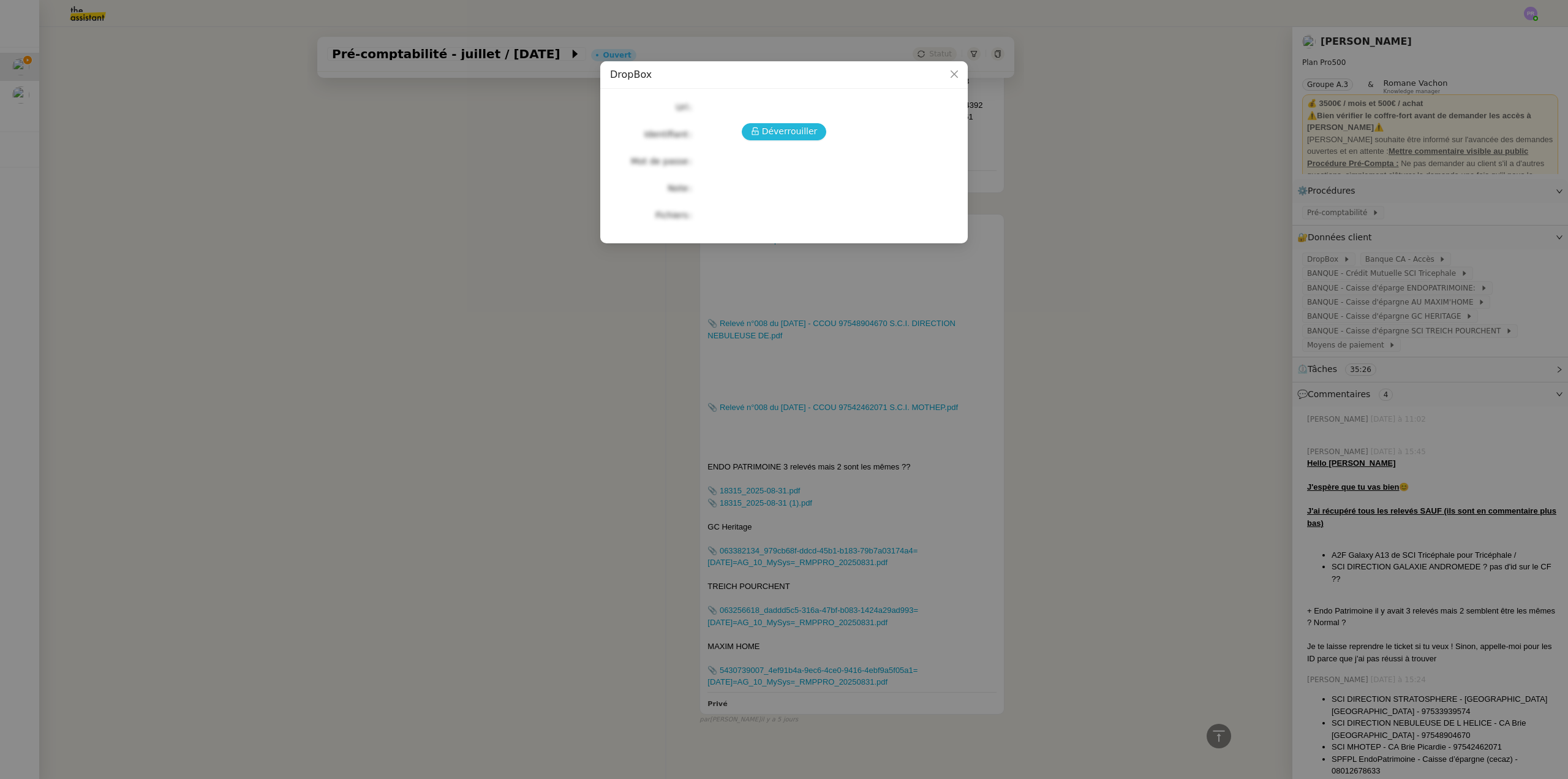
click at [776, 134] on span "Déverrouiller" at bounding box center [790, 132] width 56 height 14
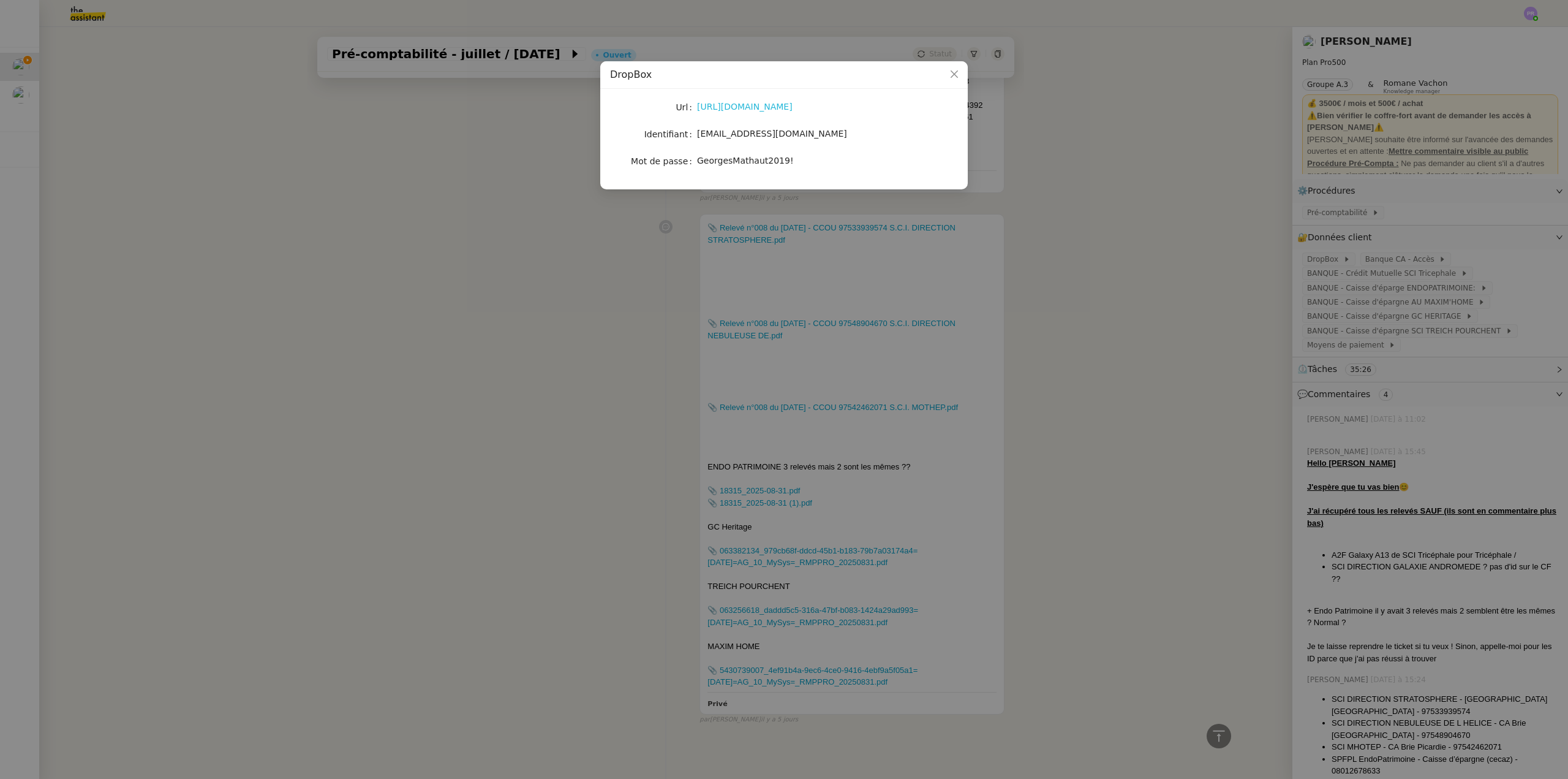
click at [750, 110] on link "[URL][DOMAIN_NAME]" at bounding box center [744, 106] width 95 height 10
drag, startPoint x: 1175, startPoint y: 228, endPoint x: 1324, endPoint y: 216, distance: 149.5
click at [1179, 228] on nz-modal-container "DropBox Url [URL][DOMAIN_NAME] Identifiant [EMAIL_ADDRESS][DOMAIN_NAME] Mot de …" at bounding box center [784, 390] width 1568 height 779
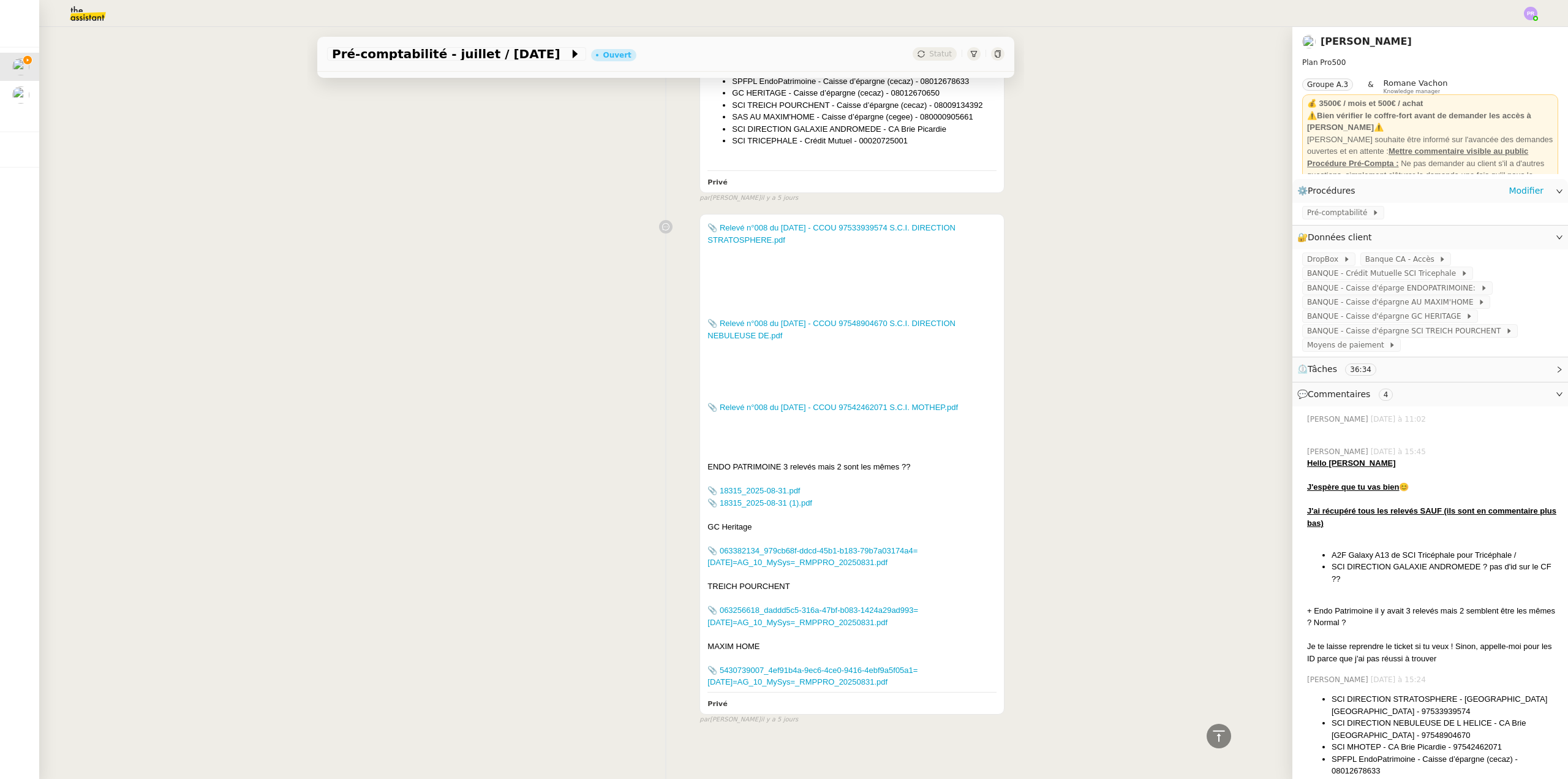
click at [1351, 206] on div "Pré-comptabilité" at bounding box center [1430, 213] width 276 height 21
click at [1526, 188] on link "Modifier" at bounding box center [1526, 191] width 35 height 14
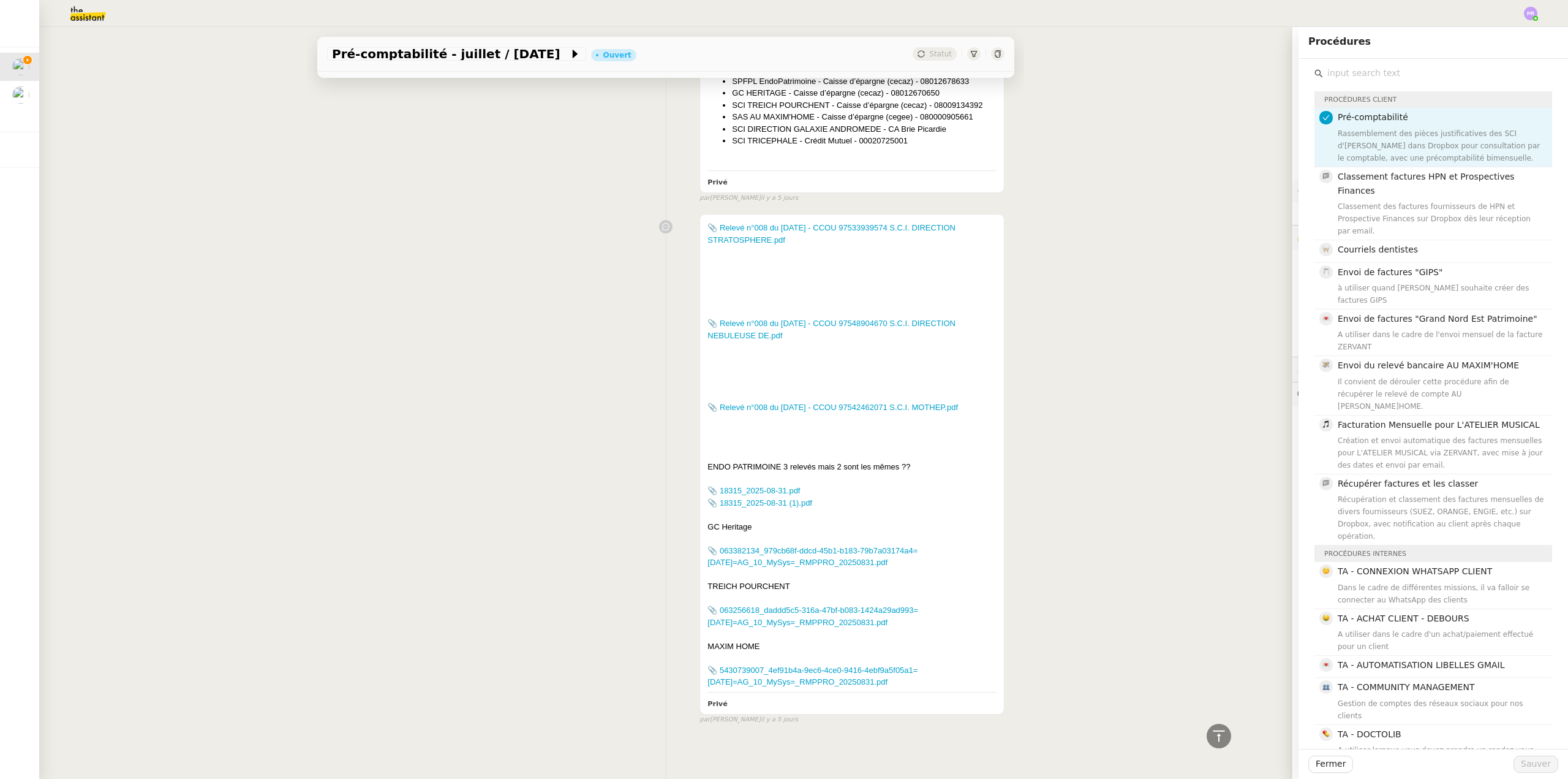
click at [1440, 77] on input "text" at bounding box center [1438, 73] width 229 height 16
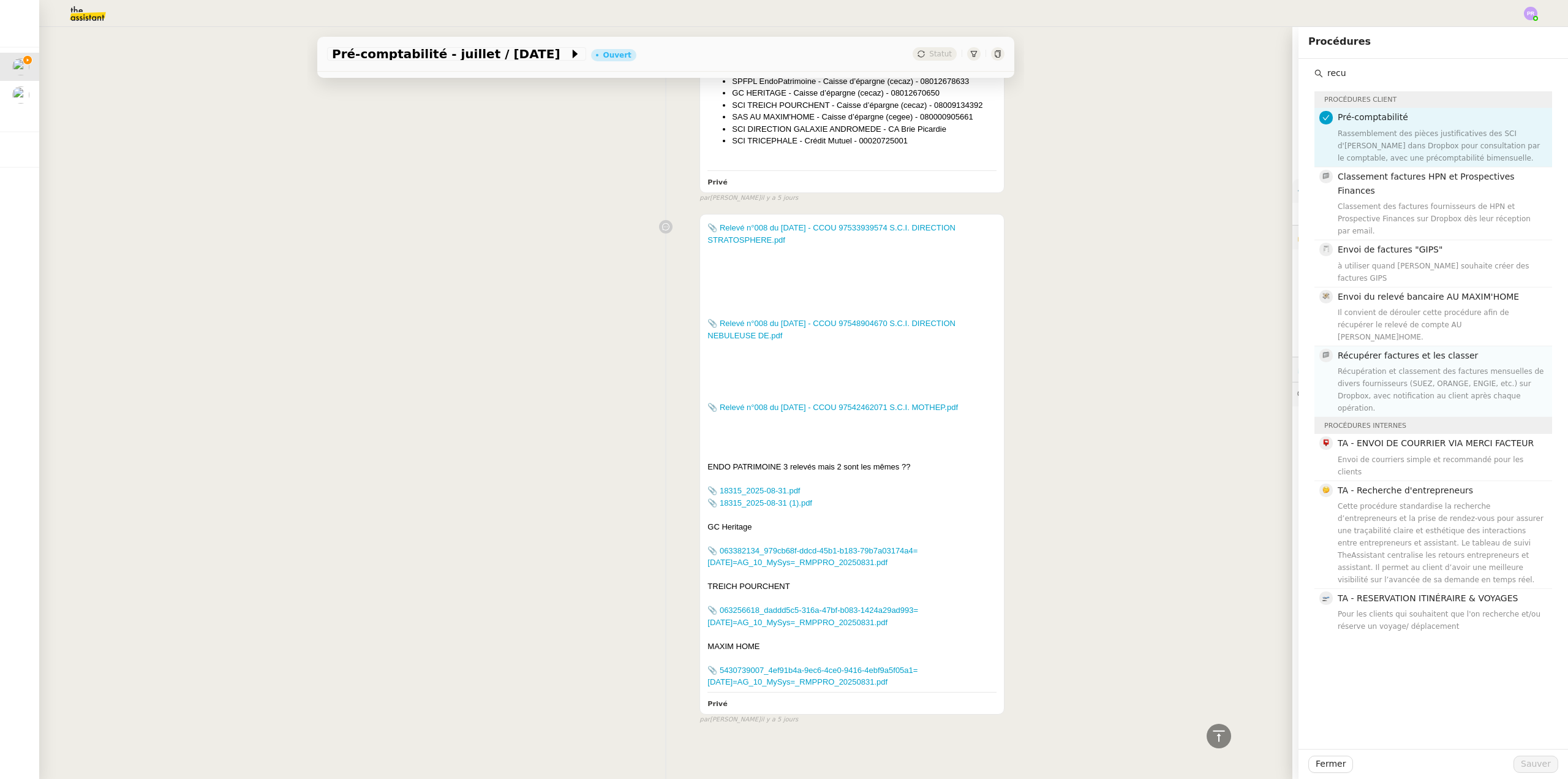
type input "recu"
click at [1419, 365] on div "Récupération et classement des factures mensuelles de divers fournisseurs (SUEZ…" at bounding box center [1441, 390] width 207 height 49
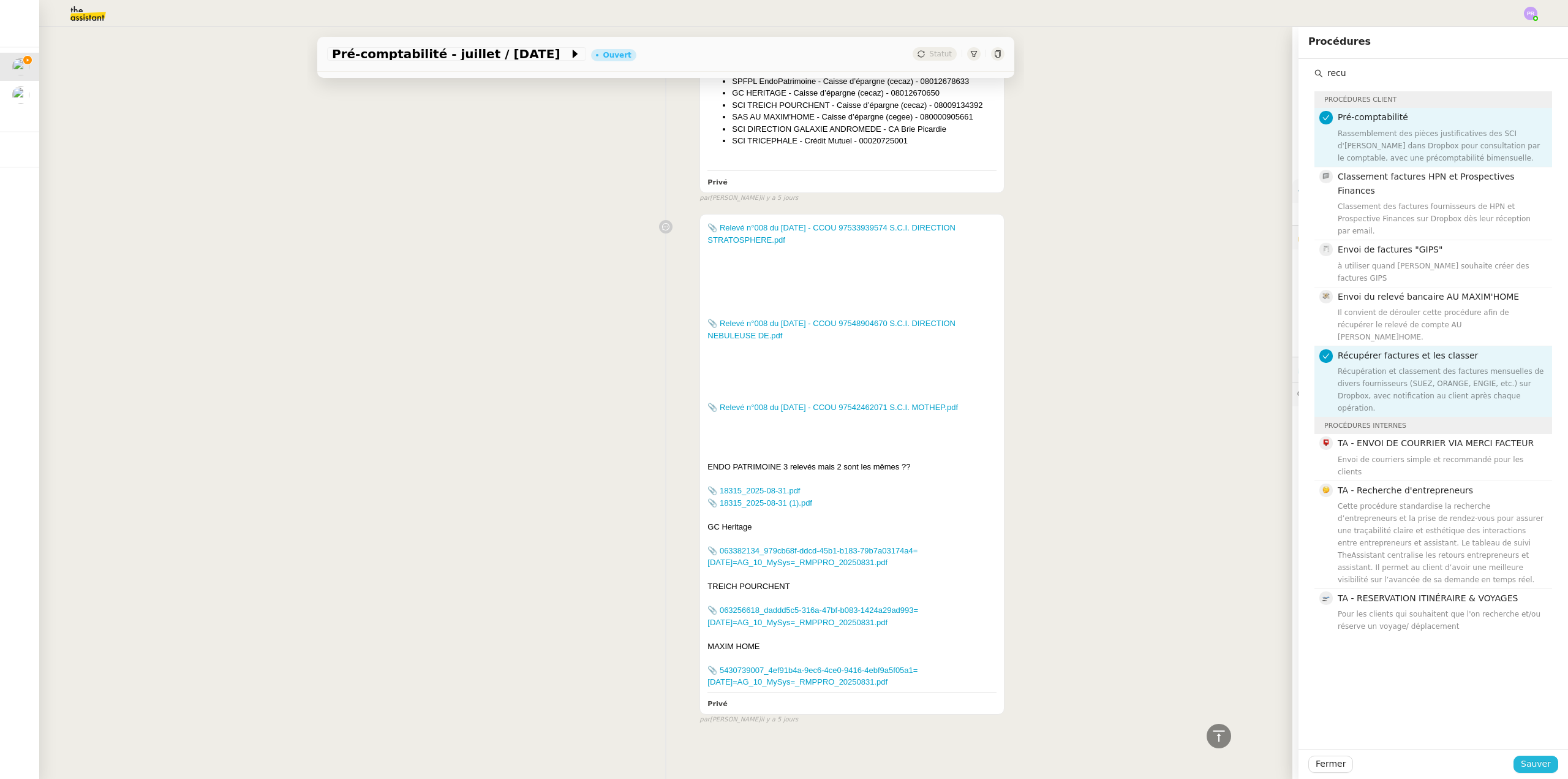
click at [1529, 758] on span "Sauver" at bounding box center [1536, 764] width 30 height 14
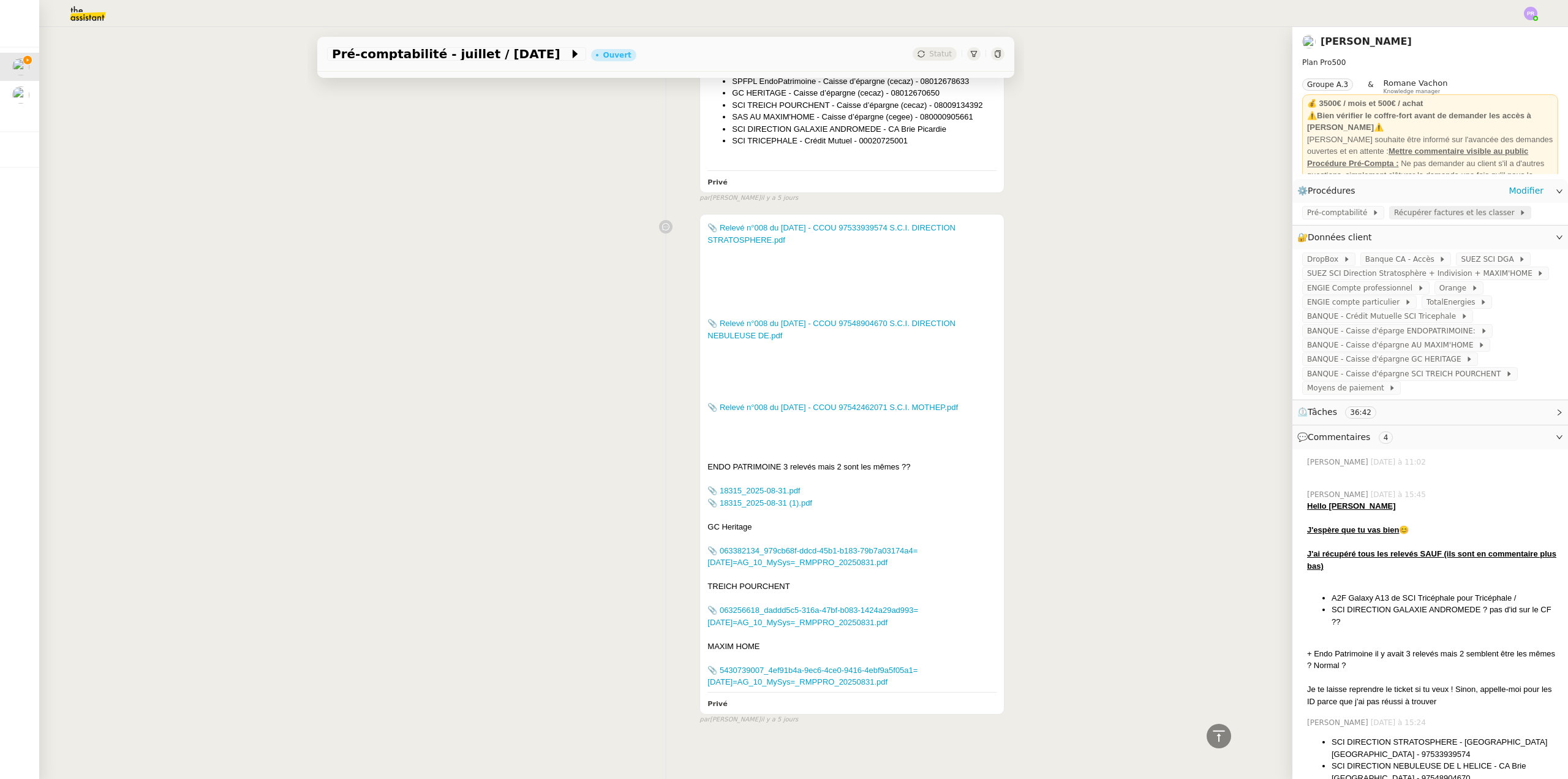
click at [1414, 213] on span "Récupérer factures et les classer" at bounding box center [1456, 212] width 125 height 12
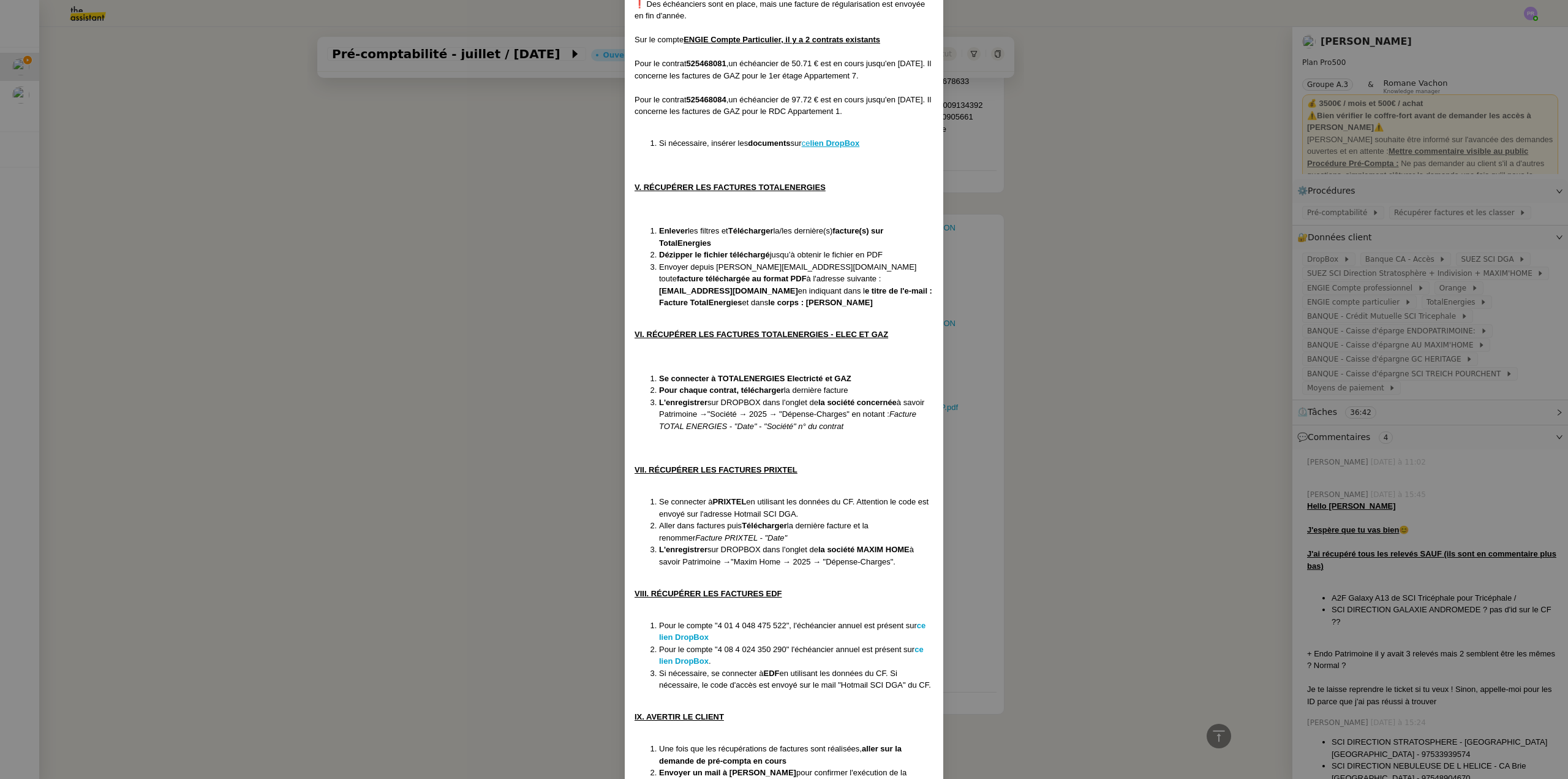
scroll to position [1340, 0]
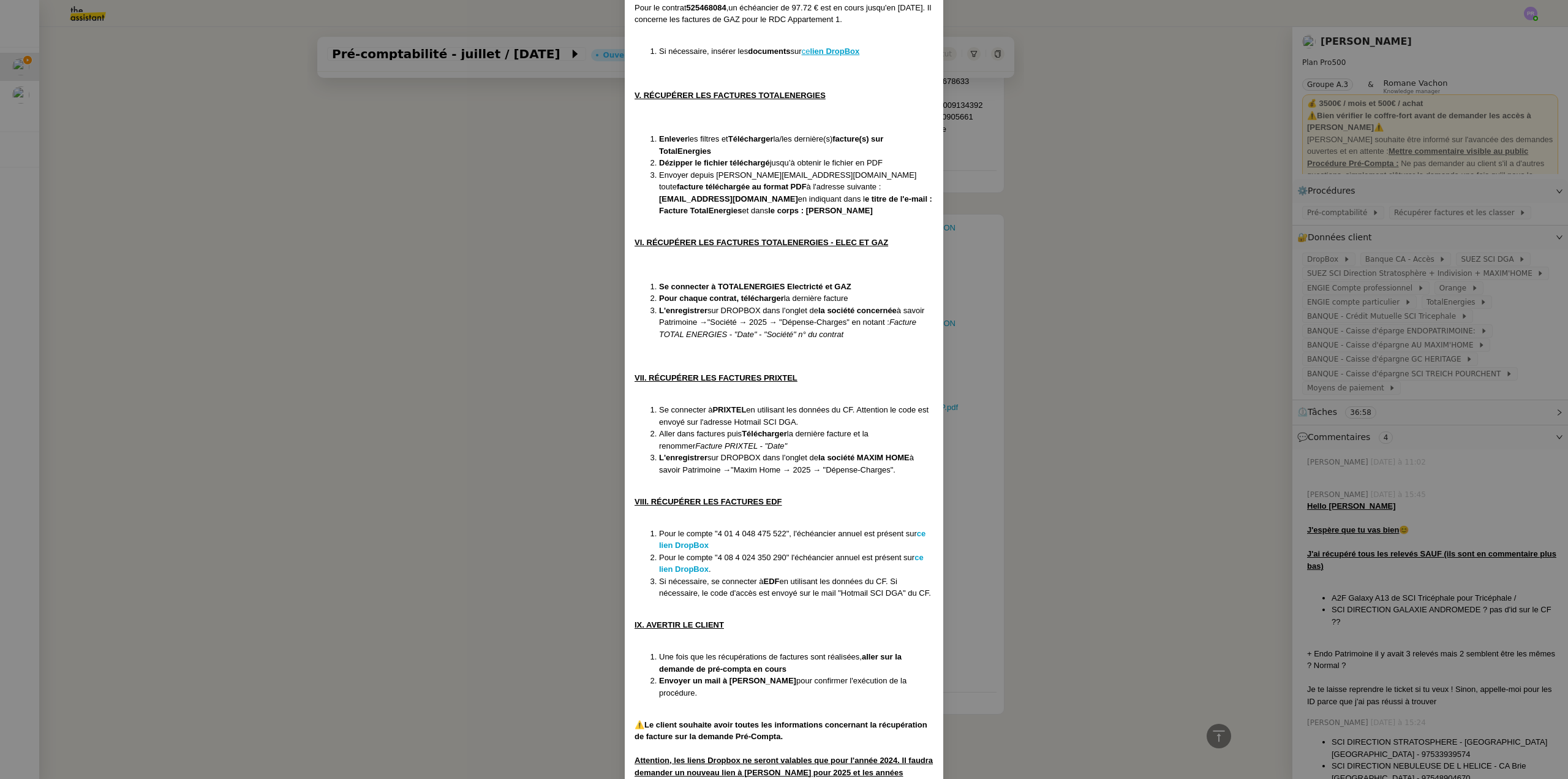
click at [1208, 298] on nz-modal-container "Créée le [DATE] MAJ le [DATE] Contexte : Le client souhaite que l'on récupère d…" at bounding box center [784, 390] width 1568 height 779
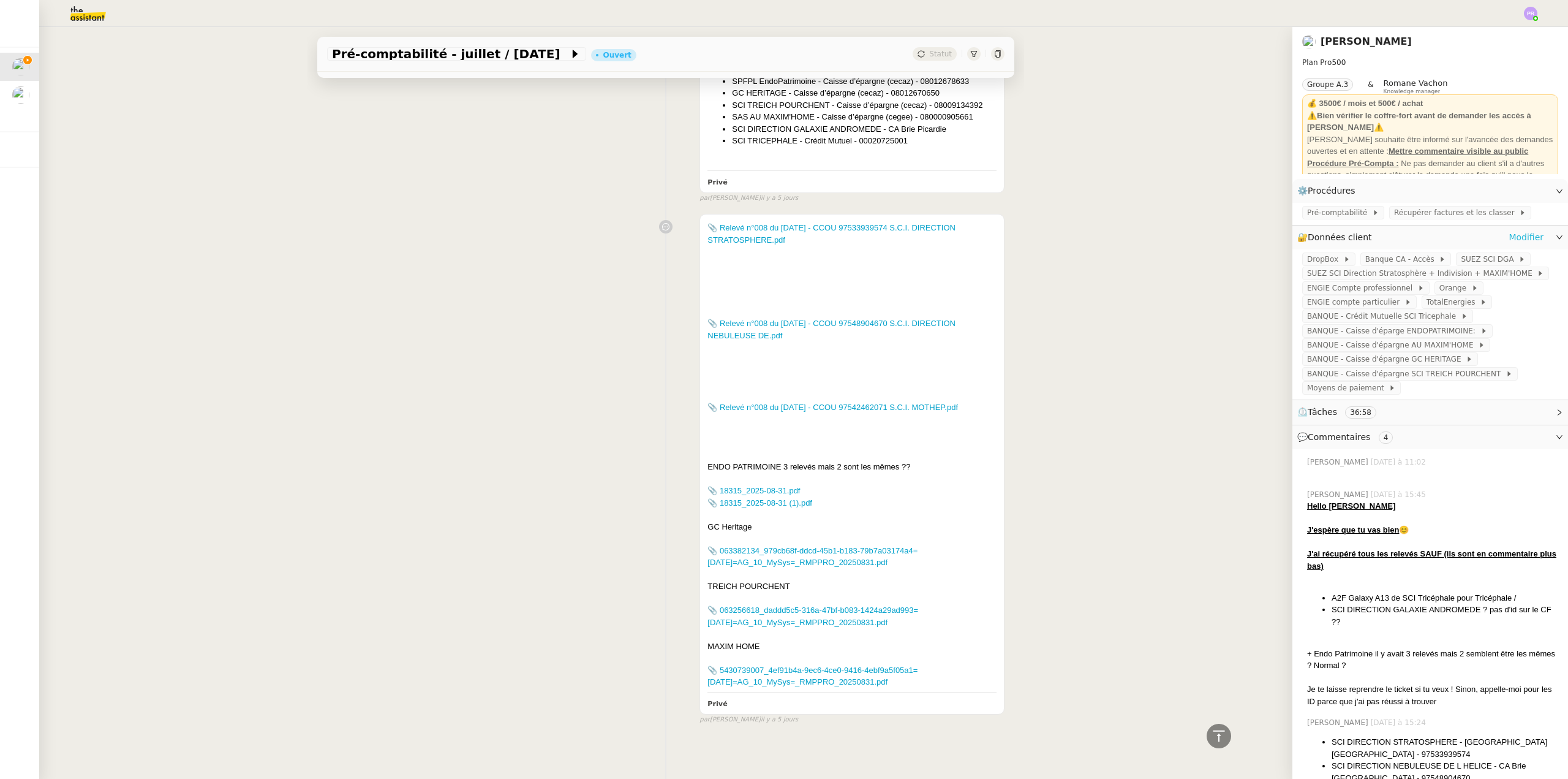
click at [1522, 237] on link "Modifier" at bounding box center [1526, 238] width 35 height 14
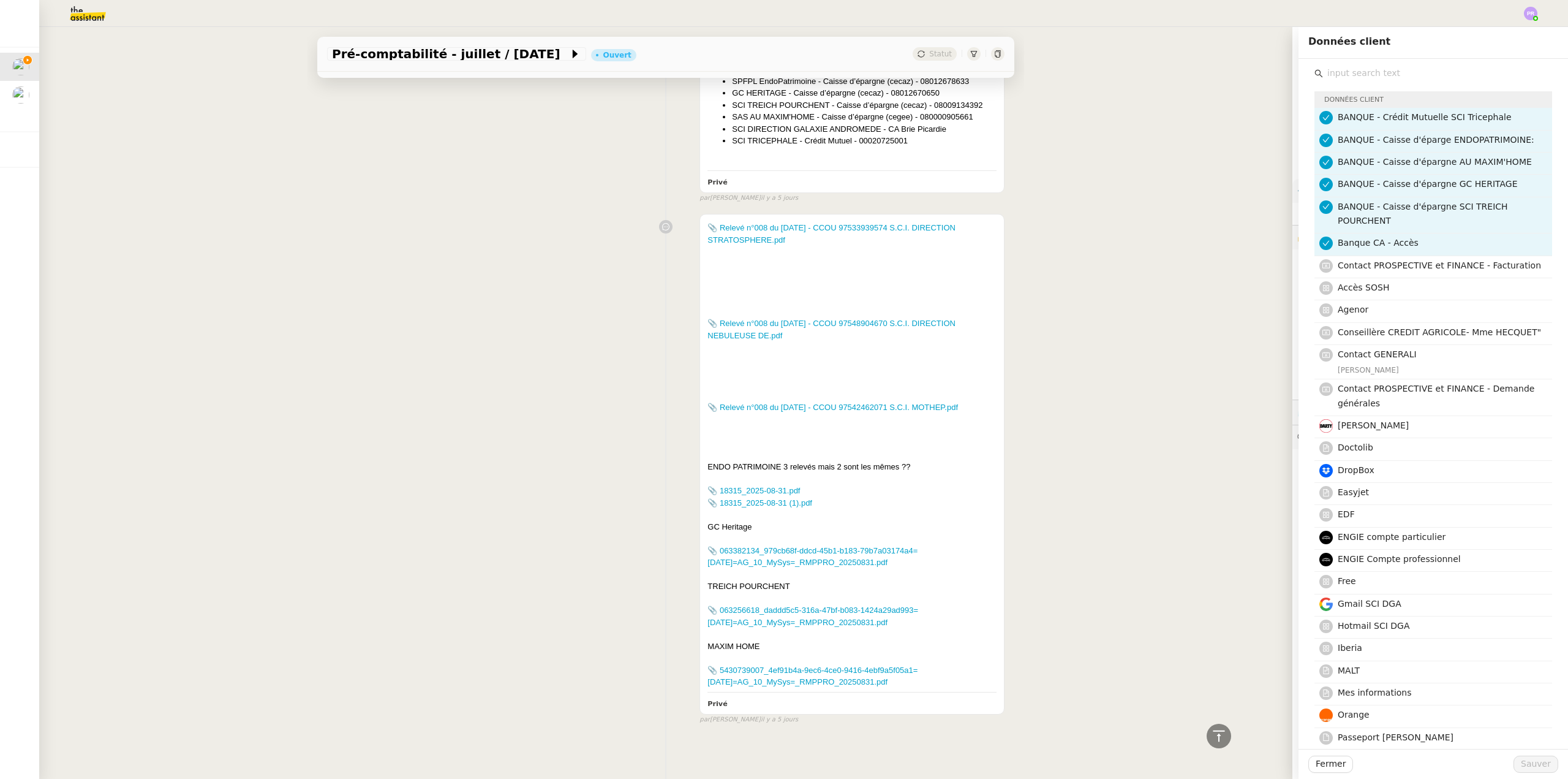
click at [1373, 77] on input "text" at bounding box center [1438, 73] width 229 height 16
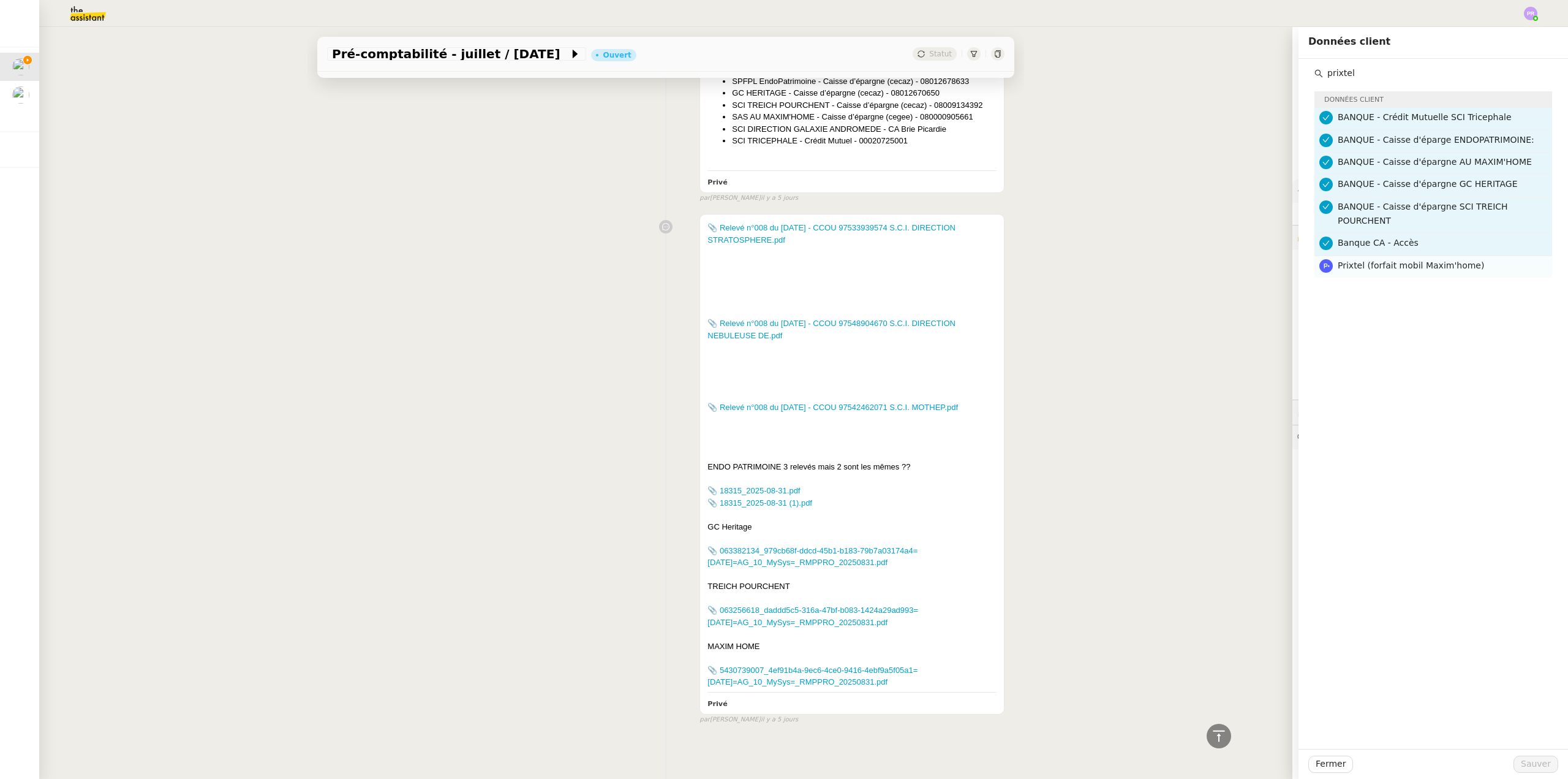
type input "prixtel"
click at [1389, 260] on span "Prixtel (forfait mobil Maxim'home)" at bounding box center [1411, 265] width 147 height 10
click at [1523, 760] on span "Sauver" at bounding box center [1536, 764] width 30 height 14
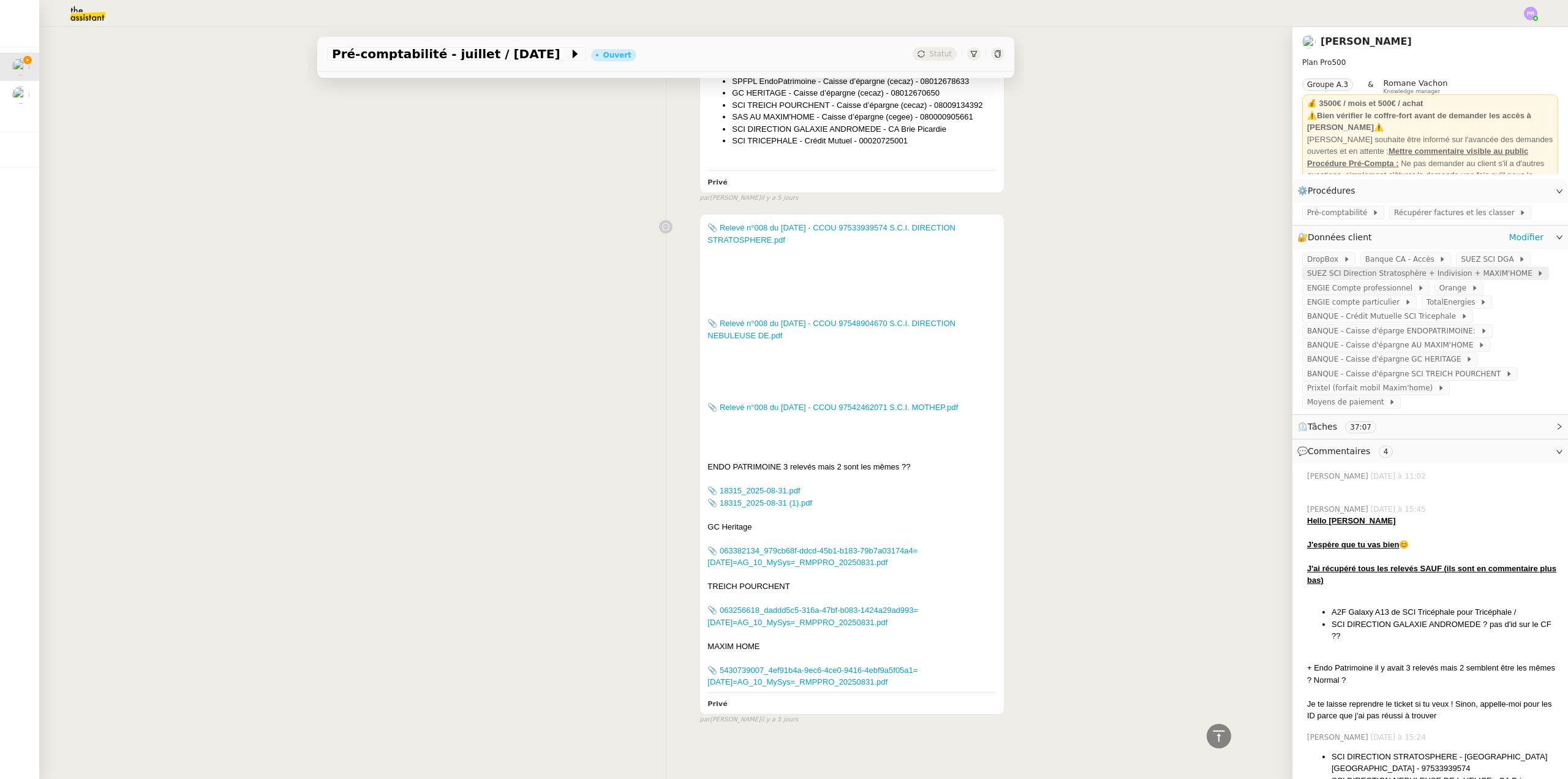
click at [1378, 277] on span "SUEZ SCI Direction Stratosphère + Indivision + MAXIM'HOME" at bounding box center [1422, 273] width 230 height 12
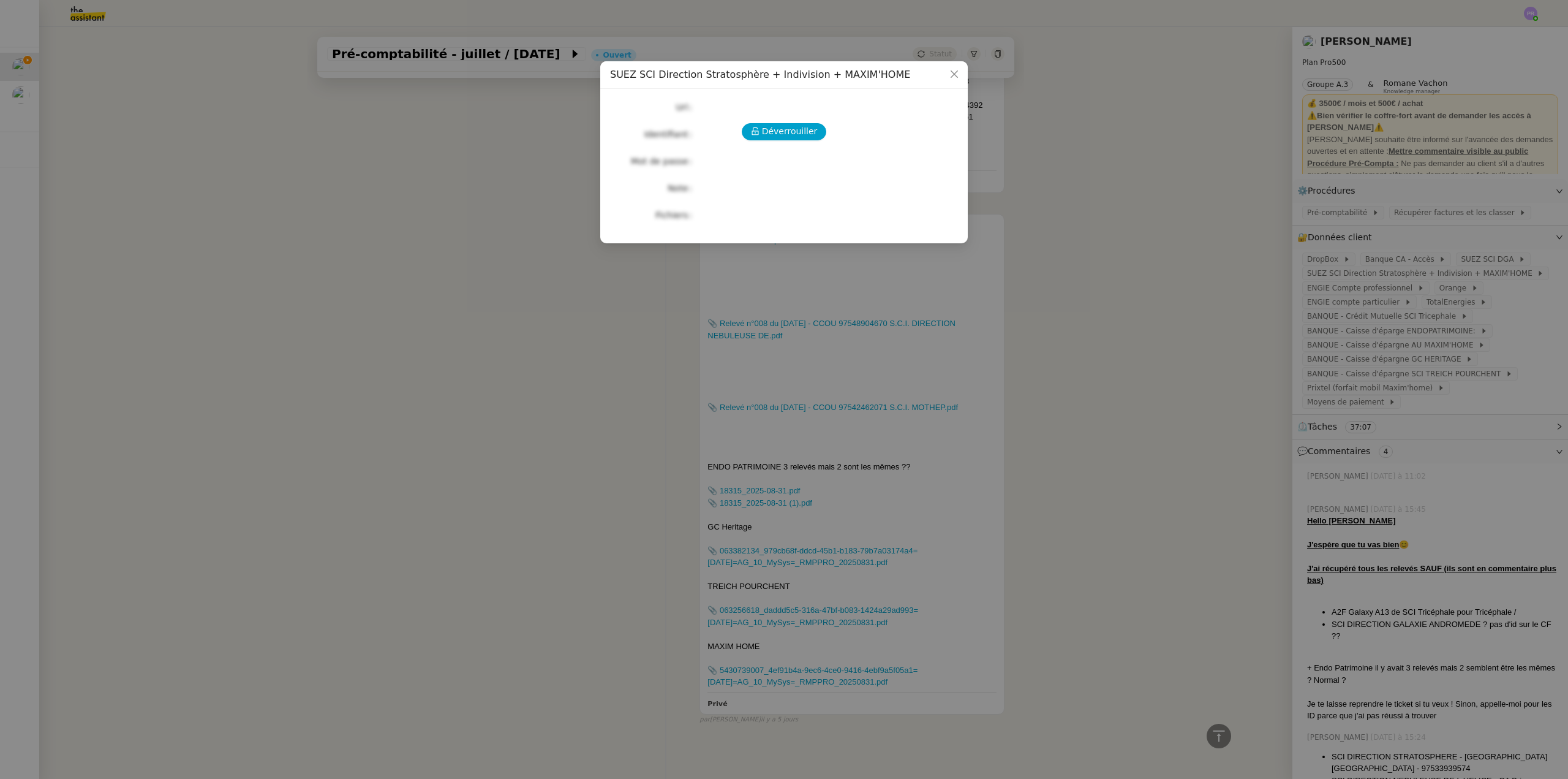
click at [778, 143] on div "Déverrouiller Url Identifiant Mot de passe Note Fichiers Upload" at bounding box center [784, 161] width 348 height 125
click at [778, 140] on div "Déverrouiller Url Identifiant Mot de passe Note Fichiers Upload" at bounding box center [784, 161] width 348 height 125
click at [778, 139] on button "Déverrouiller" at bounding box center [784, 132] width 85 height 17
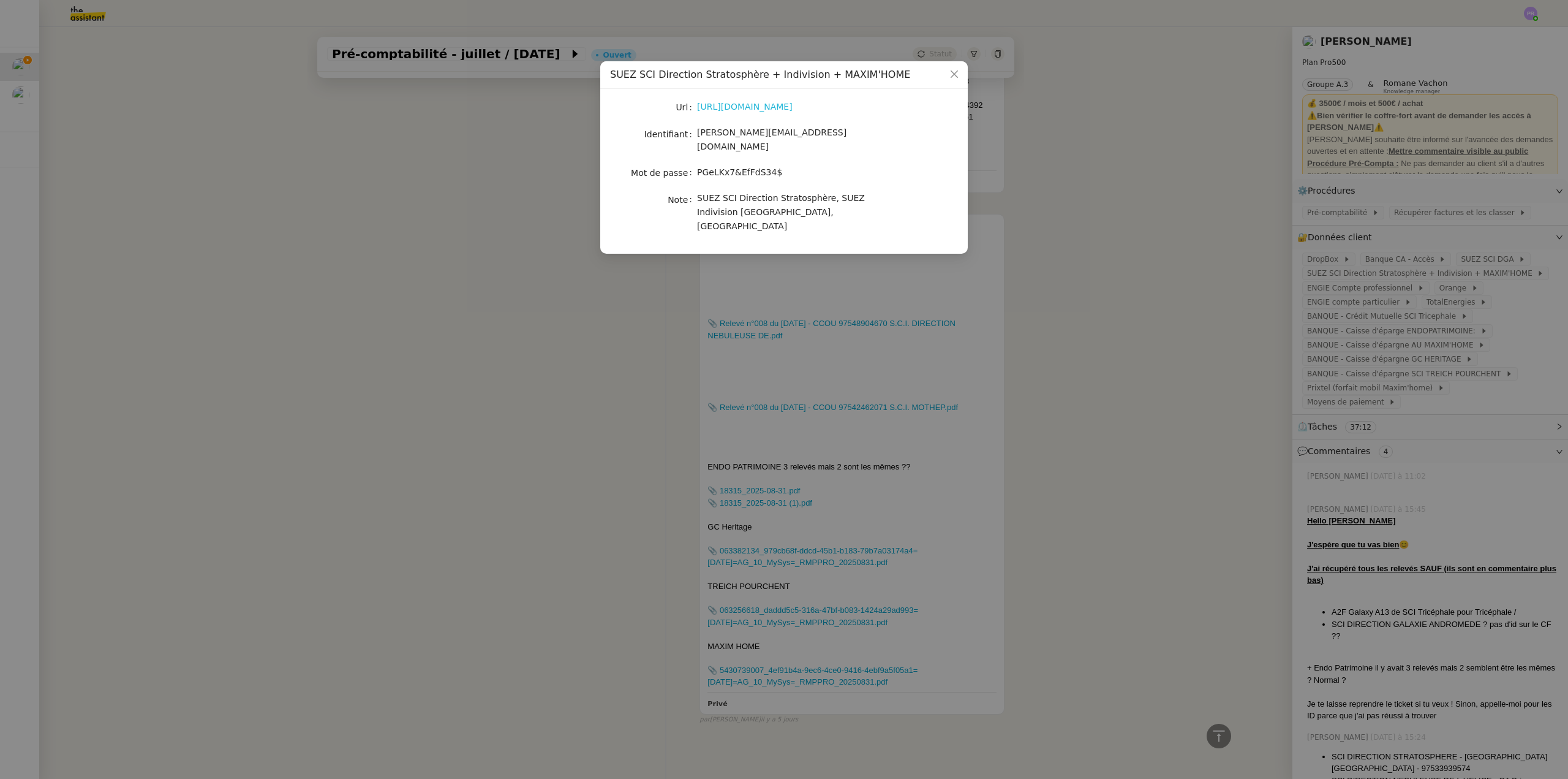
click at [748, 106] on link "[URL][DOMAIN_NAME]" at bounding box center [744, 106] width 95 height 10
drag, startPoint x: 822, startPoint y: 138, endPoint x: 762, endPoint y: 136, distance: 60.0
click at [792, 136] on div "[PERSON_NAME][EMAIL_ADDRESS][DOMAIN_NAME]" at bounding box center [798, 140] width 202 height 29
click at [761, 136] on span "[PERSON_NAME][EMAIL_ADDRESS][DOMAIN_NAME]" at bounding box center [772, 139] width 149 height 24
copy span "[PERSON_NAME][EMAIL_ADDRESS][DOMAIN_NAME]"
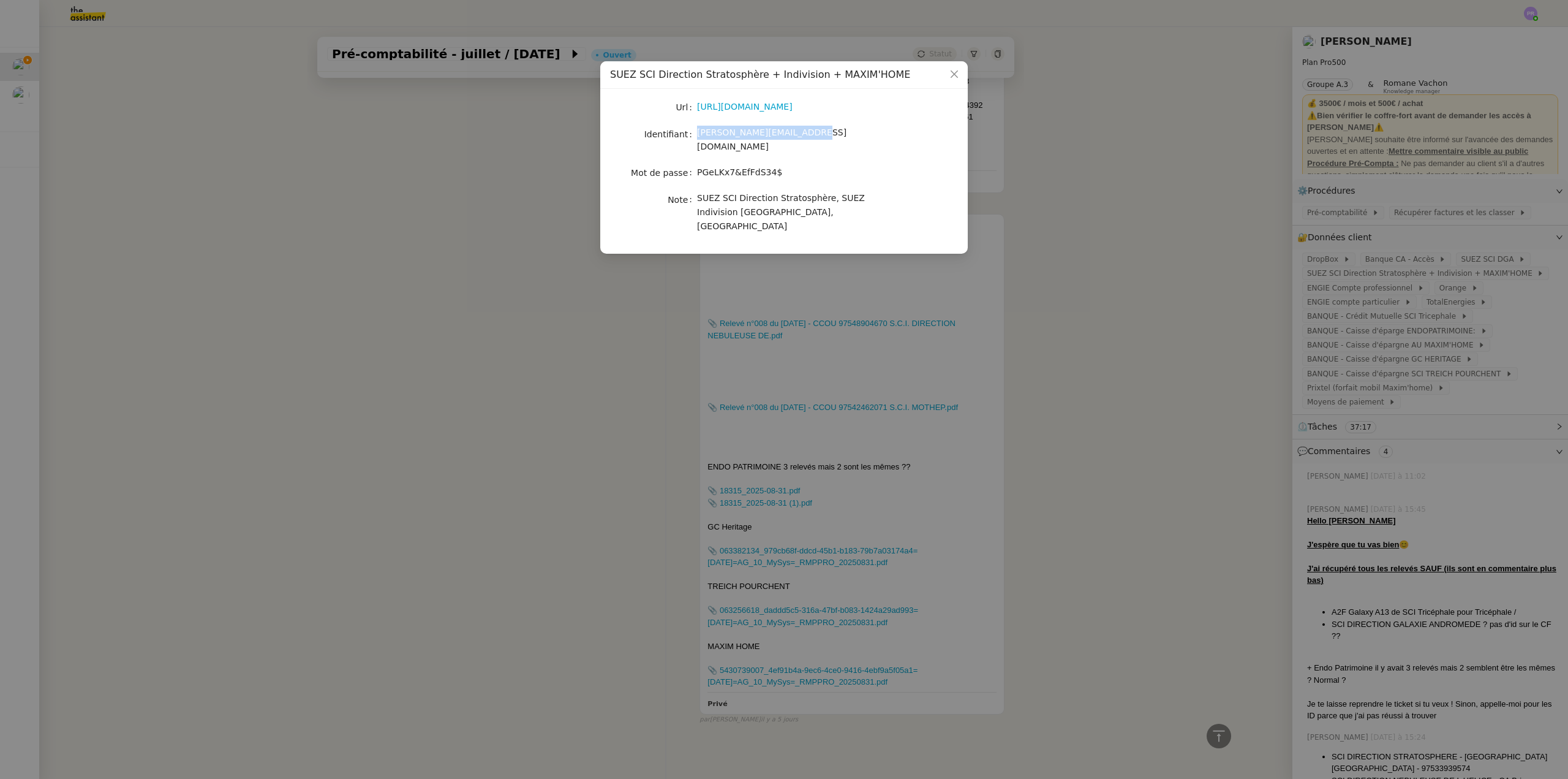
drag, startPoint x: 698, startPoint y: 134, endPoint x: 800, endPoint y: 136, distance: 102.0
click at [800, 136] on div "[PERSON_NAME][EMAIL_ADDRESS][DOMAIN_NAME]" at bounding box center [798, 140] width 202 height 29
click at [770, 166] on div "PGeLKx7&EfFdS34$" at bounding box center [798, 173] width 202 height 14
copy span "PGeLKx7&EfFdS34$"
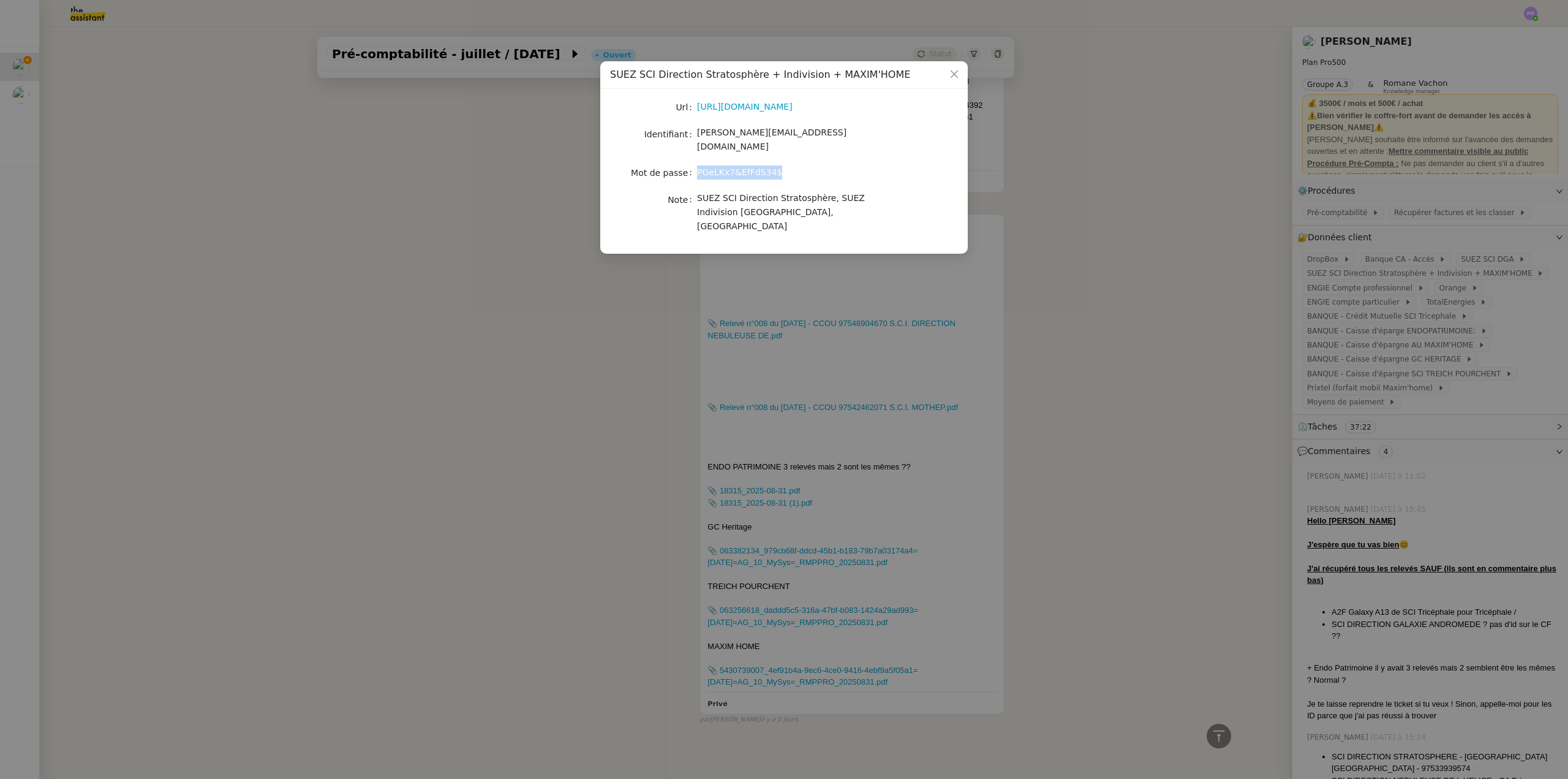
drag, startPoint x: 763, startPoint y: 160, endPoint x: 698, endPoint y: 159, distance: 65.0
click at [698, 167] on span "PGeLKx7&EfFdS34$" at bounding box center [739, 172] width 85 height 10
drag, startPoint x: 1281, startPoint y: 291, endPoint x: 1315, endPoint y: 290, distance: 34.0
click at [1282, 291] on nz-modal-container "SUEZ SCI Direction Stratosphère + Indivision + MAXIM'HOME Url [URL][DOMAIN_NAME…" at bounding box center [784, 390] width 1568 height 779
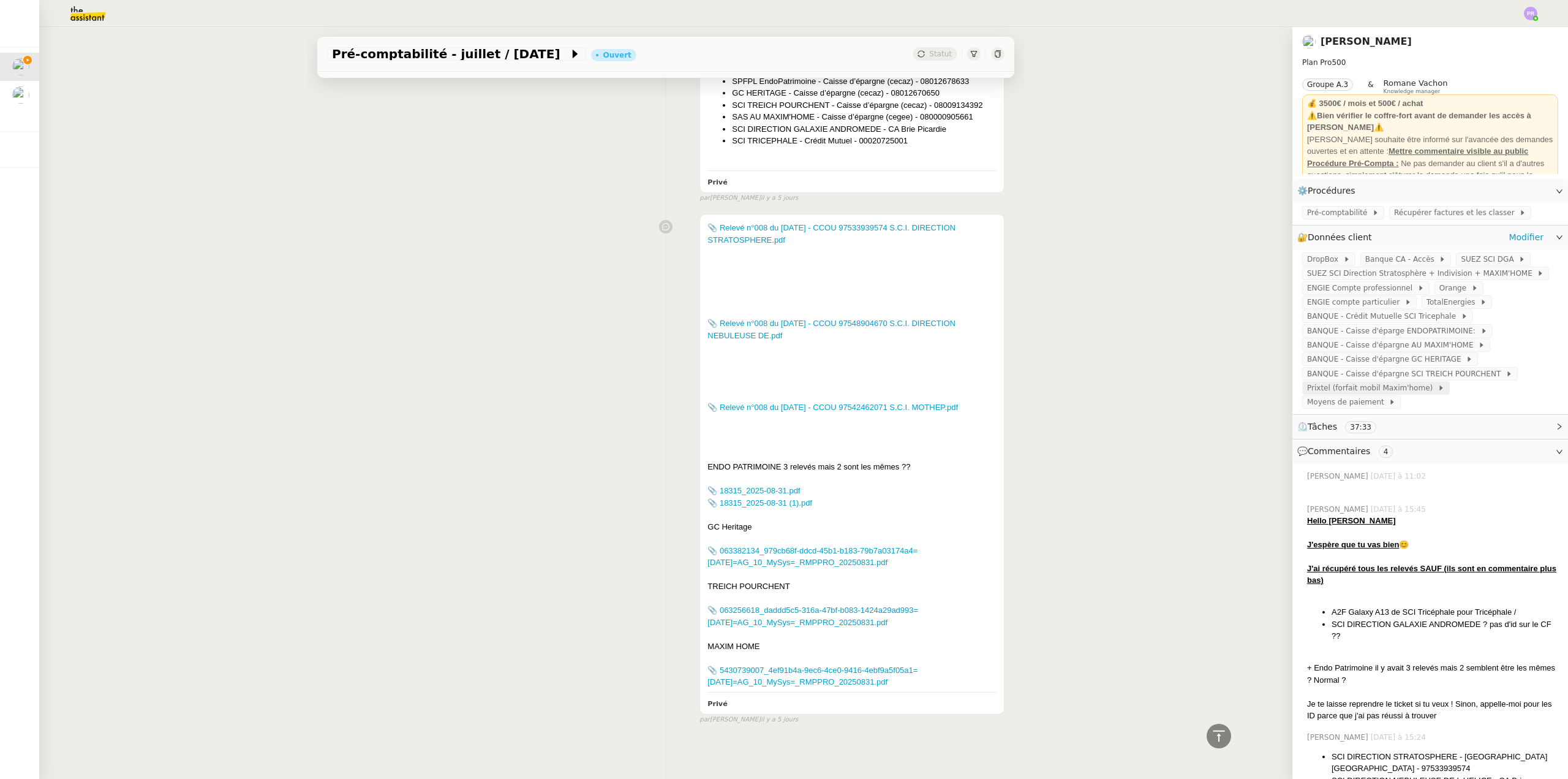
click at [1375, 394] on span "Prixtel (forfait mobil Maxim'home)" at bounding box center [1372, 388] width 130 height 12
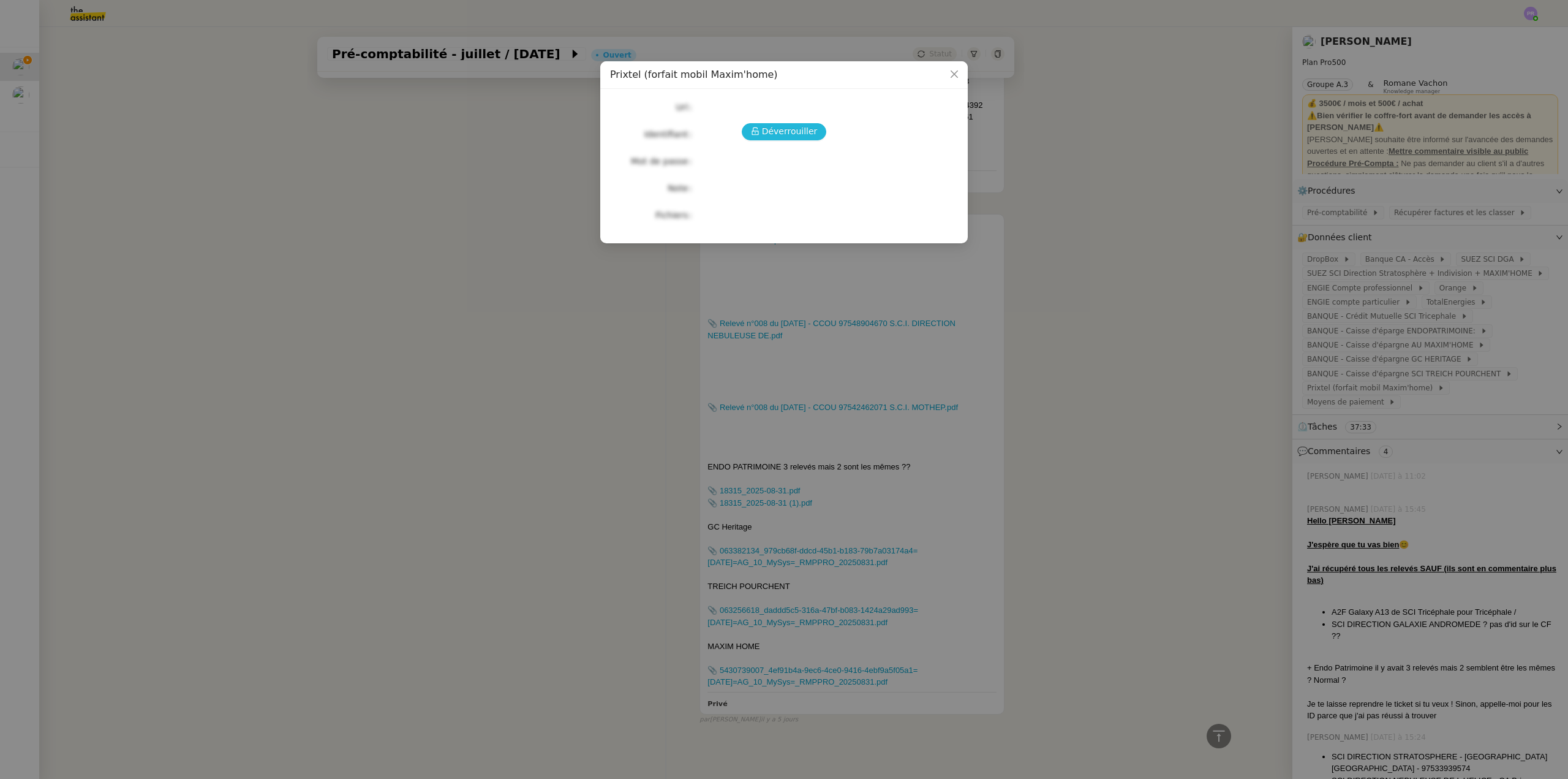
click at [790, 129] on span "Déverrouiller" at bounding box center [790, 132] width 56 height 14
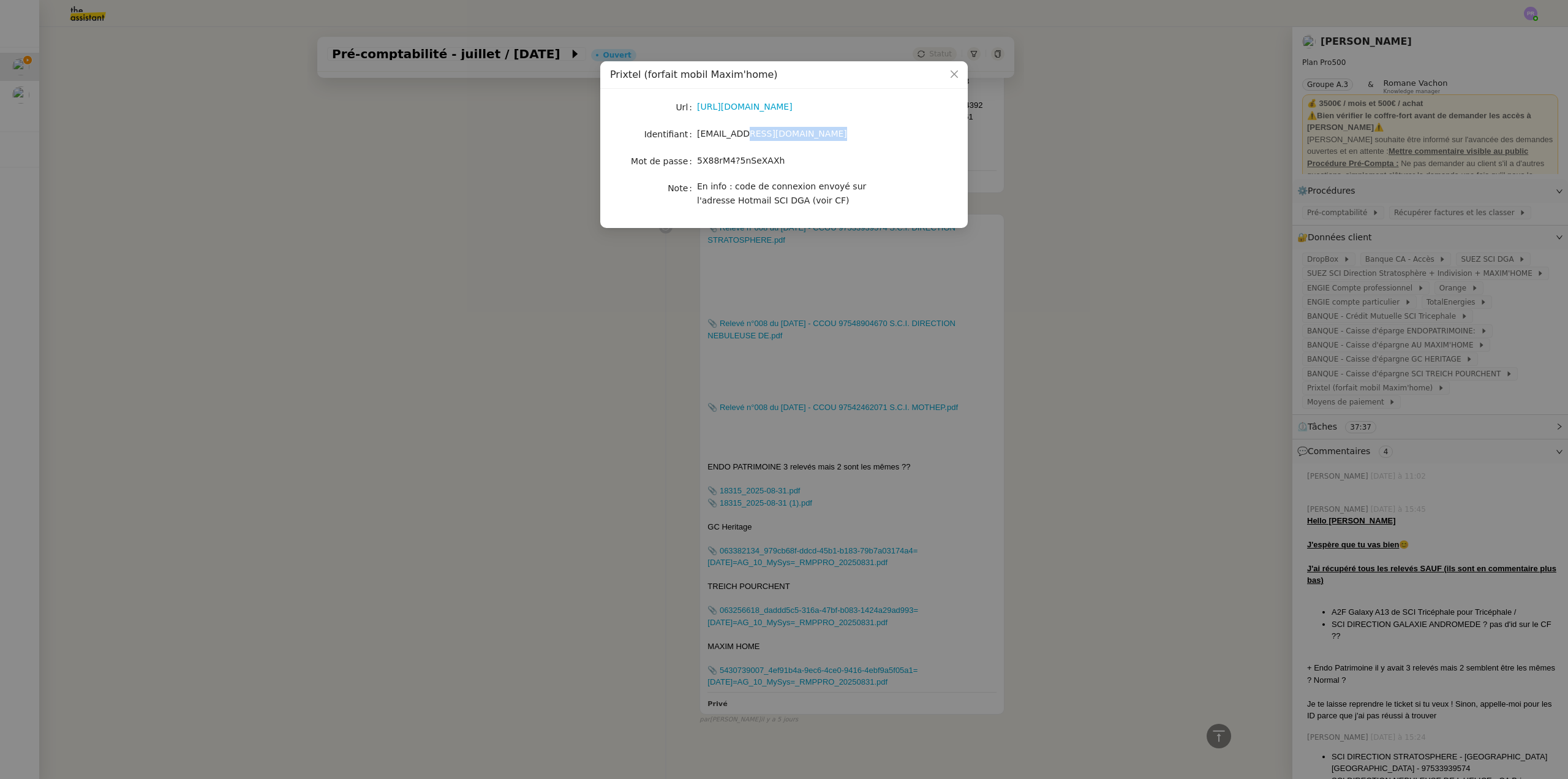
drag, startPoint x: 817, startPoint y: 137, endPoint x: 722, endPoint y: 134, distance: 95.0
click at [732, 134] on div "[EMAIL_ADDRESS][DOMAIN_NAME]" at bounding box center [798, 134] width 202 height 14
drag, startPoint x: 722, startPoint y: 134, endPoint x: 704, endPoint y: 135, distance: 18.0
click at [700, 135] on span "[EMAIL_ADDRESS][DOMAIN_NAME]" at bounding box center [772, 133] width 150 height 10
drag, startPoint x: 697, startPoint y: 134, endPoint x: 811, endPoint y: 137, distance: 114.0
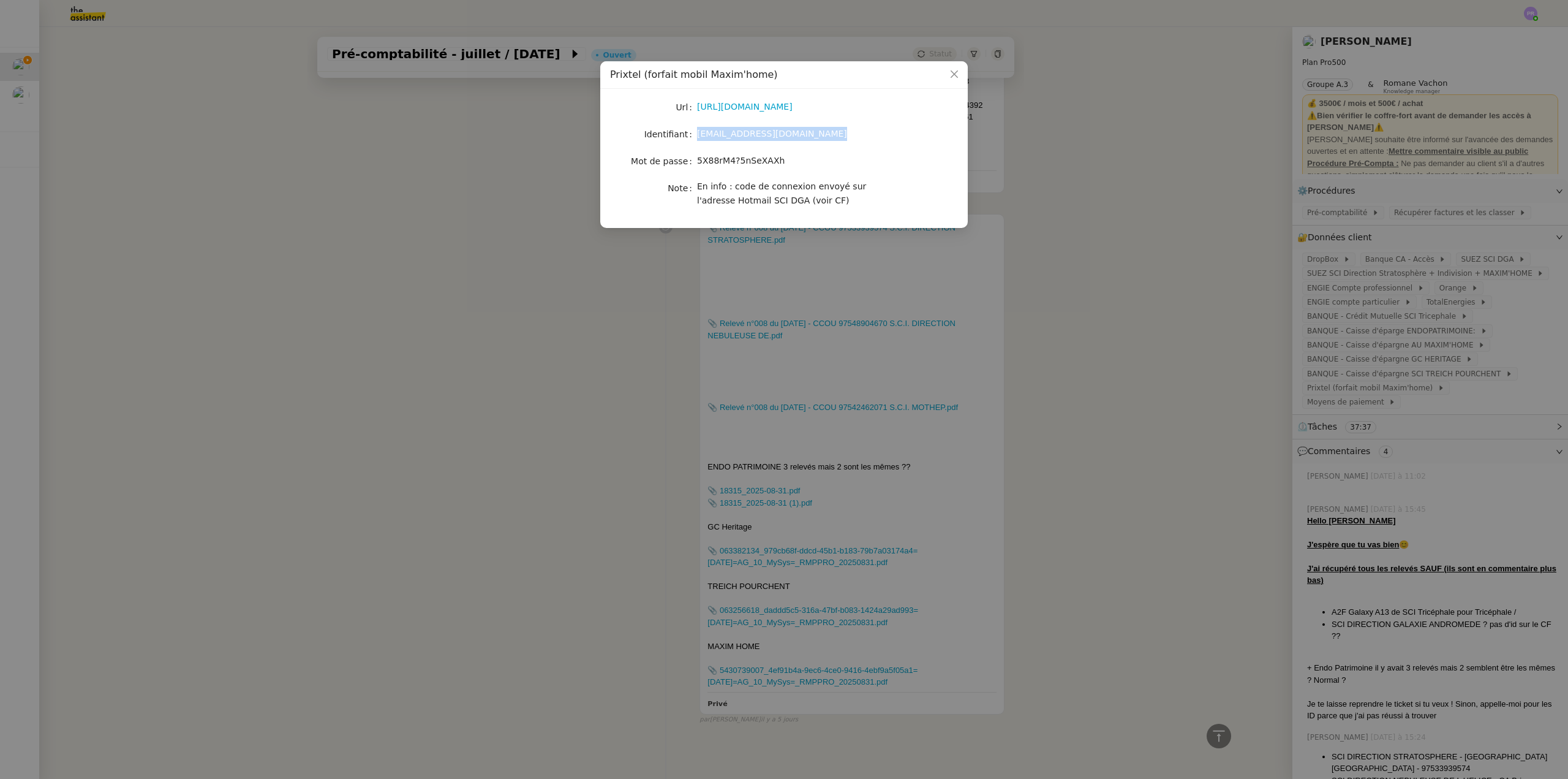
click at [811, 137] on span "[EMAIL_ADDRESS][DOMAIN_NAME]" at bounding box center [772, 133] width 150 height 10
drag, startPoint x: 772, startPoint y: 160, endPoint x: 762, endPoint y: 160, distance: 10.0
click at [772, 160] on span "5X88rM4?5nSeXAXh" at bounding box center [741, 160] width 88 height 10
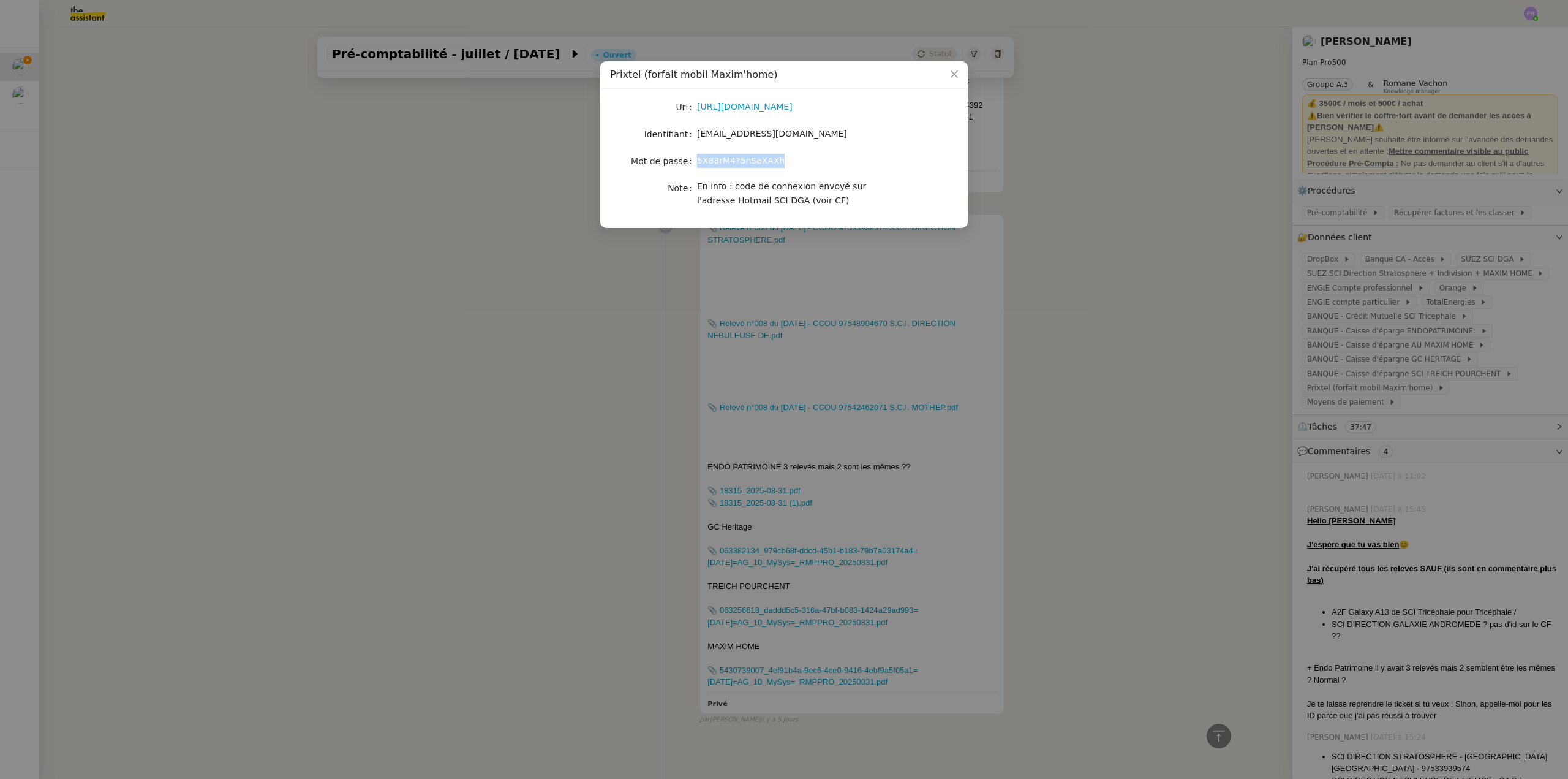
copy span "5X88rM4?5nSeXAXh"
drag, startPoint x: 762, startPoint y: 160, endPoint x: 705, endPoint y: 158, distance: 57.0
click at [705, 158] on span "5X88rM4?5nSeXAXh" at bounding box center [741, 160] width 88 height 10
click at [1210, 306] on nz-modal-container "Prixtel (forfait mobil Maxim'home) Url [URL][DOMAIN_NAME] Identifiant [EMAIL_AD…" at bounding box center [784, 390] width 1568 height 779
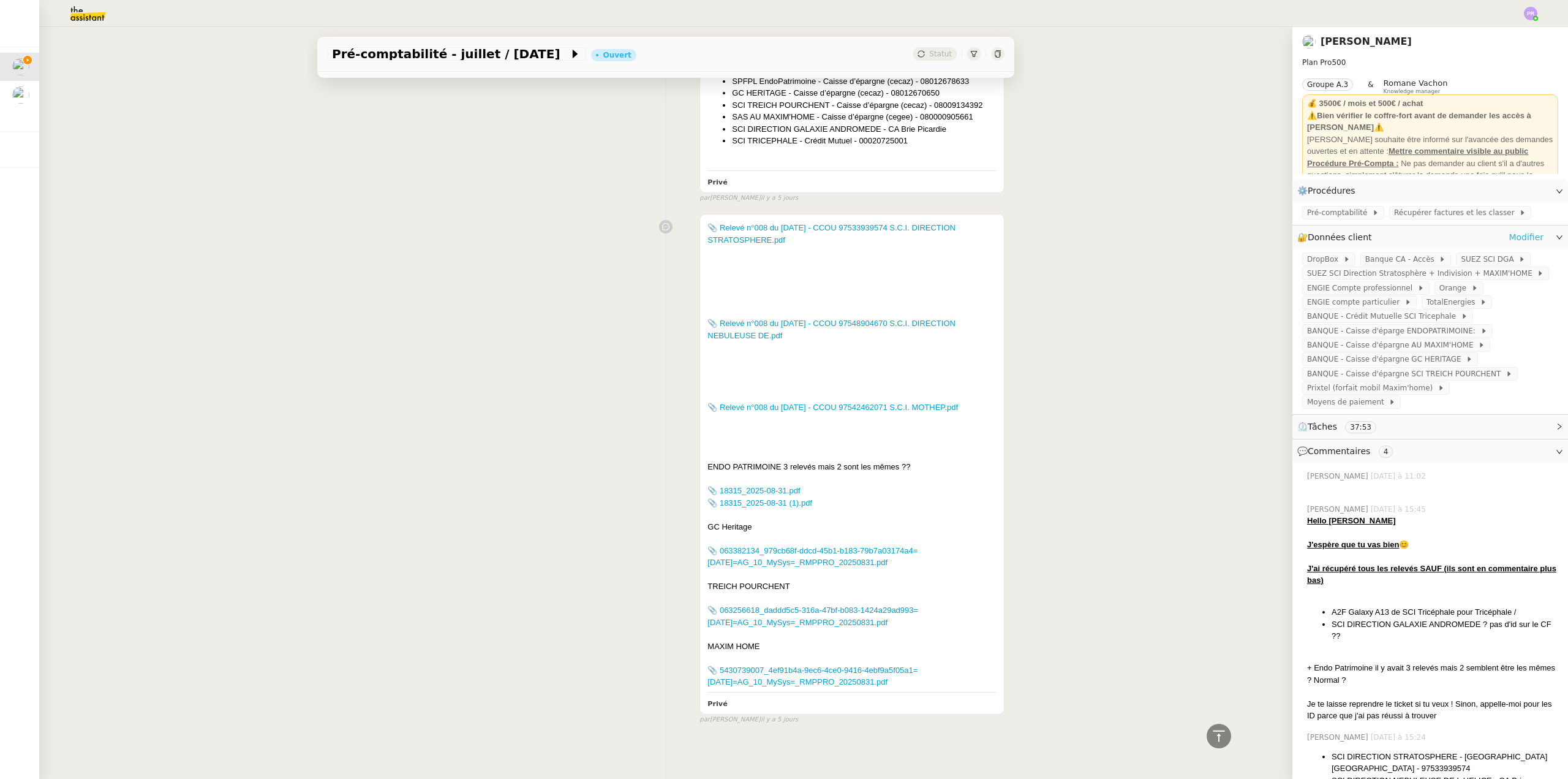
click at [1509, 237] on link "Modifier" at bounding box center [1526, 238] width 35 height 14
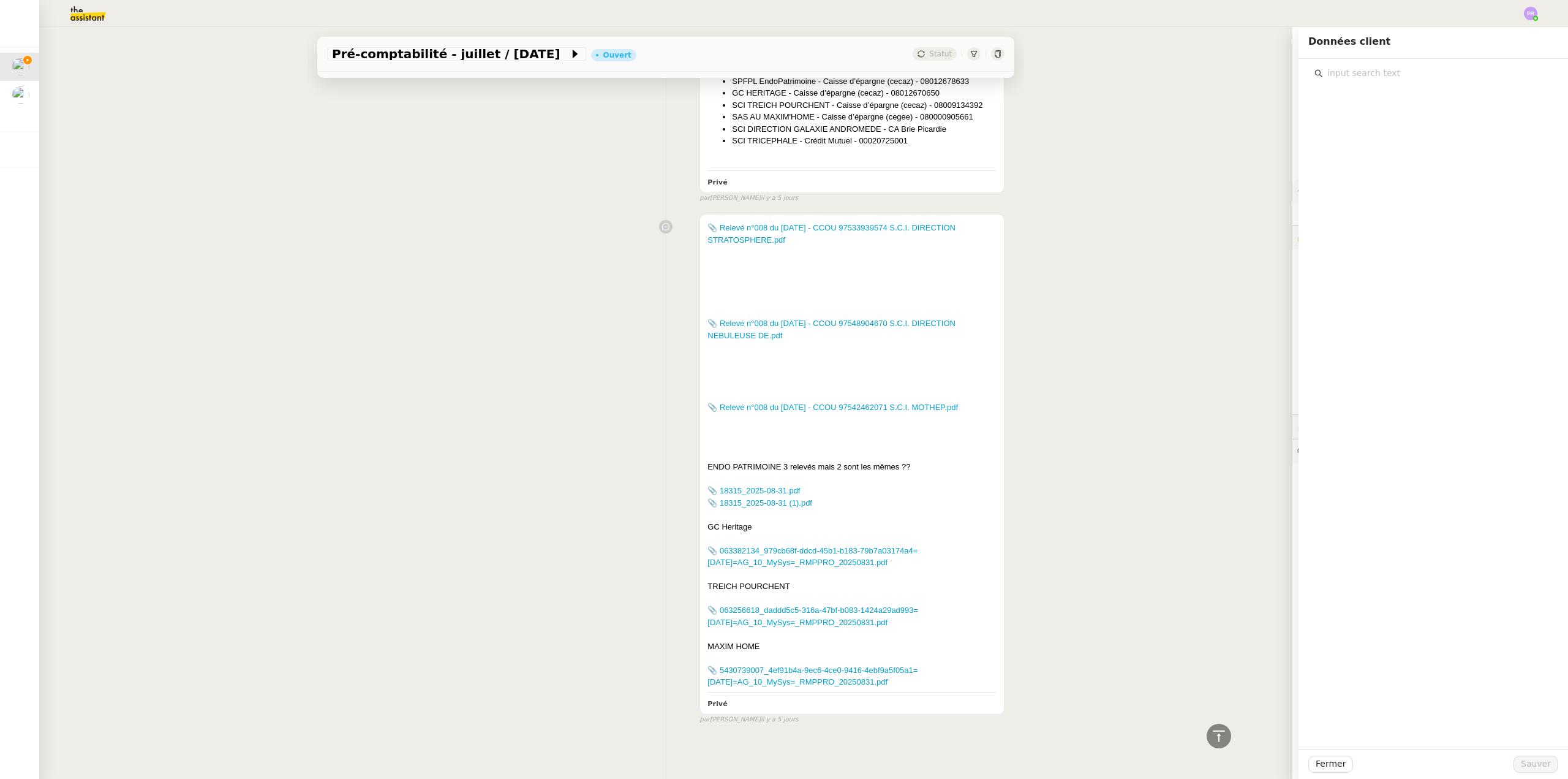
click at [1351, 69] on input "text" at bounding box center [1438, 73] width 229 height 16
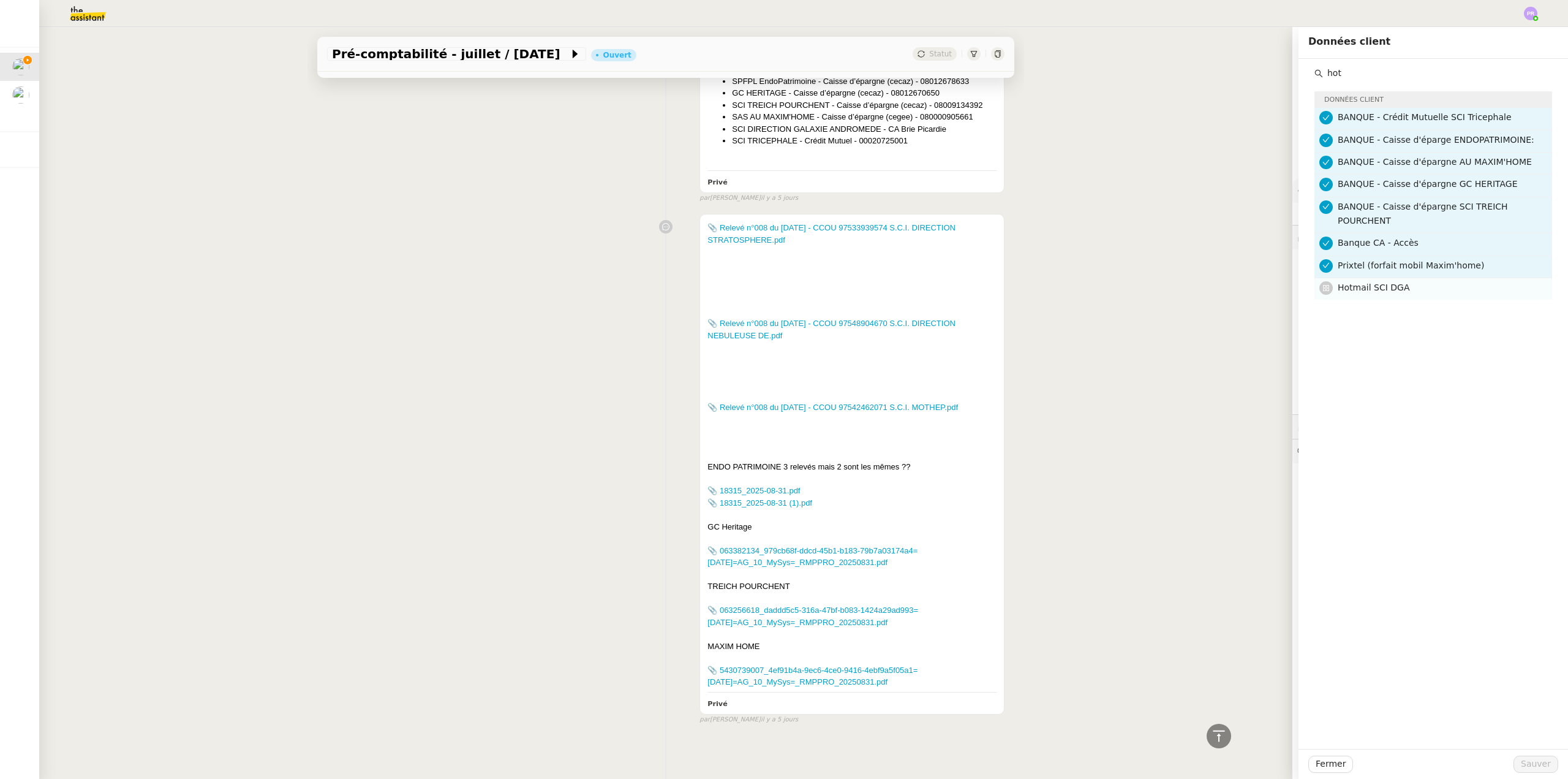
type input "hot"
click at [1386, 282] on span "Hotmail SCI DGA" at bounding box center [1373, 287] width 71 height 10
click at [1523, 760] on span "Sauver" at bounding box center [1536, 764] width 30 height 14
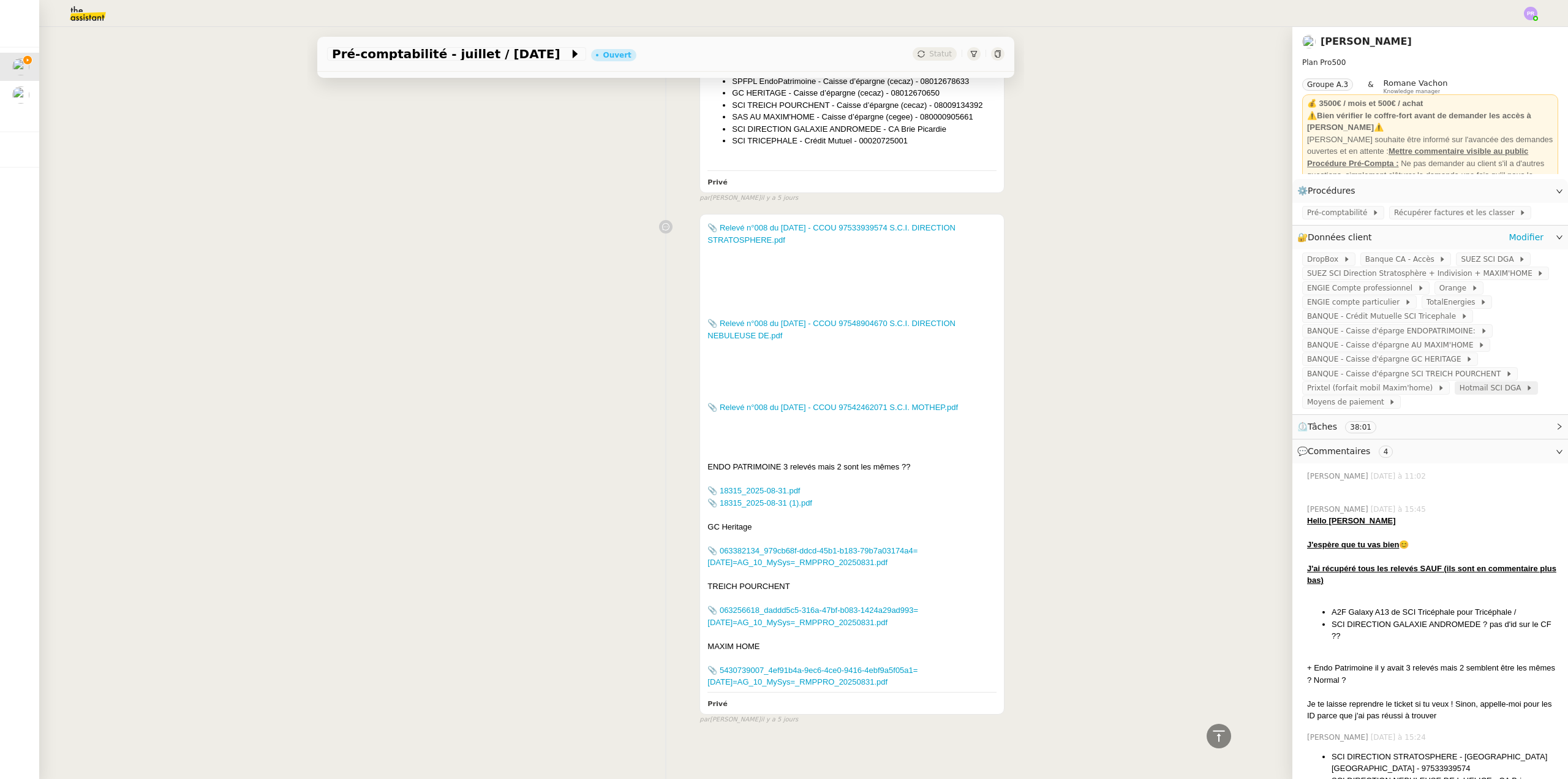
click at [1460, 394] on span "Hotmail SCI DGA" at bounding box center [1493, 388] width 66 height 12
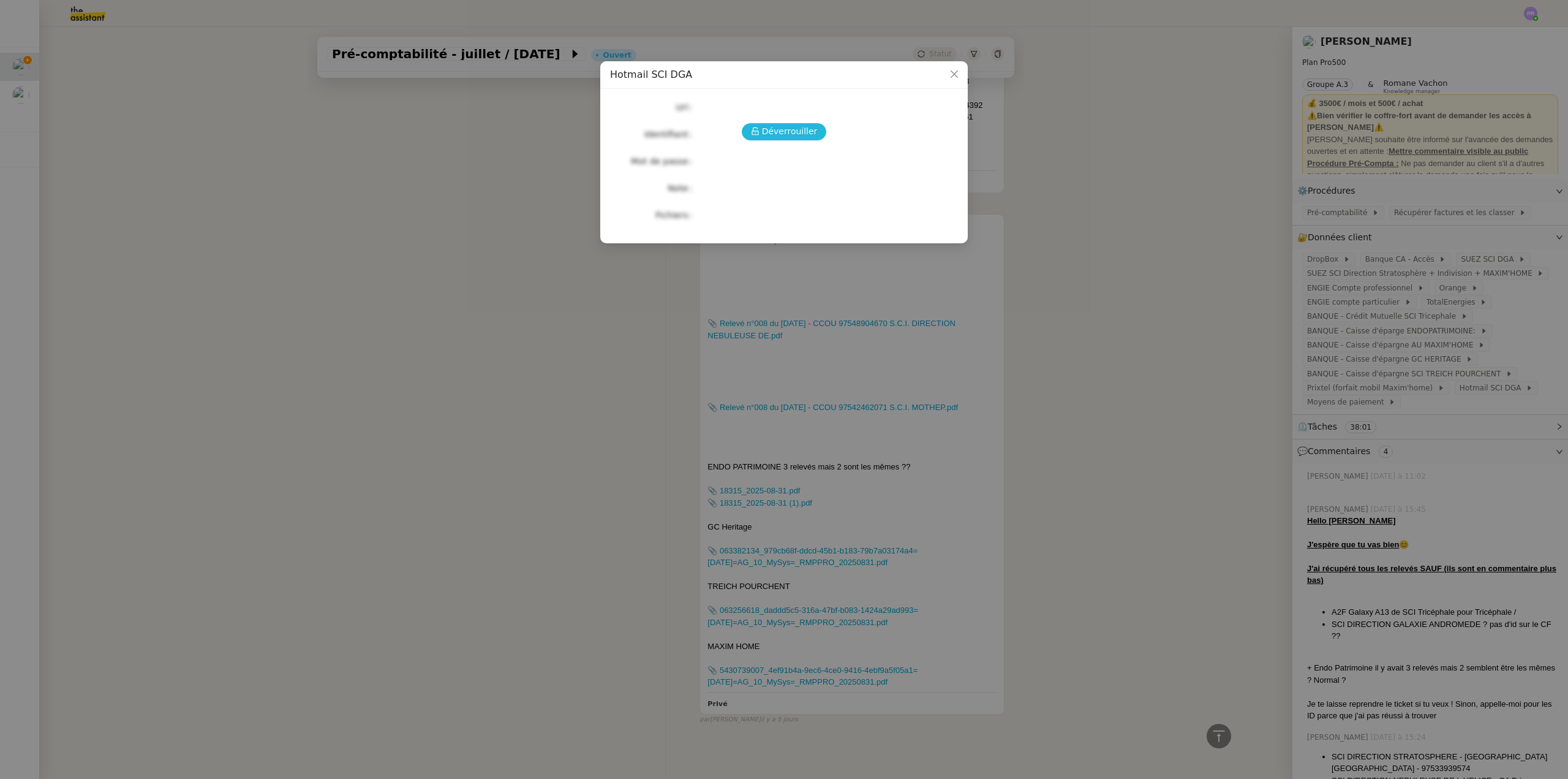
click at [782, 127] on span "Déverrouiller" at bounding box center [790, 132] width 56 height 14
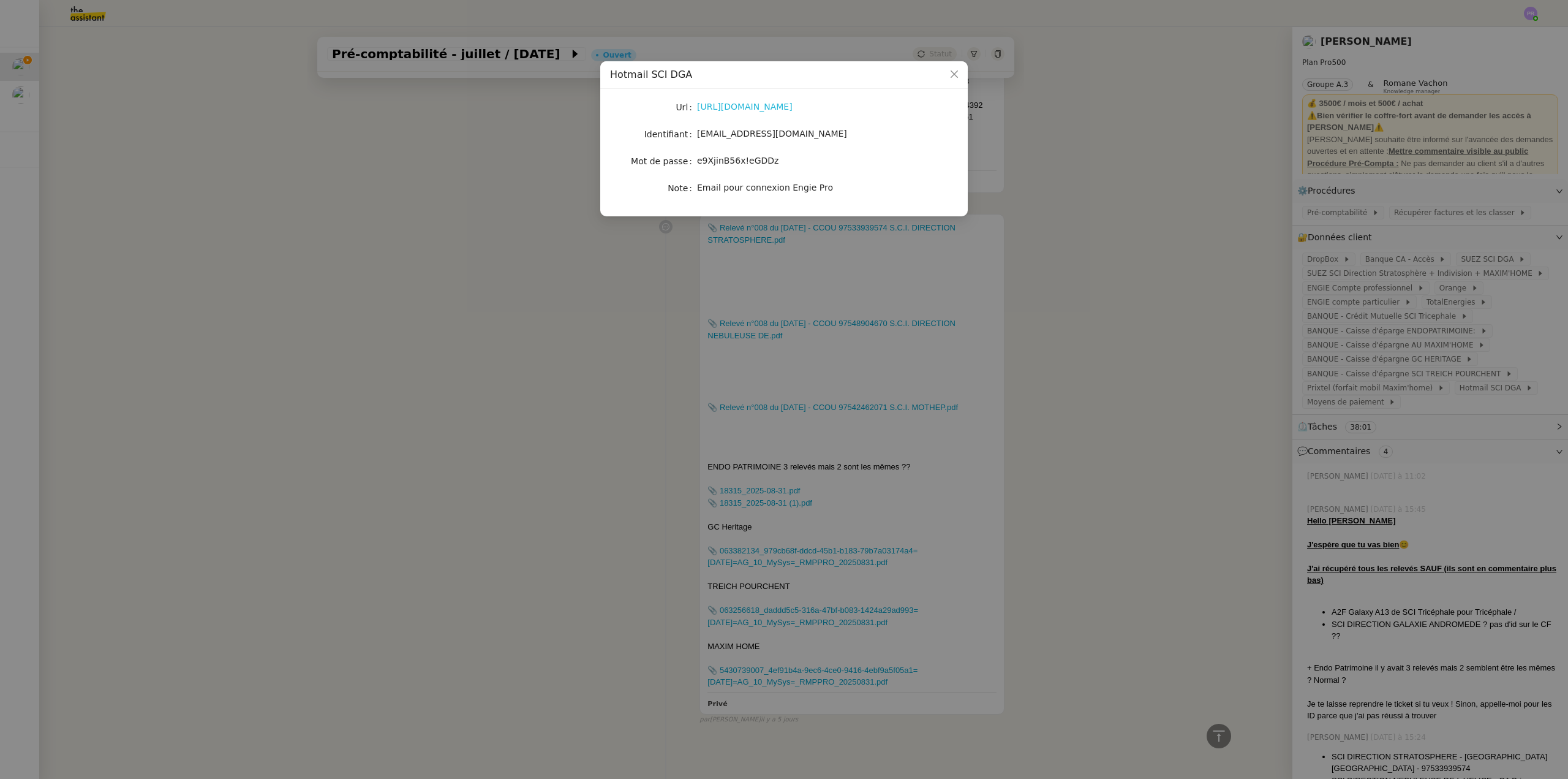
click at [755, 106] on link "[URL][DOMAIN_NAME]" at bounding box center [744, 106] width 95 height 10
copy span "e9XjinB56x!eGDDz"
drag, startPoint x: 766, startPoint y: 160, endPoint x: 698, endPoint y: 156, distance: 68.1
click at [698, 156] on span "e9XjinB56x!eGDDz" at bounding box center [738, 160] width 82 height 10
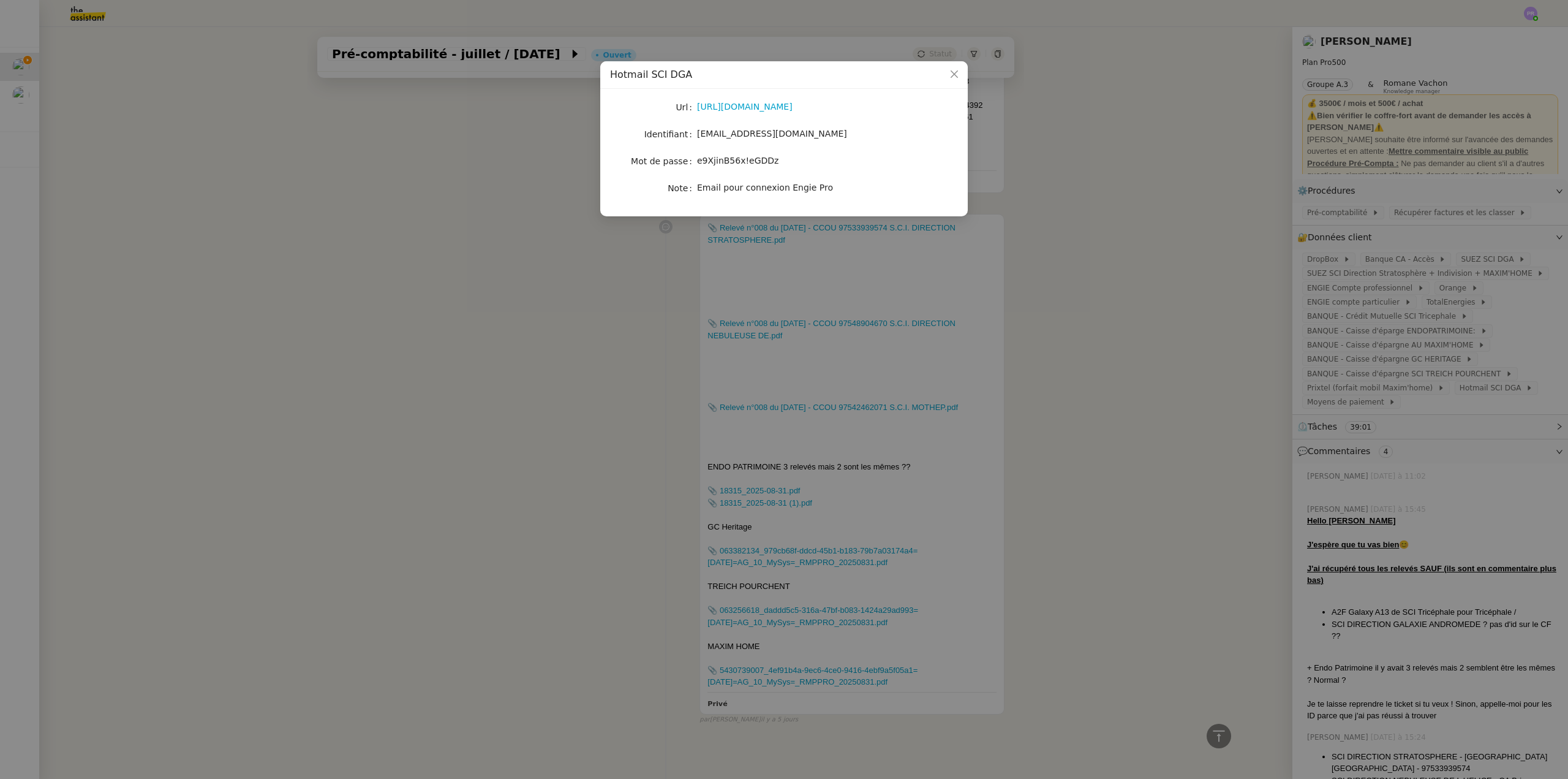
click at [191, 179] on nz-modal-container "Hotmail SCI DGA Url [URL][DOMAIN_NAME] Identifiant [EMAIL_ADDRESS][DOMAIN_NAME]…" at bounding box center [784, 390] width 1568 height 779
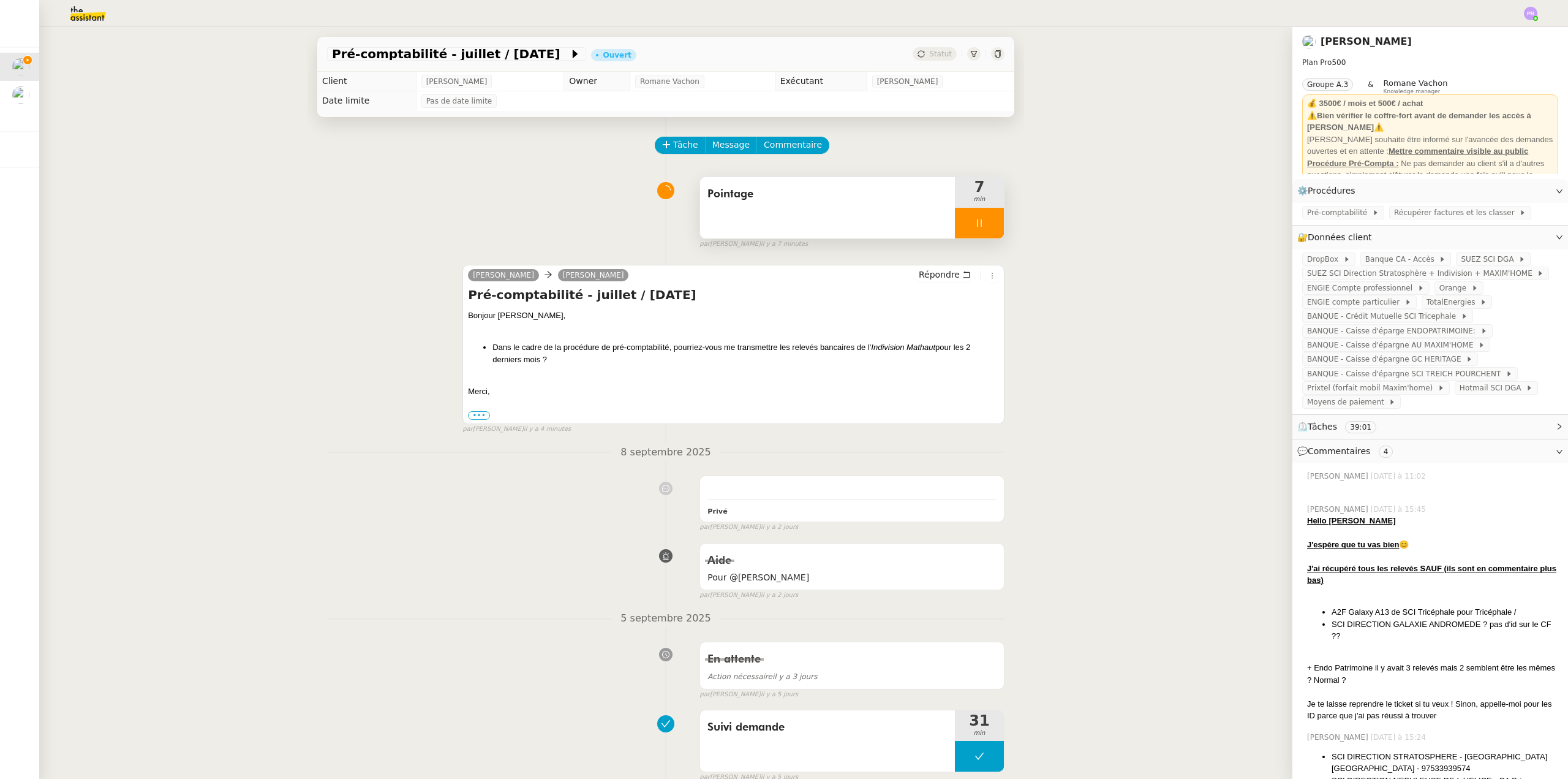
click at [978, 222] on div at bounding box center [980, 223] width 49 height 31
click at [987, 223] on icon at bounding box center [992, 223] width 10 height 10
